Goal: Task Accomplishment & Management: Manage account settings

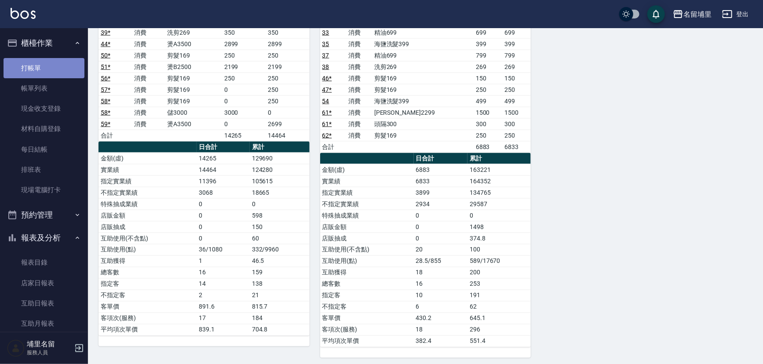
click at [50, 66] on link "打帳單" at bounding box center [44, 68] width 81 height 20
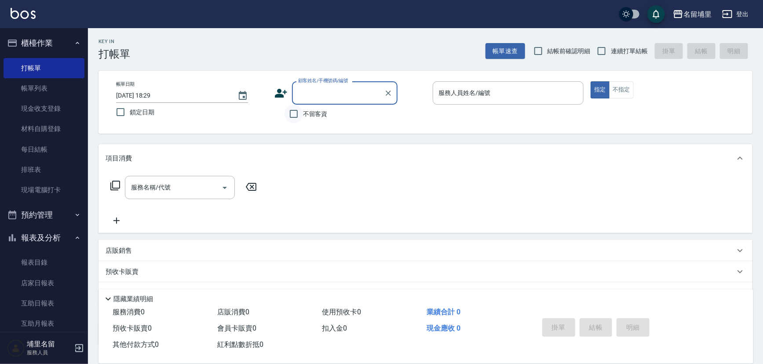
click at [302, 114] on input "不留客資" at bounding box center [293, 114] width 18 height 18
checkbox input "true"
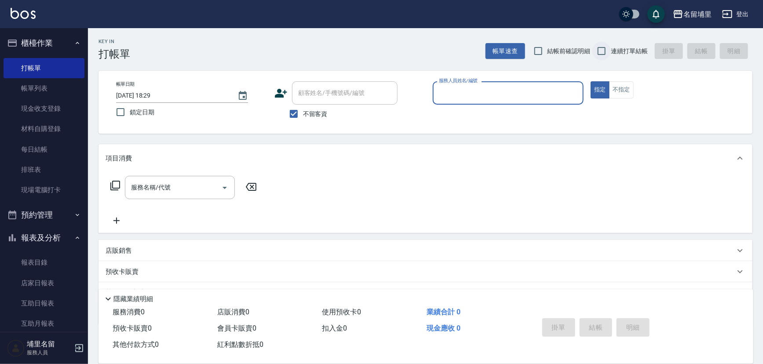
click at [607, 53] on input "連續打單結帳" at bounding box center [601, 51] width 18 height 18
checkbox input "true"
click at [529, 80] on div "帳單日期 2025/09/21 18:29 鎖定日期 顧客姓名/手機號碼/編號 顧客姓名/手機號碼/編號 不留客資 服務人員姓名/編號 服務人員姓名/編號 指…" at bounding box center [425, 102] width 654 height 63
click at [527, 84] on div "服務人員姓名/編號" at bounding box center [507, 92] width 151 height 23
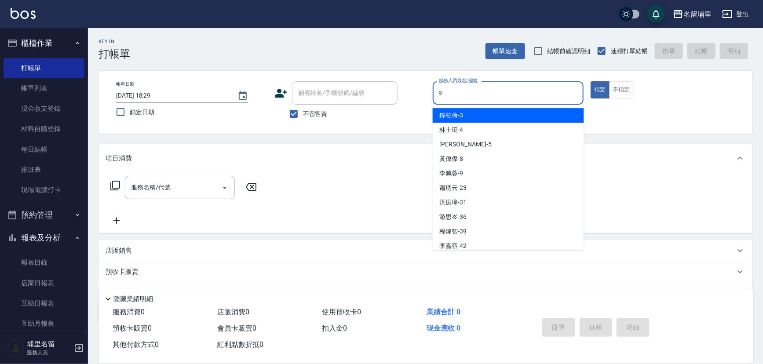
type input "李佩蓉-9"
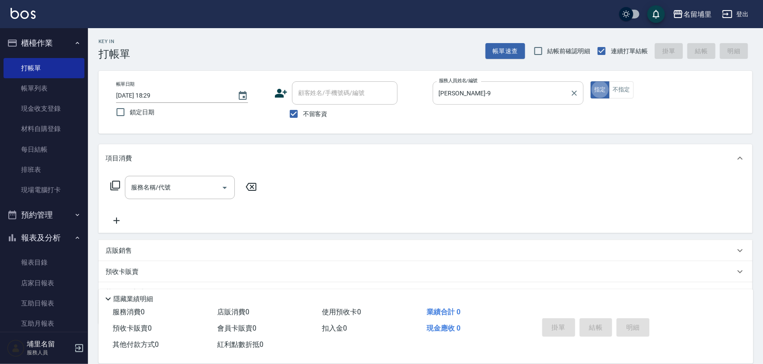
type button "true"
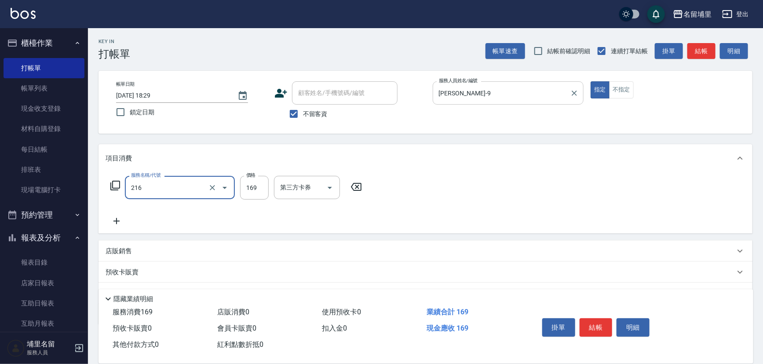
type input "剪髮169(216)"
type input "250"
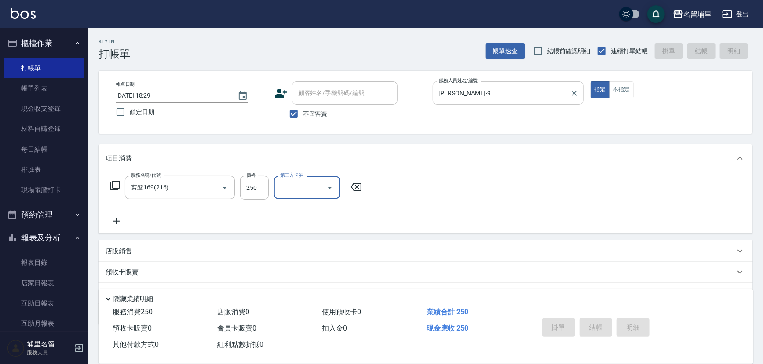
type input "2025/09/21 18:30"
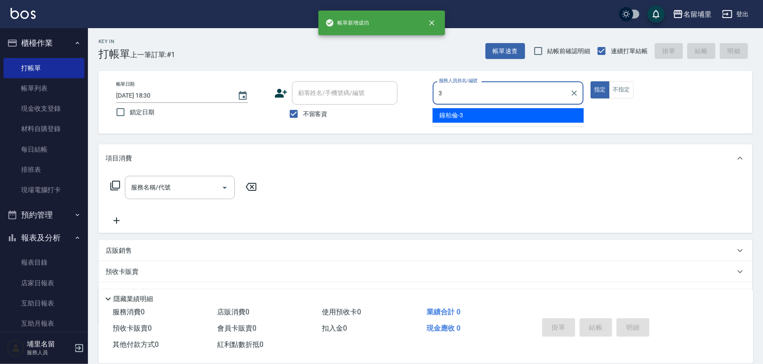
type input "鐘柏倫-3"
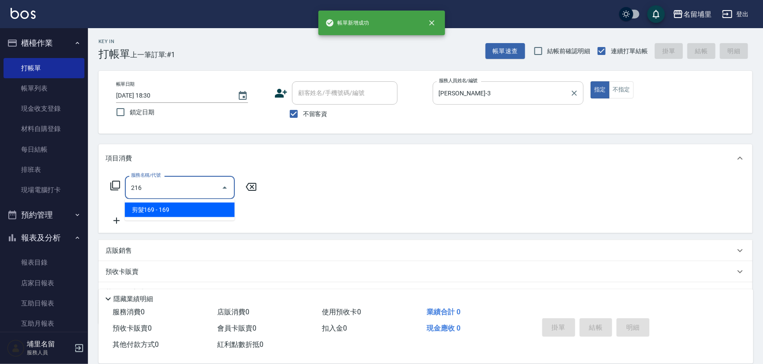
type input "剪髮169(216)"
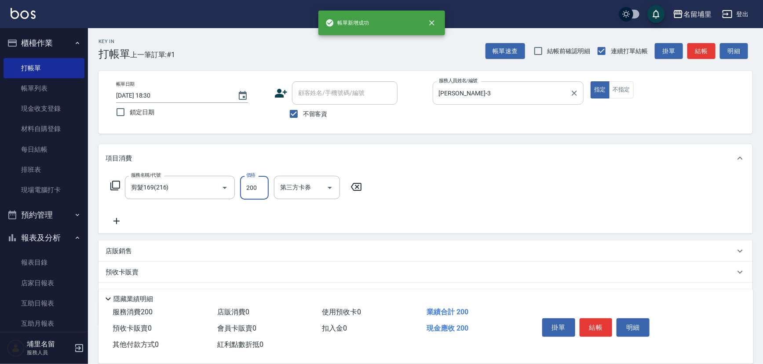
type input "200"
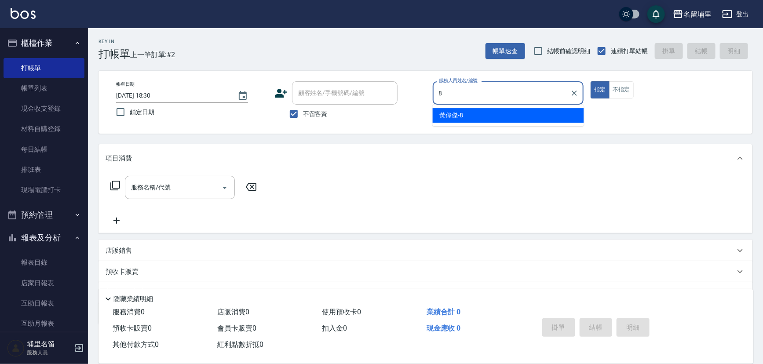
type input "黃偉傑-8"
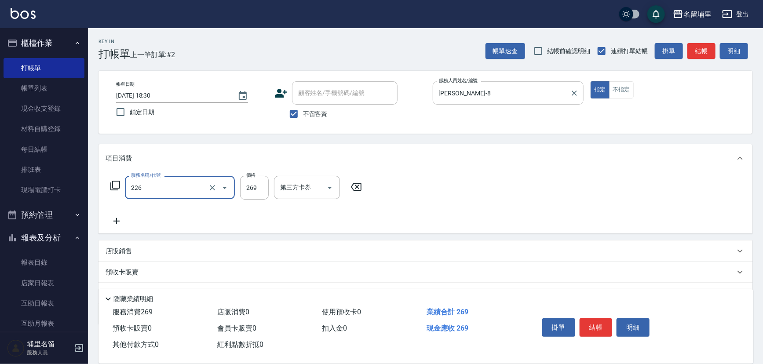
type input "洗剪269(226)"
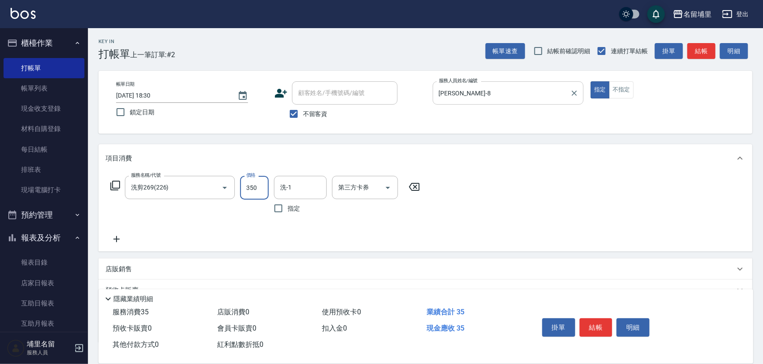
type input "350"
type input "潘宇浩-45"
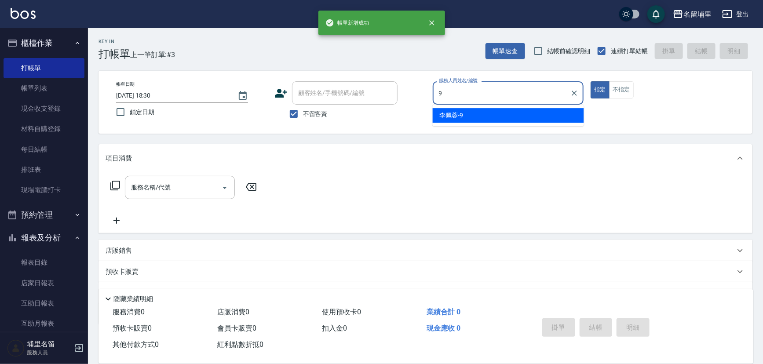
type input "李佩蓉-9"
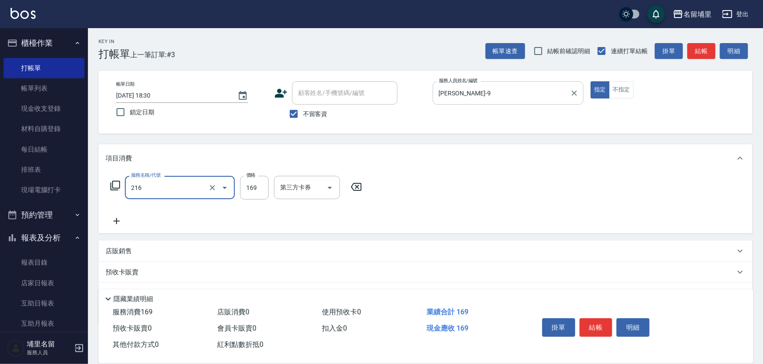
type input "剪髮169(216)"
type input "250"
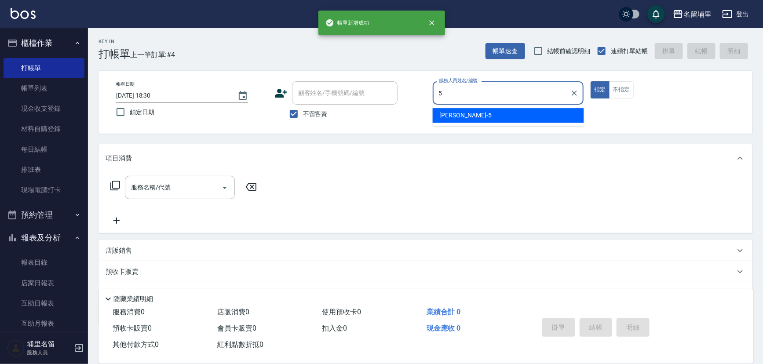
type input "蔣昀璠-5"
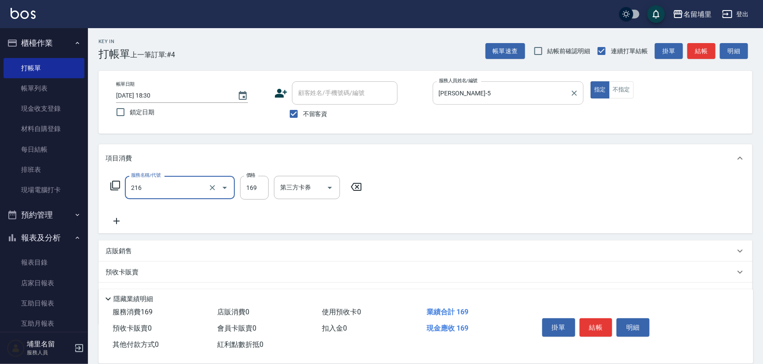
type input "剪髮169(216)"
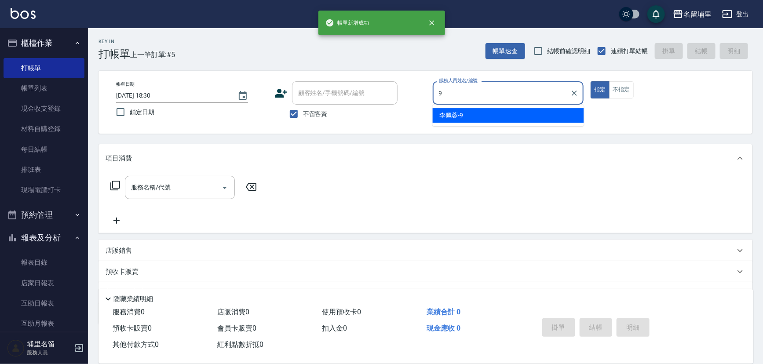
type input "李佩蓉-9"
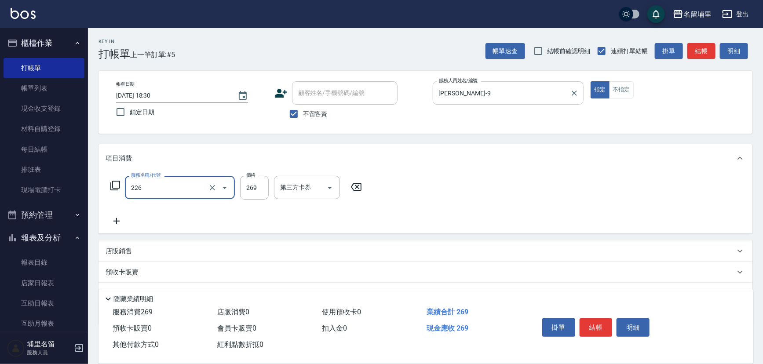
type input "洗剪269(226)"
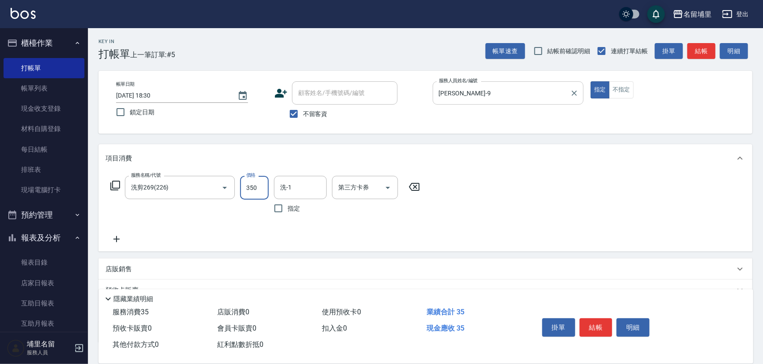
type input "350"
type input "李佩蓉-9"
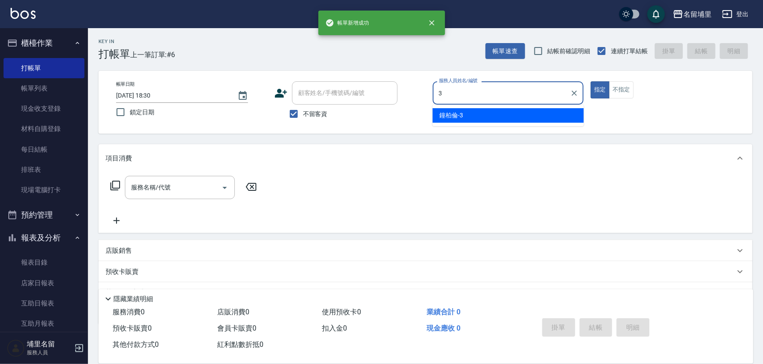
type input "鐘柏倫-3"
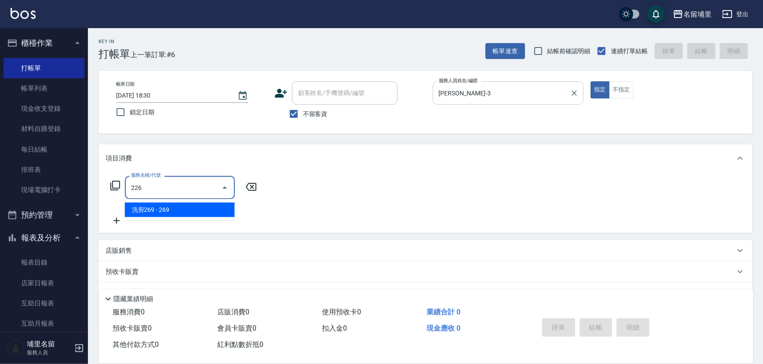
type input "洗剪269(226)"
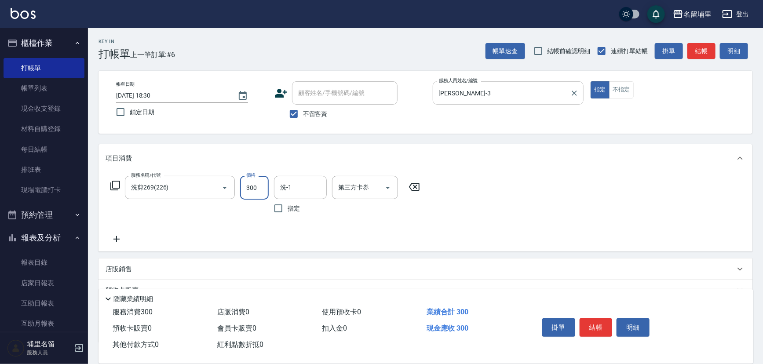
type input "300"
type input "鐘柏倫-3"
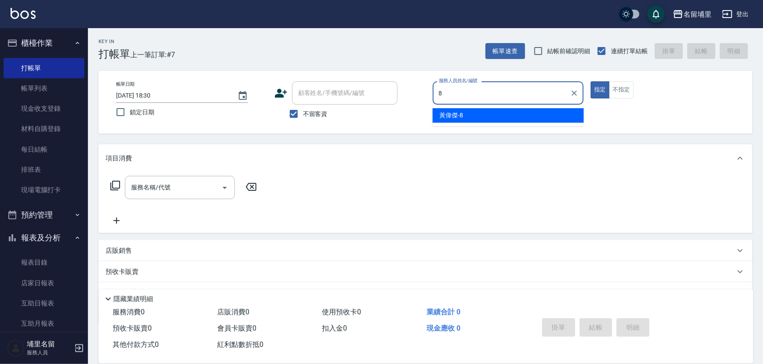
type input "黃偉傑-8"
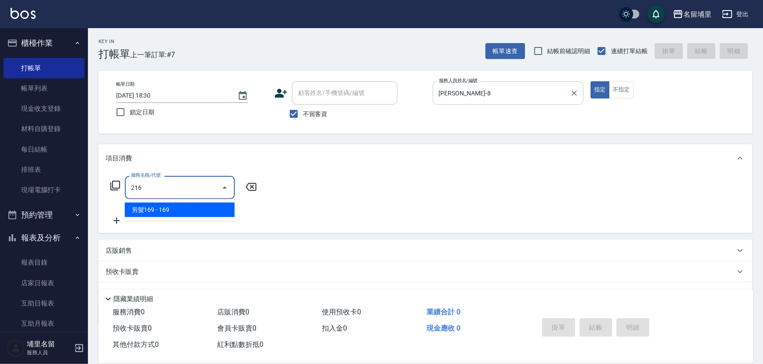
type input "剪髮169(216)"
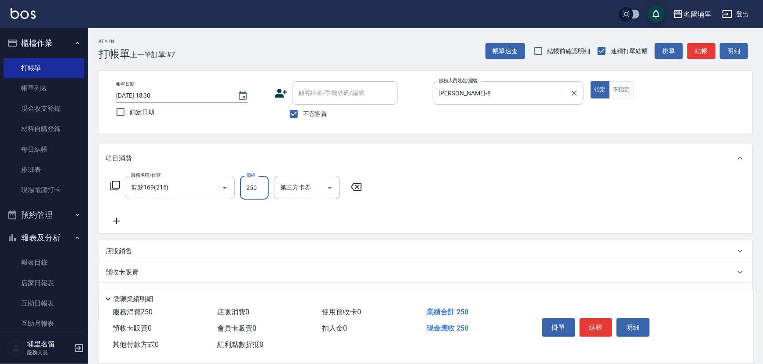
type input "250"
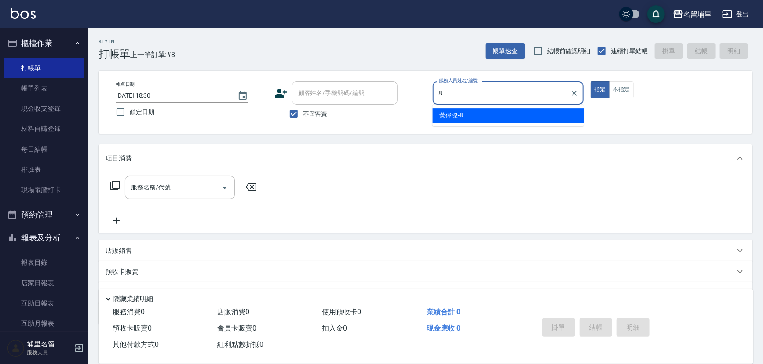
type input "黃偉傑-8"
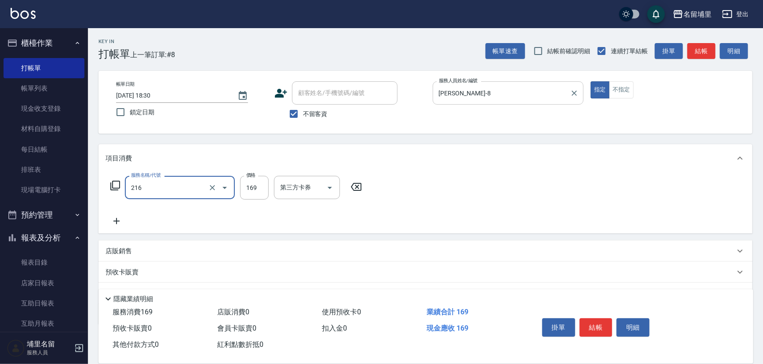
type input "剪髮169(216)"
type input "500"
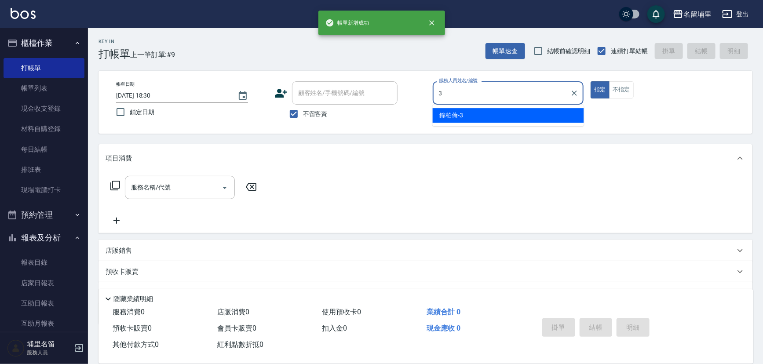
type input "鐘柏倫-3"
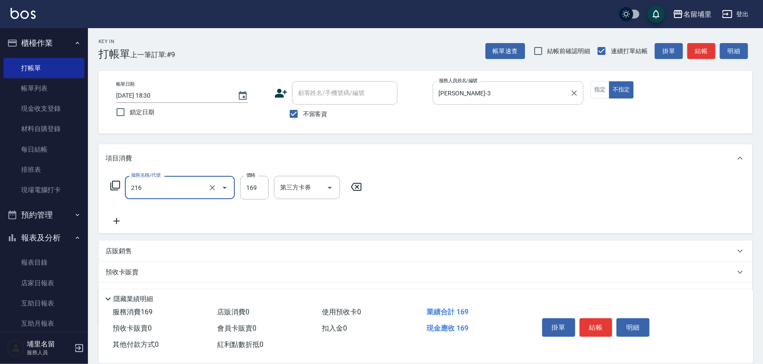
type input "剪髮169(216)"
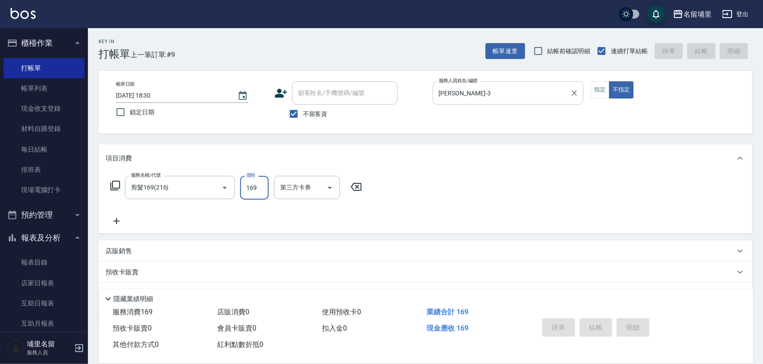
type input "2025/09/21 18:31"
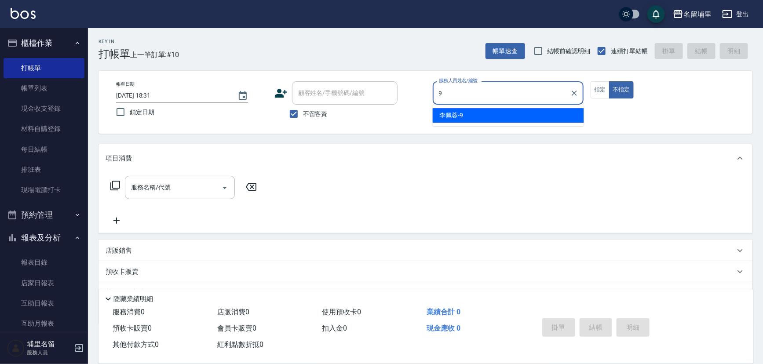
type input "李佩蓉-9"
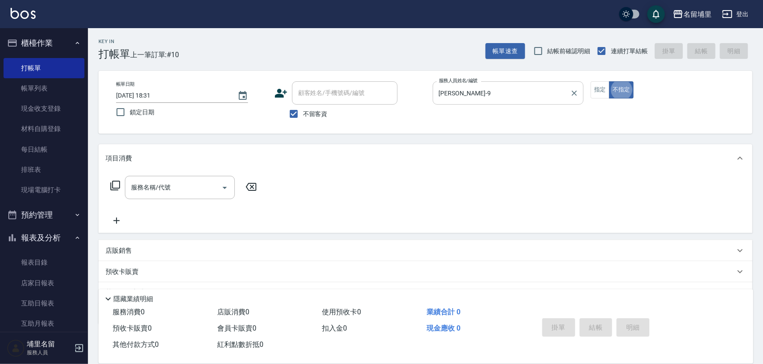
type button "false"
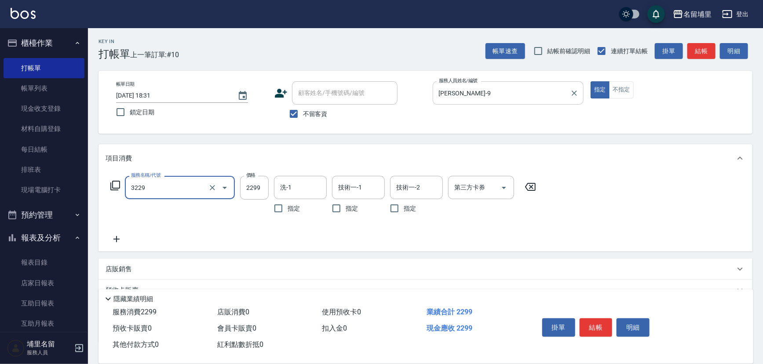
type input "伊黛莉2299(3229)"
type input "1500"
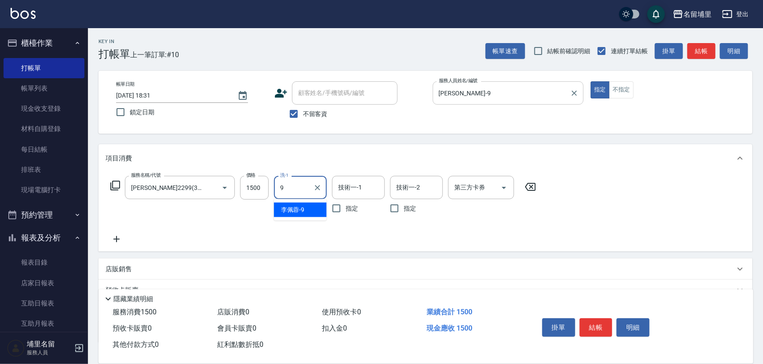
type input "李佩蓉-9"
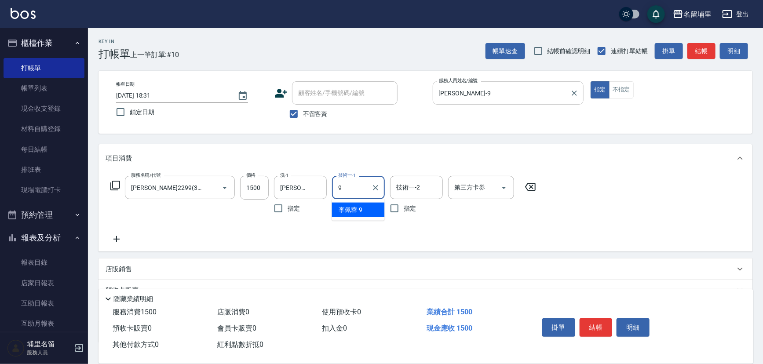
type input "李佩蓉-9"
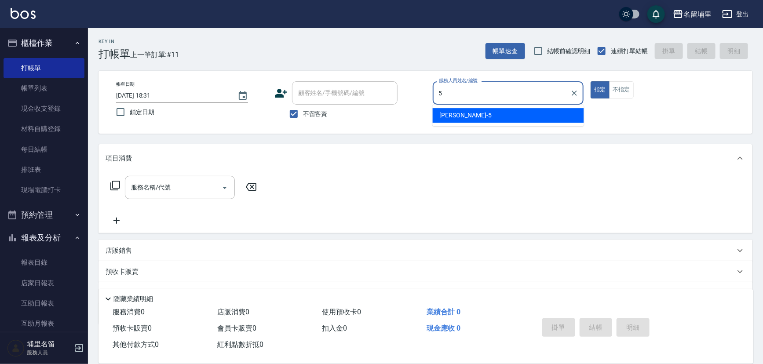
type input "蔣昀璠-5"
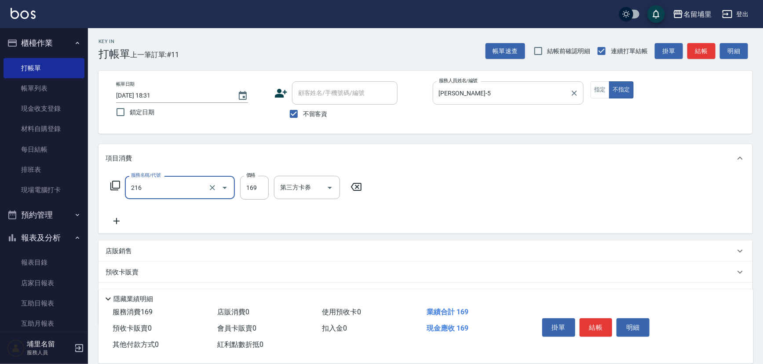
type input "剪髮169(216)"
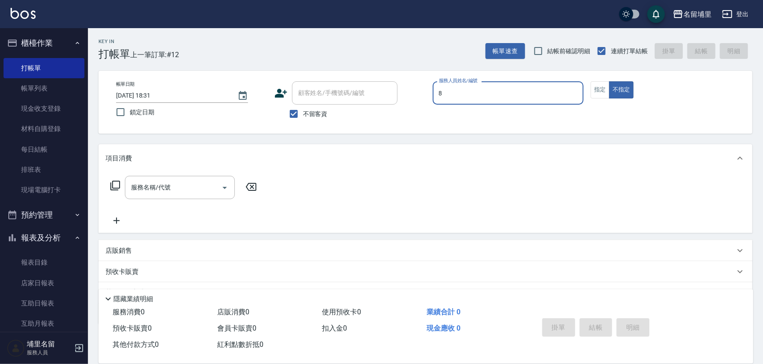
type input "黃偉傑-8"
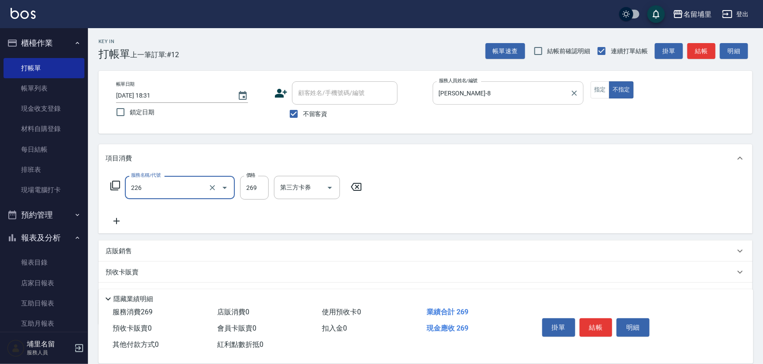
type input "洗剪269(226)"
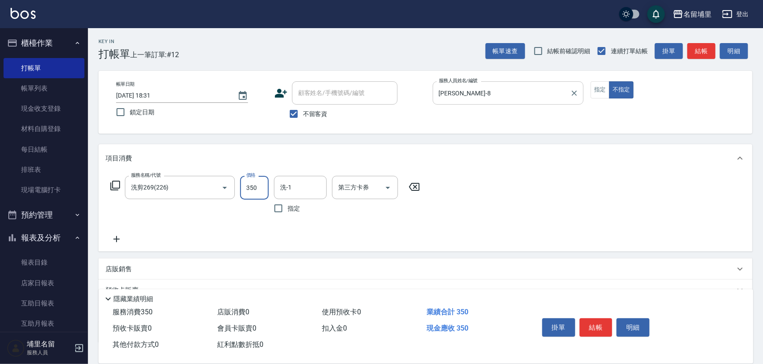
type input "350"
type input "程煒智-39"
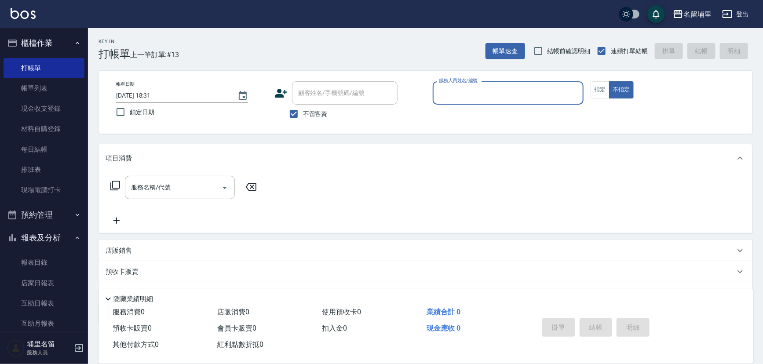
type input "9"
type input "鐘柏倫-3"
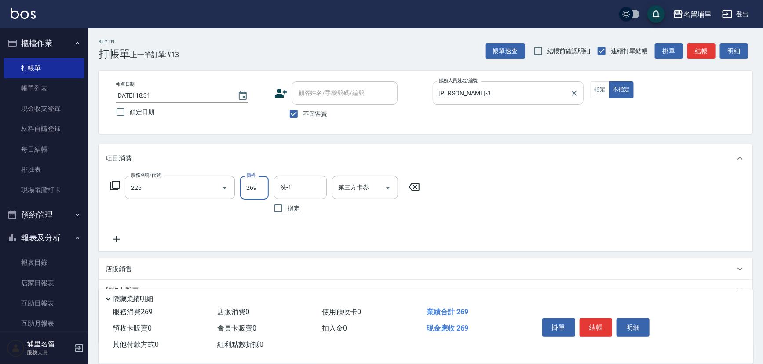
type input "洗剪269(226)"
type input "269"
click at [318, 196] on div "洗-1" at bounding box center [300, 187] width 53 height 23
type input "程煒智-39"
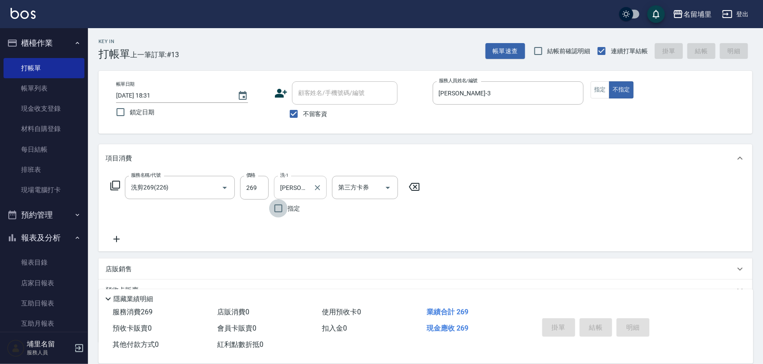
type input "2025/09/21 18:32"
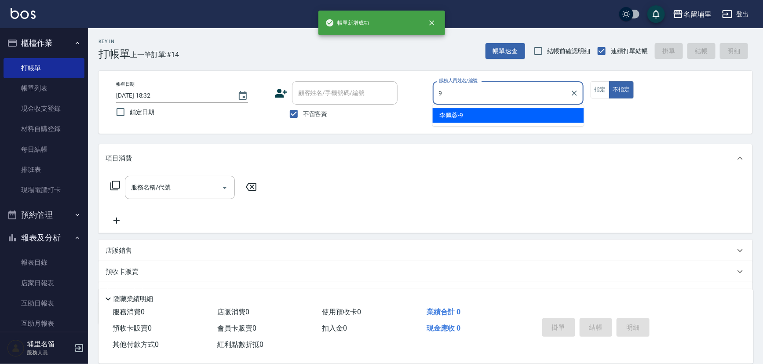
type input "李佩蓉-9"
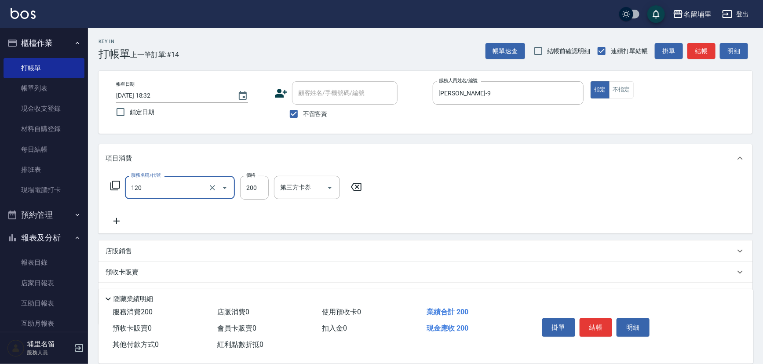
type input "New洗200(120)"
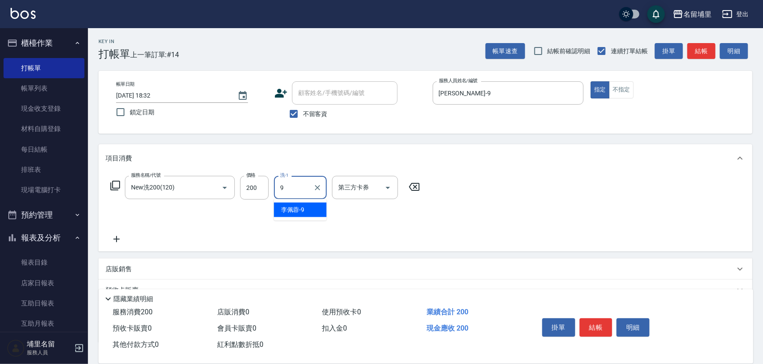
type input "李佩蓉-9"
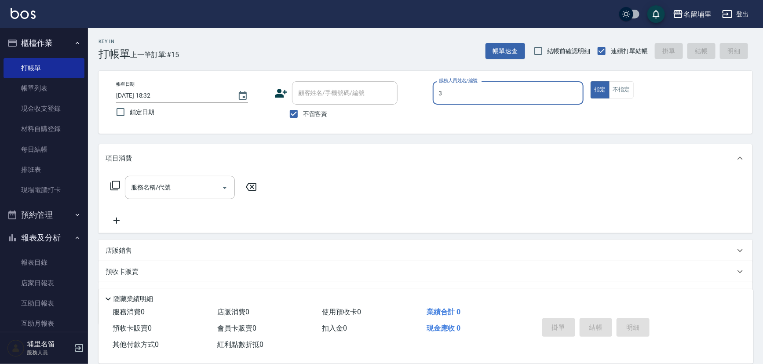
type input "鐘柏倫-3"
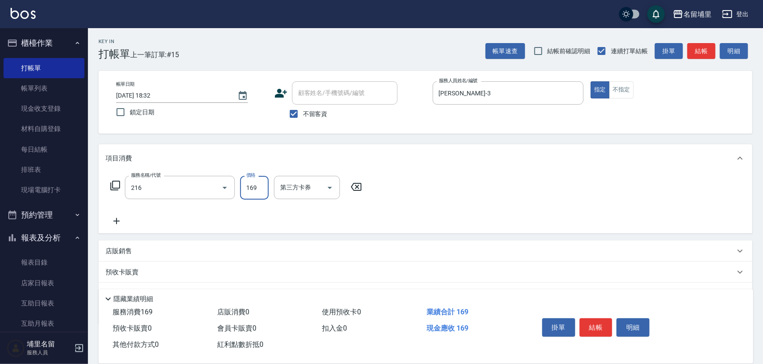
type input "剪髮169(216)"
type input "200"
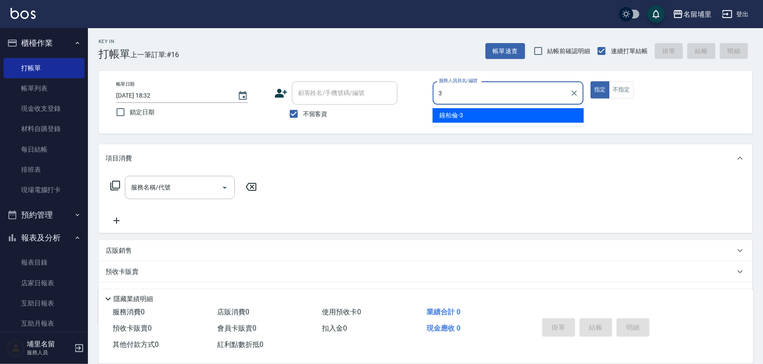
type input "鐘柏倫-3"
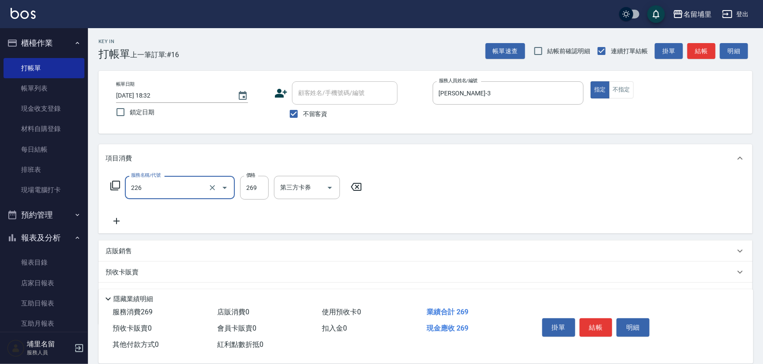
type input "洗剪269(226)"
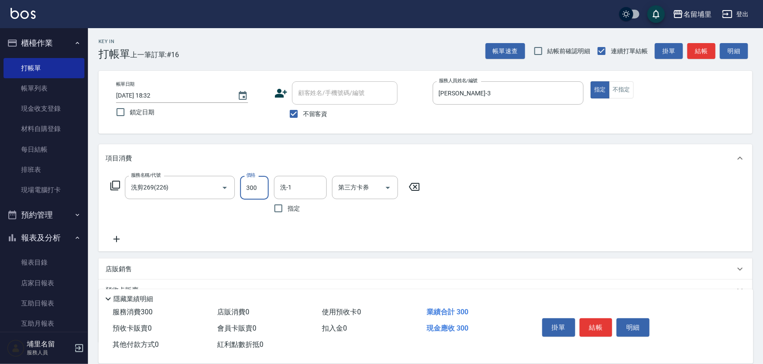
type input "300"
type input "程煒智-39"
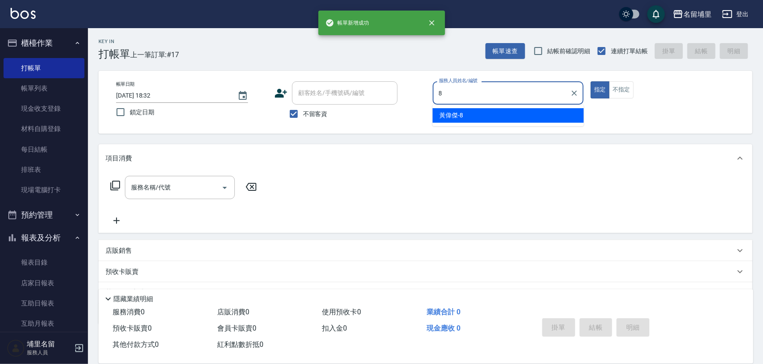
type input "黃偉傑-8"
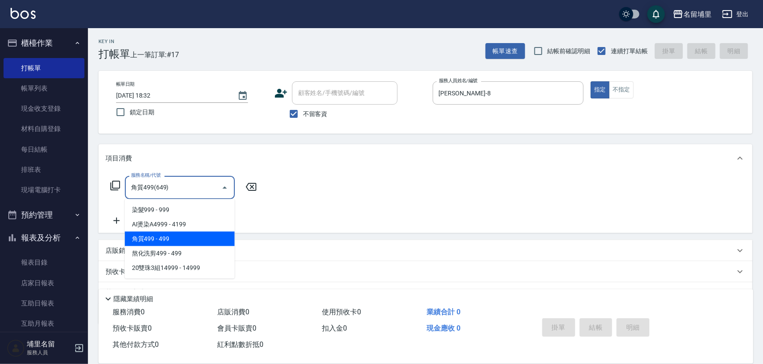
type input "角質499(649)"
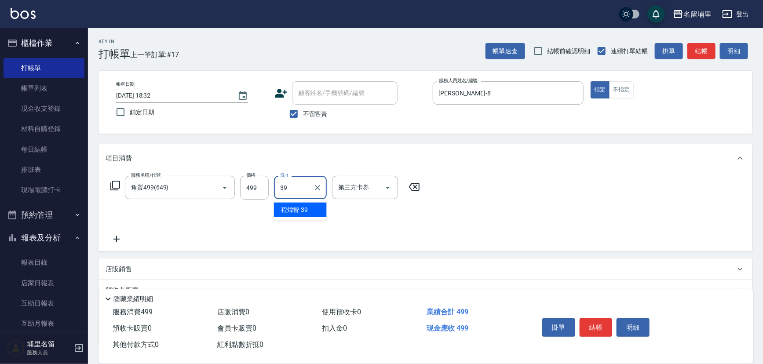
type input "程煒智-39"
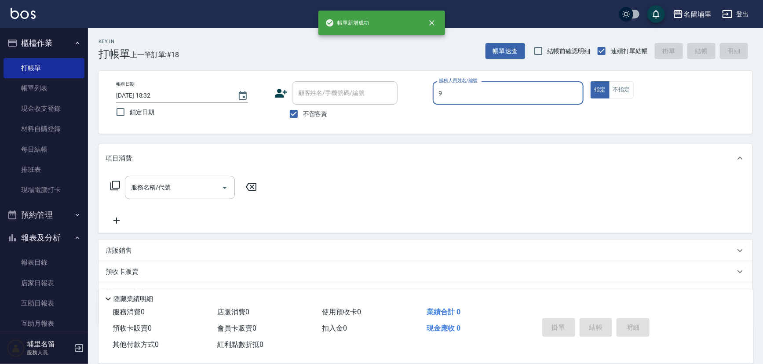
type input "李佩蓉-9"
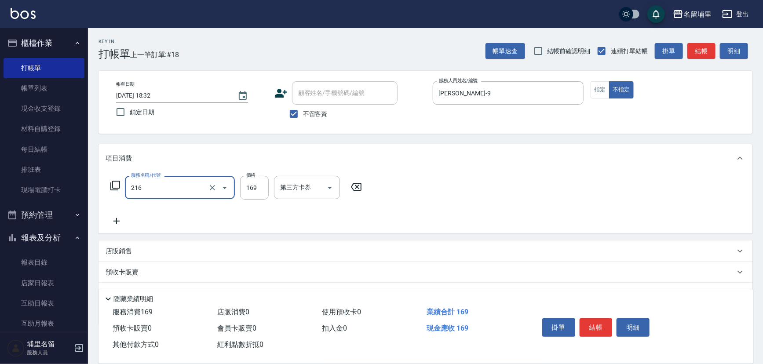
type input "剪髮169(216)"
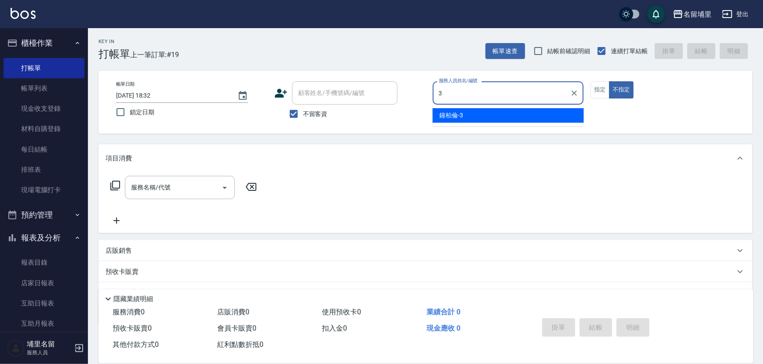
type input "鐘柏倫-3"
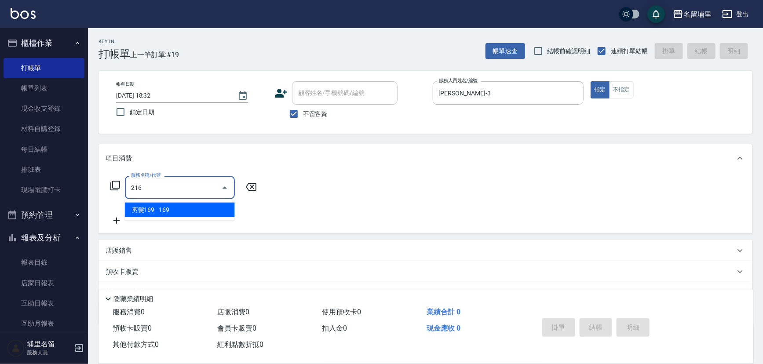
type input "剪髮169(216)"
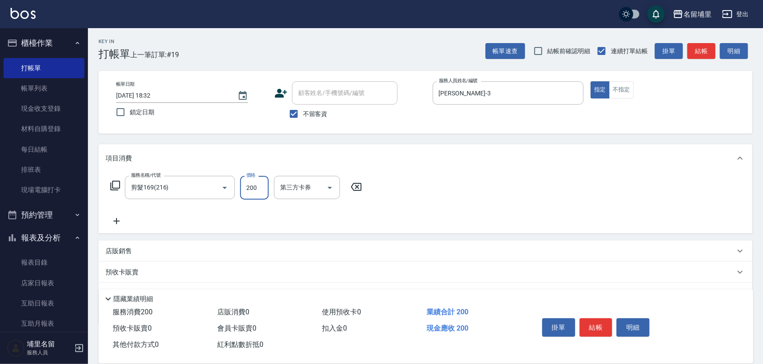
type input "200"
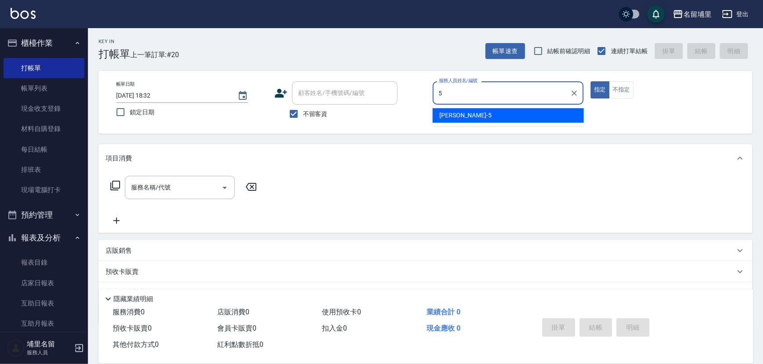
type input "蔣昀璠-5"
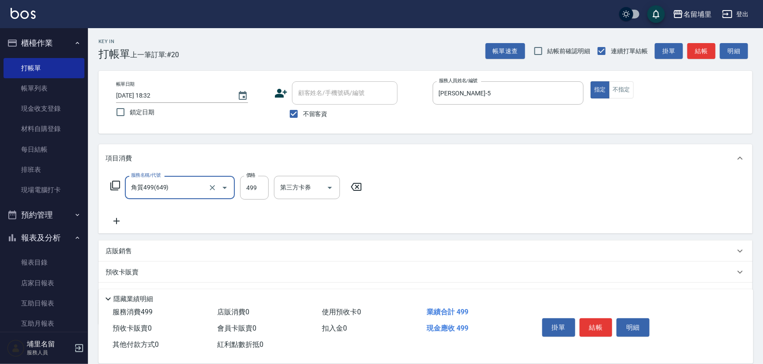
type input "角質499(649)"
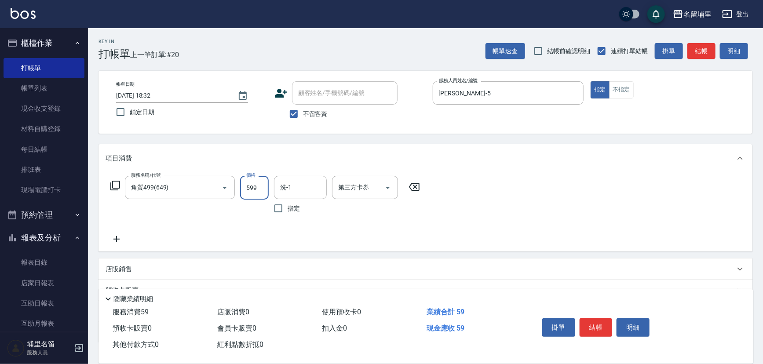
type input "599"
type input "潘宇浩-45"
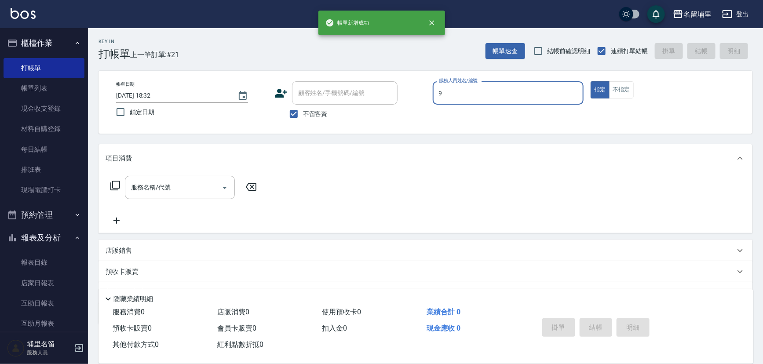
type input "李佩蓉-9"
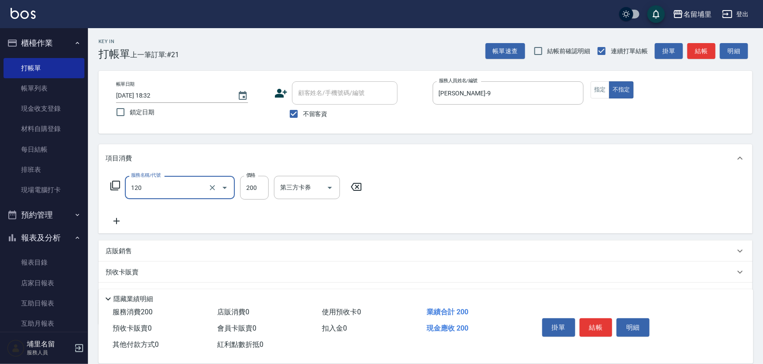
type input "New洗200(120)"
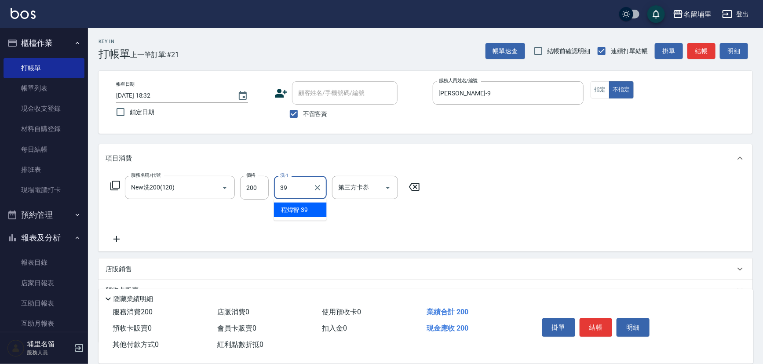
type input "程煒智-39"
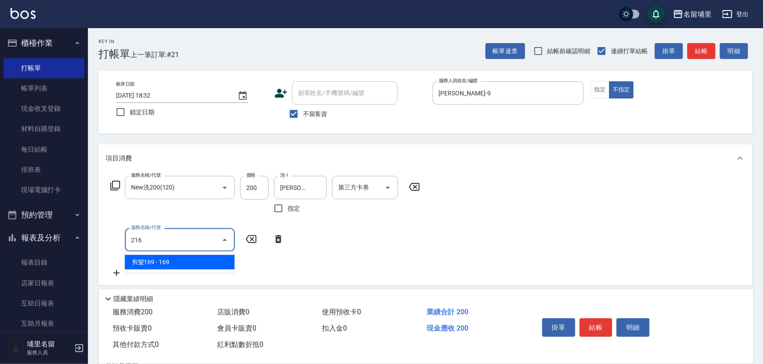
type input "剪髮169(216)"
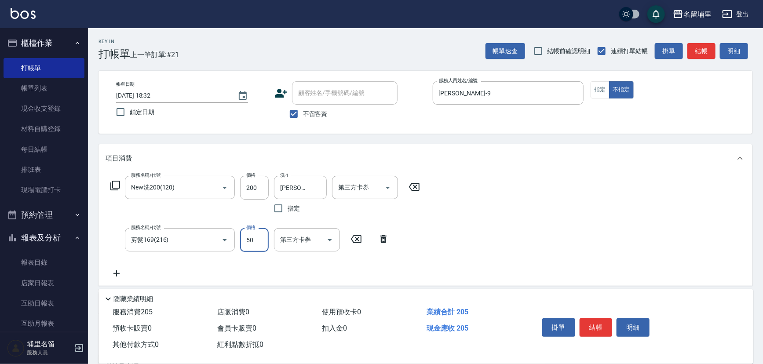
type input "50"
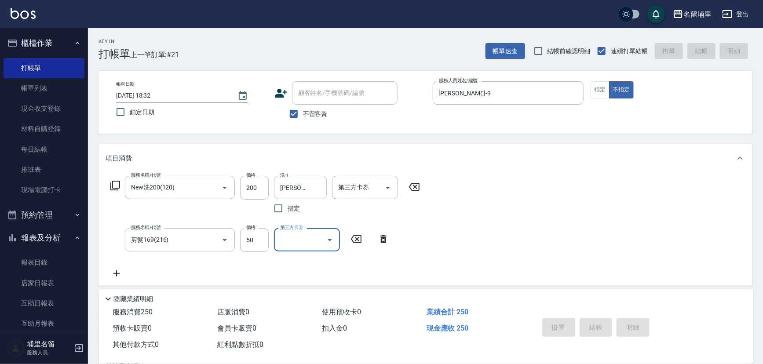
type input "2025/09/21 18:33"
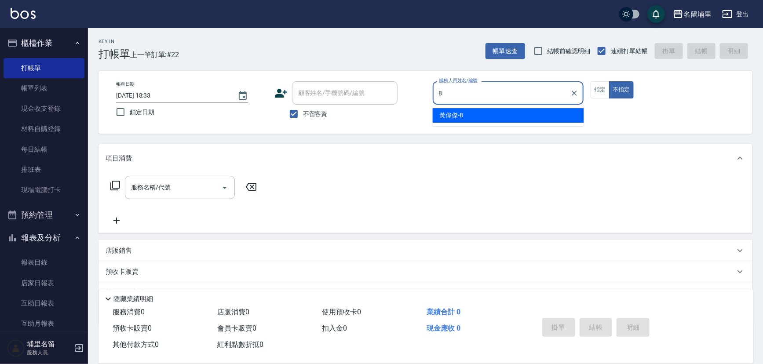
type input "黃偉傑-8"
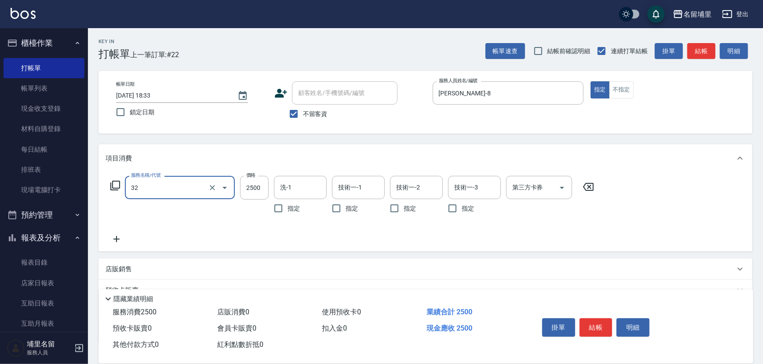
type input "燙B2500(32)"
type input "2199"
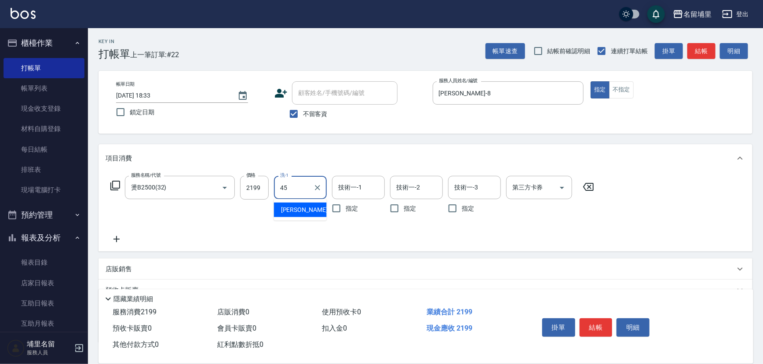
type input "潘宇浩-45"
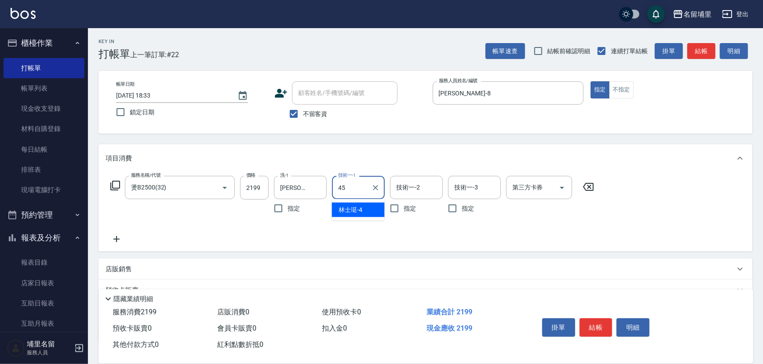
type input "潘宇浩-45"
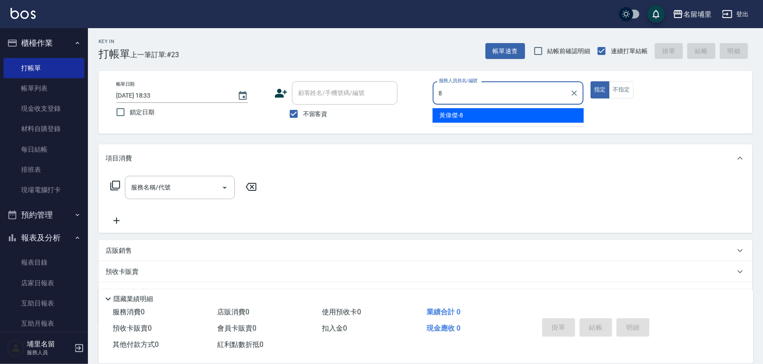
type input "黃偉傑-8"
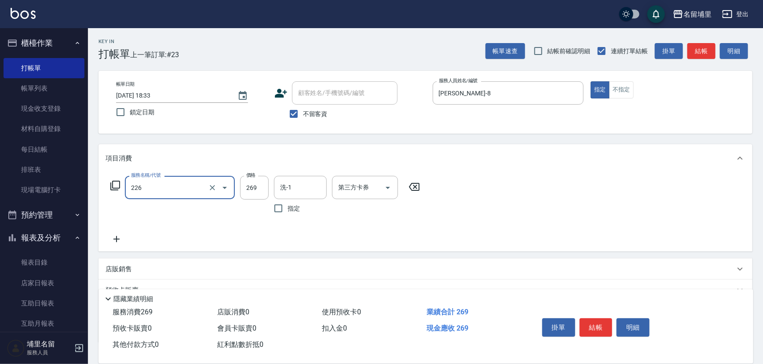
type input "洗剪269(226)"
type input "350"
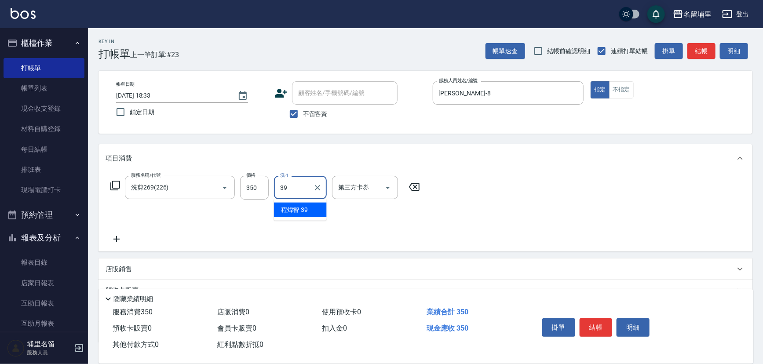
type input "程煒智-39"
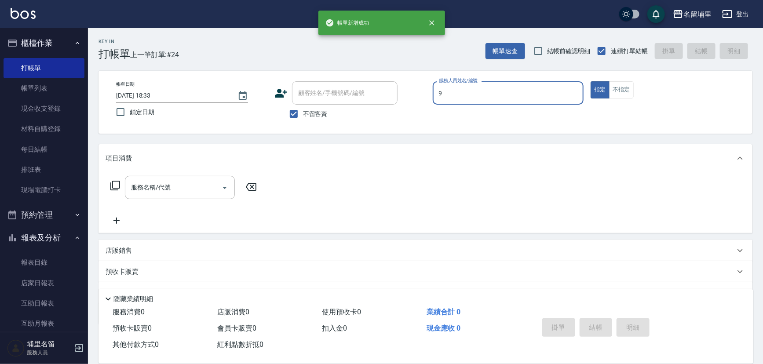
type input "李佩蓉-9"
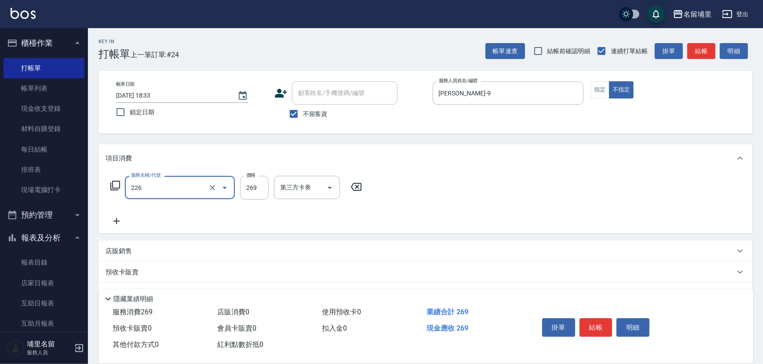
type input "洗剪269(226)"
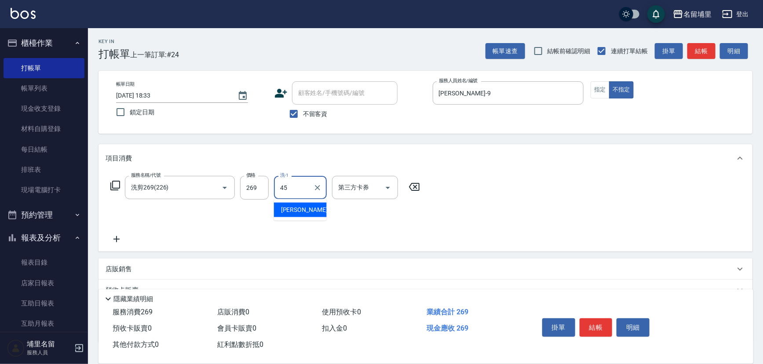
type input "潘宇浩-45"
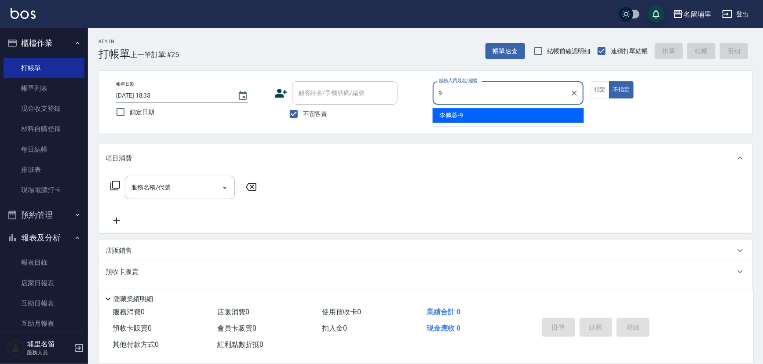
type input "李佩蓉-9"
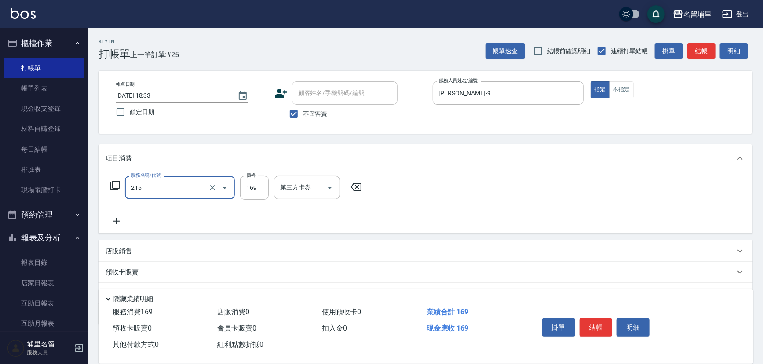
type input "剪髮169(216)"
type input "150"
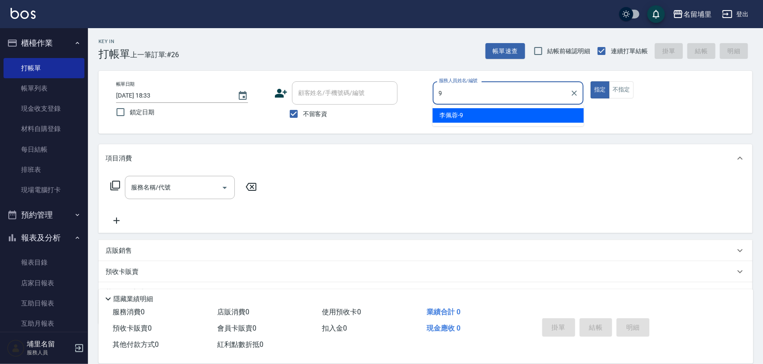
type input "李佩蓉-9"
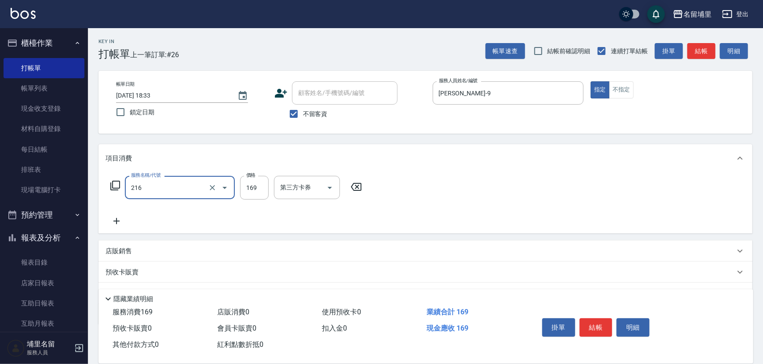
type input "剪髮169(216)"
type input "250"
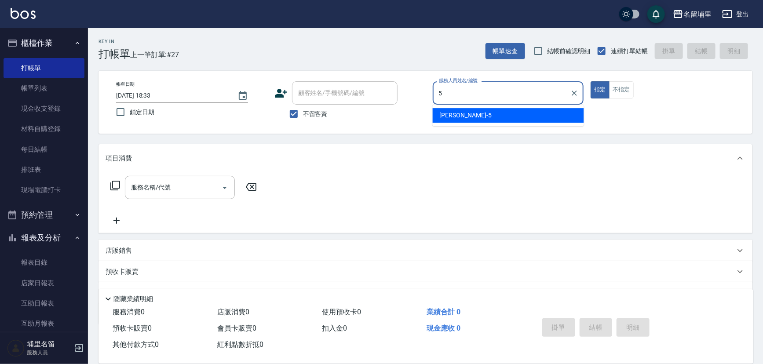
type input "蔣昀璠-5"
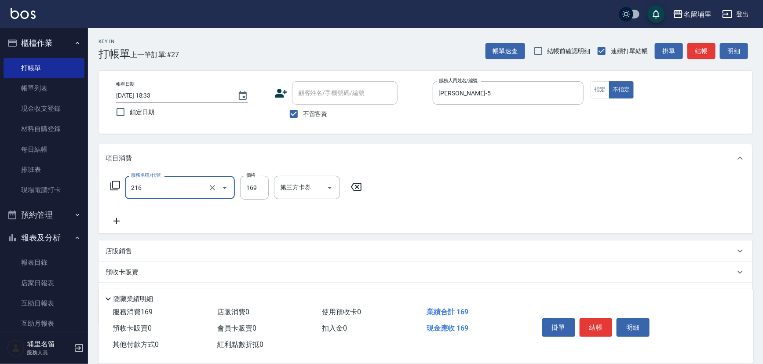
type input "剪髮169(216)"
type input "50"
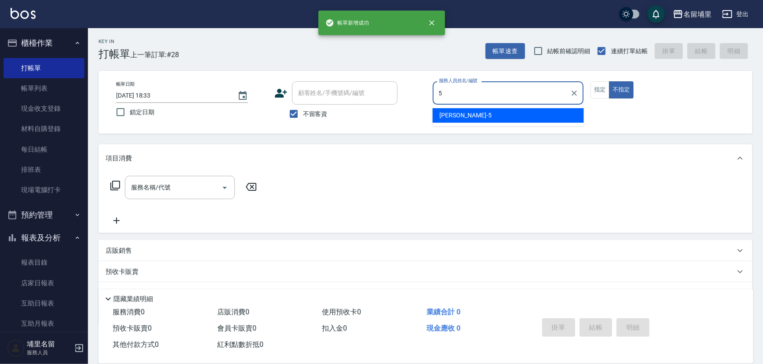
type input "蔣昀璠-5"
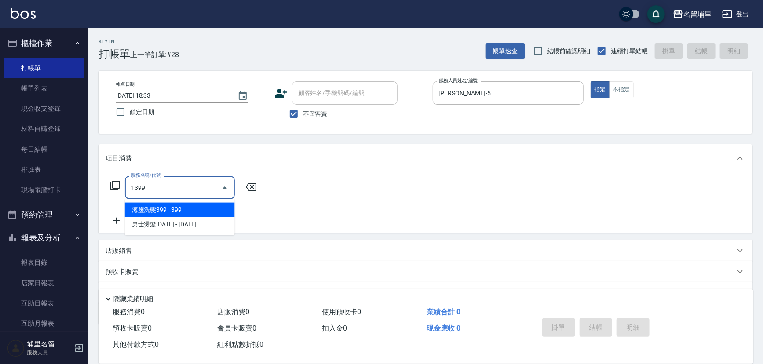
type input "海鹽洗髮399(1399)"
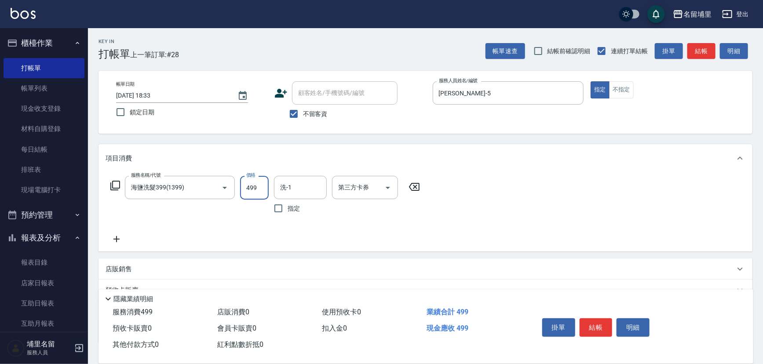
type input "499"
type input "程煒智-39"
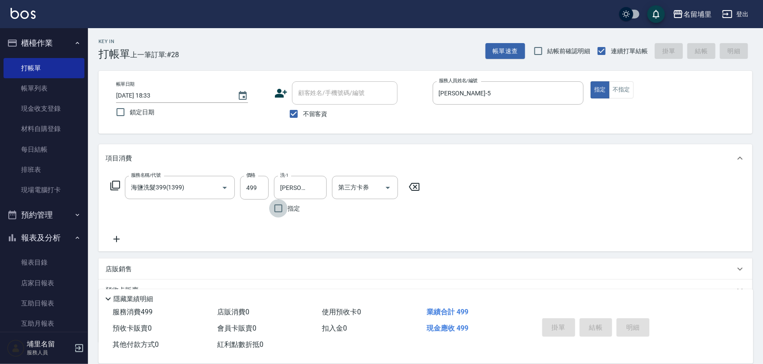
type input "2025/09/21 18:34"
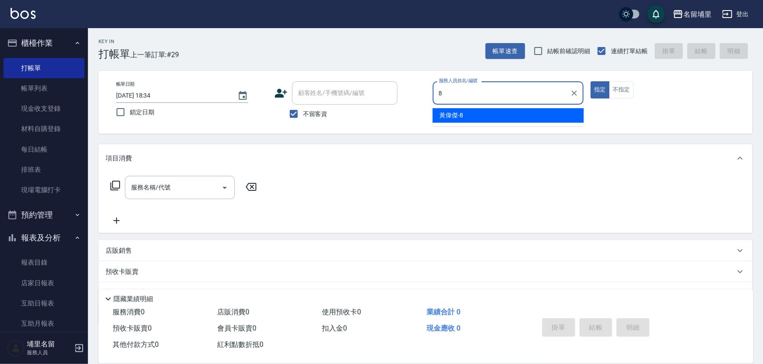
type input "黃偉傑-8"
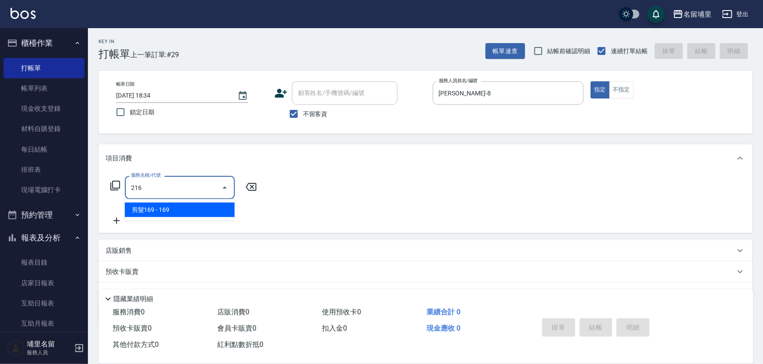
type input "剪髮169(216)"
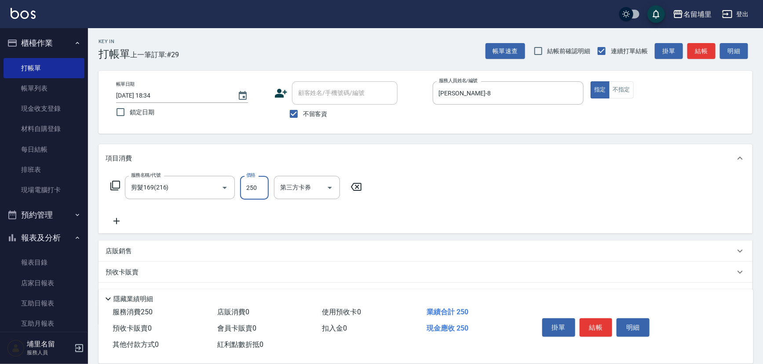
type input "250"
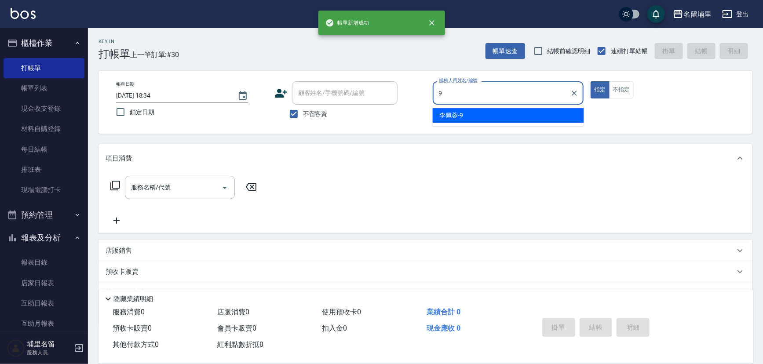
type input "李佩蓉-9"
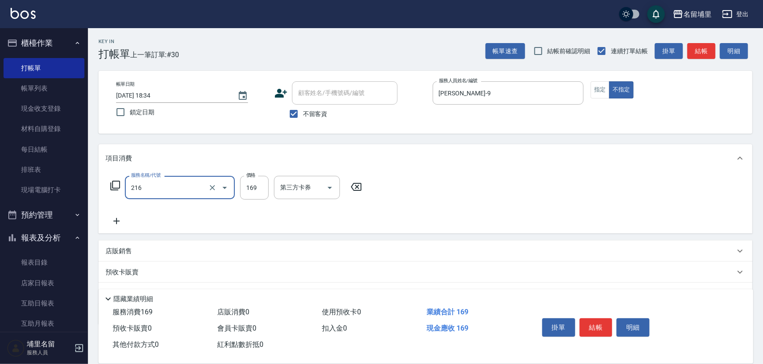
type input "剪髮169(216)"
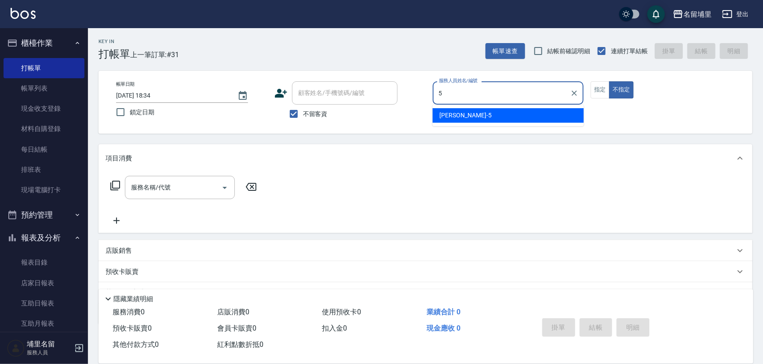
type input "蔣昀璠-5"
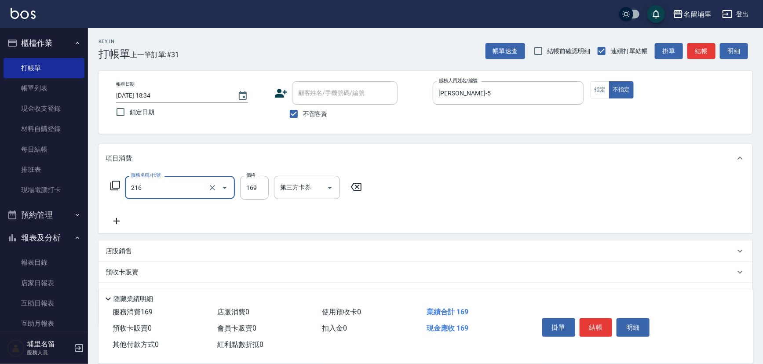
type input "剪髮169(216)"
click at [214, 186] on icon "Clear" at bounding box center [212, 187] width 9 height 9
type input "洗剪269(226)"
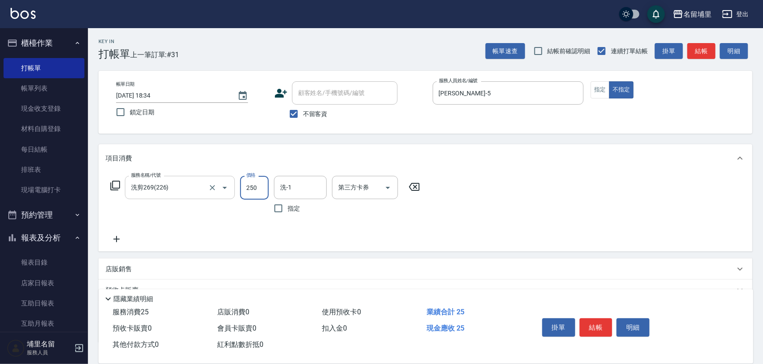
type input "250"
type input "潘宇浩-45"
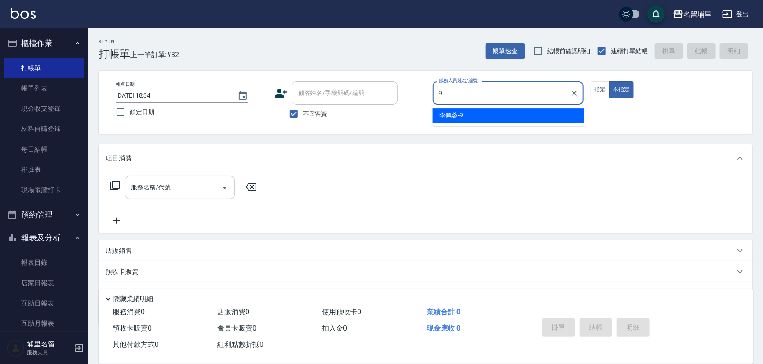
type input "李佩蓉-9"
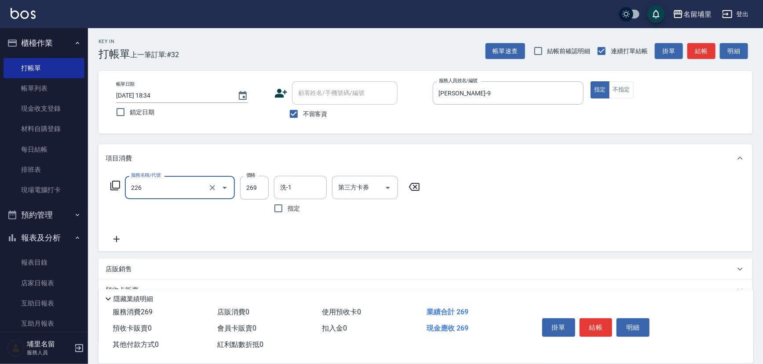
type input "洗剪269(226)"
type input "350"
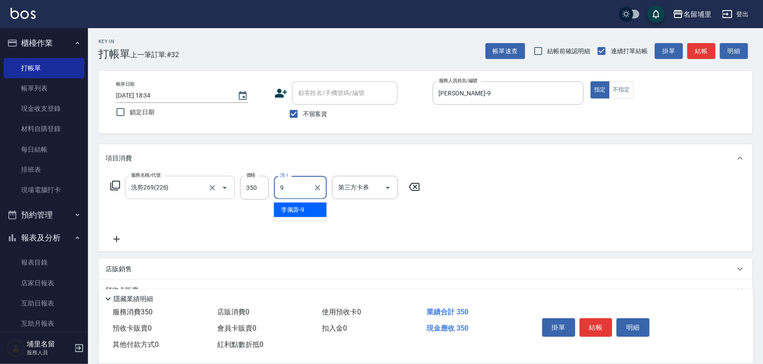
type input "李佩蓉-9"
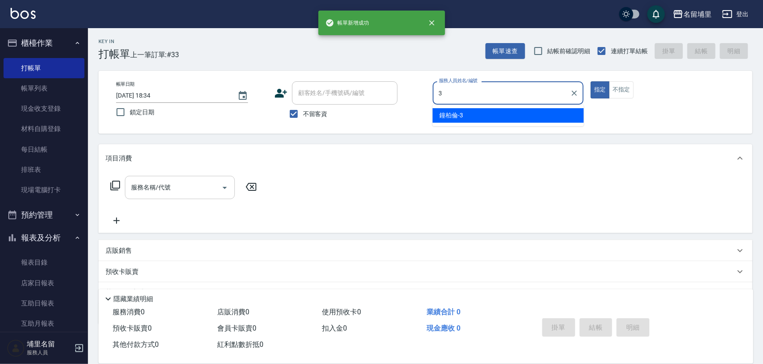
type input "鐘柏倫-3"
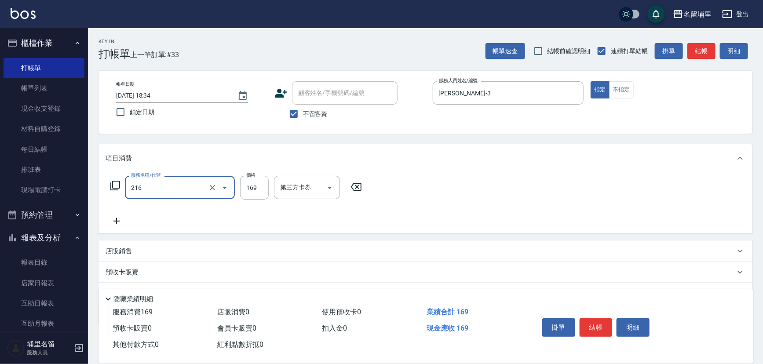
type input "剪髮169(216)"
click at [214, 186] on icon "Clear" at bounding box center [212, 187] width 9 height 9
type input "剪髮169(216)"
type input "200"
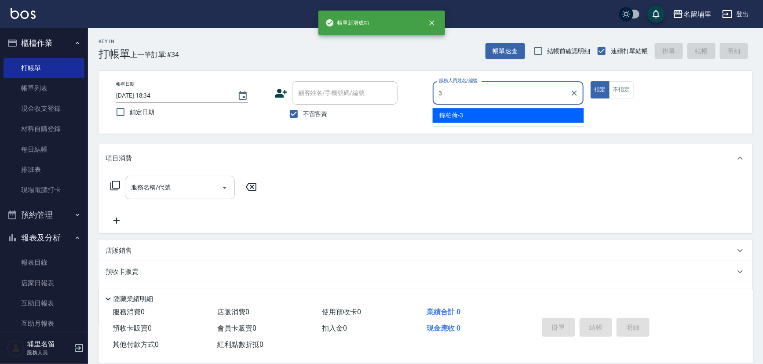
type input "鐘柏倫-3"
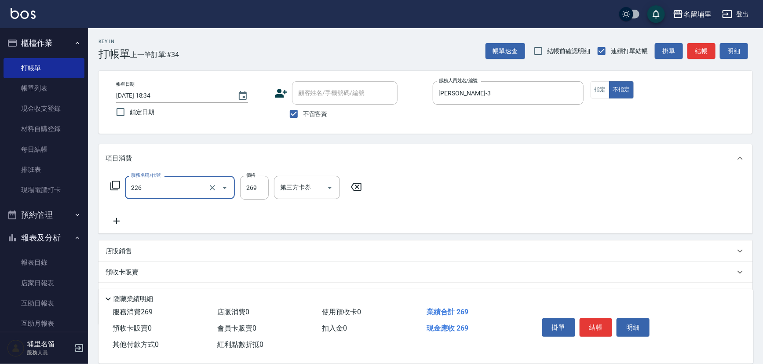
type input "洗剪269(226)"
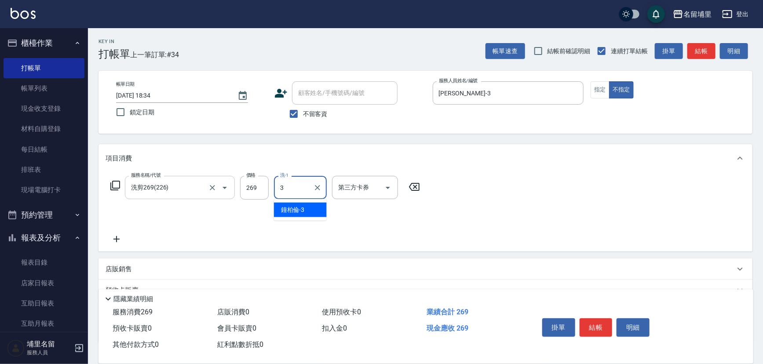
type input "鐘柏倫-3"
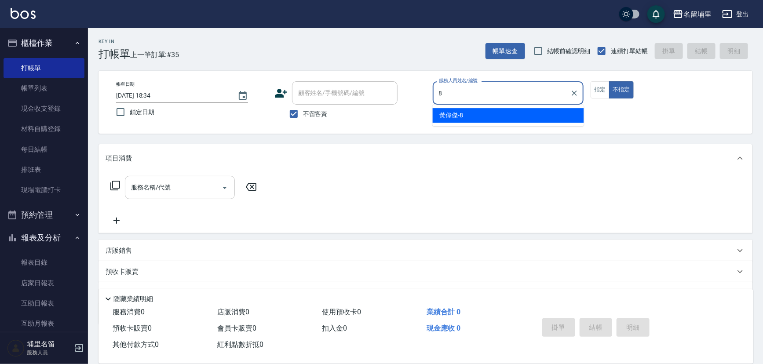
type input "黃偉傑-8"
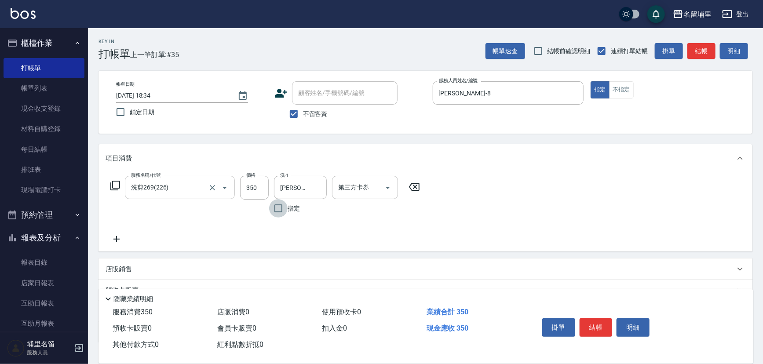
drag, startPoint x: 385, startPoint y: 187, endPoint x: 385, endPoint y: 196, distance: 9.2
click at [385, 187] on icon "Open" at bounding box center [387, 187] width 11 height 11
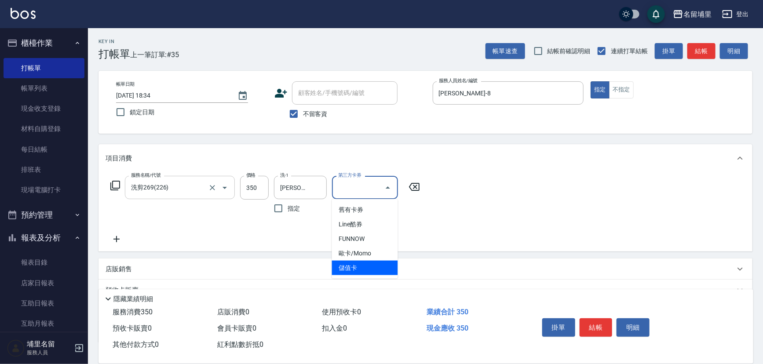
drag, startPoint x: 358, startPoint y: 269, endPoint x: 367, endPoint y: 269, distance: 9.7
click at [358, 269] on span "儲值卡" at bounding box center [365, 268] width 66 height 15
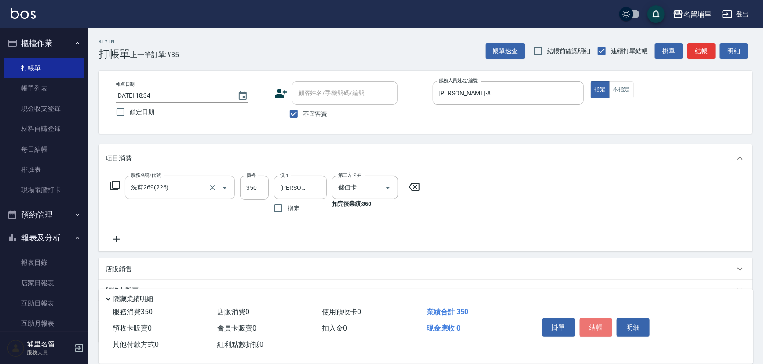
click at [593, 325] on button "結帳" at bounding box center [595, 327] width 33 height 18
click at [386, 187] on icon "Open" at bounding box center [387, 188] width 4 height 2
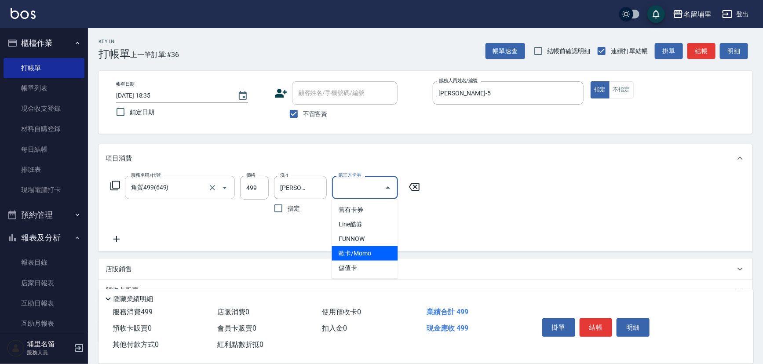
drag, startPoint x: 372, startPoint y: 255, endPoint x: 371, endPoint y: 259, distance: 4.7
click at [371, 257] on span "歐卡/Momo" at bounding box center [365, 253] width 66 height 15
click at [390, 189] on icon "Open" at bounding box center [387, 187] width 11 height 11
click at [377, 268] on span "儲值卡" at bounding box center [365, 268] width 66 height 15
click at [599, 320] on button "結帳" at bounding box center [595, 327] width 33 height 18
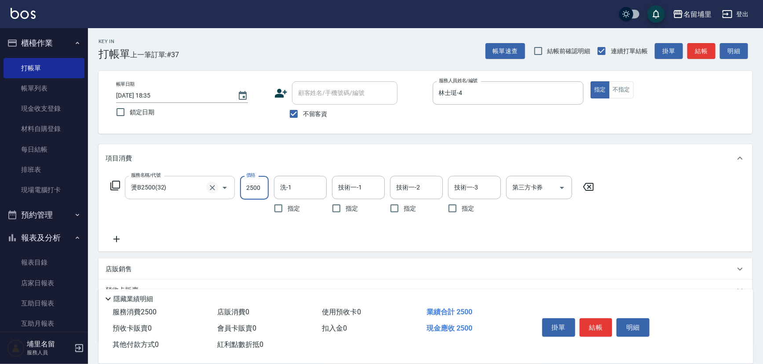
click at [214, 189] on icon "Clear" at bounding box center [212, 187] width 5 height 5
click at [119, 239] on icon at bounding box center [116, 239] width 6 height 6
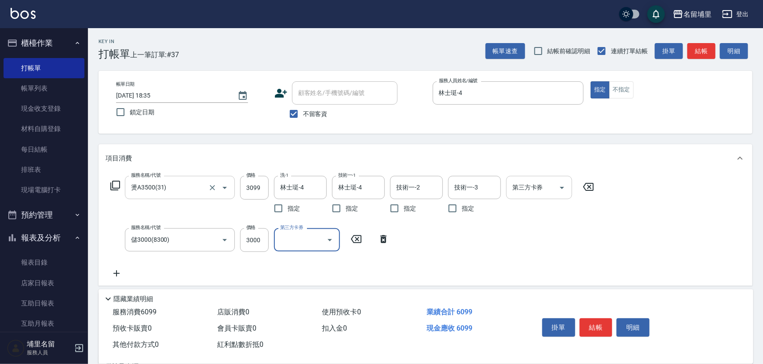
click at [564, 187] on icon "Open" at bounding box center [561, 187] width 11 height 11
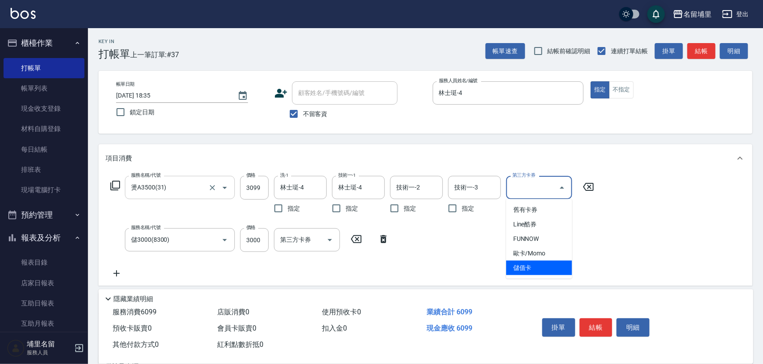
drag, startPoint x: 549, startPoint y: 264, endPoint x: 562, endPoint y: 280, distance: 21.3
click at [549, 263] on span "儲值卡" at bounding box center [539, 268] width 66 height 15
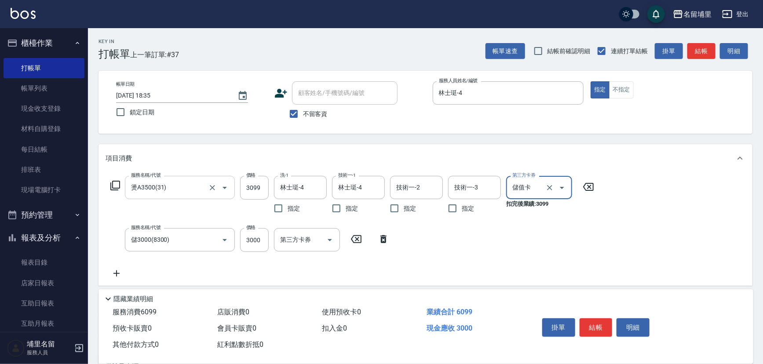
click at [599, 321] on button "結帳" at bounding box center [595, 327] width 33 height 18
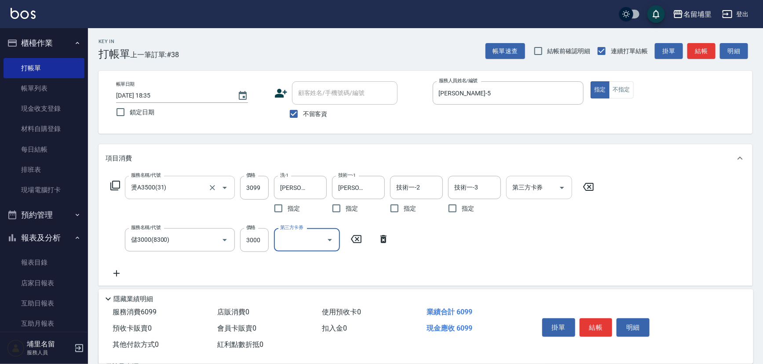
click at [561, 188] on icon "Open" at bounding box center [562, 188] width 4 height 2
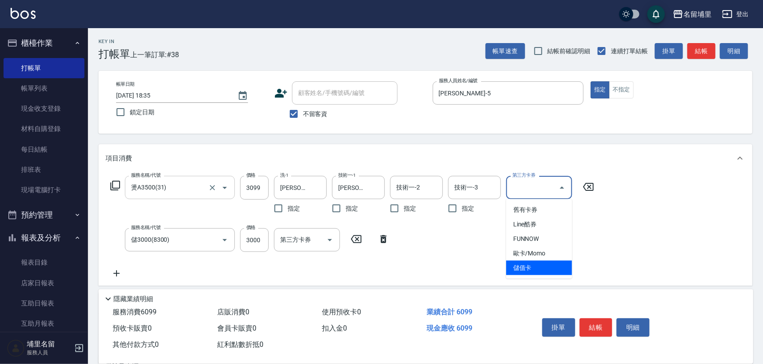
drag, startPoint x: 550, startPoint y: 279, endPoint x: 550, endPoint y: 270, distance: 8.8
click at [550, 278] on div "服務名稱/代號 燙A3500(31) 服務名稱/代號 價格 3099 價格 洗-1 潘宇浩-45 洗-1 指定 技術一-1 潘宇浩-45 技術一-1 指定 技…" at bounding box center [425, 228] width 654 height 113
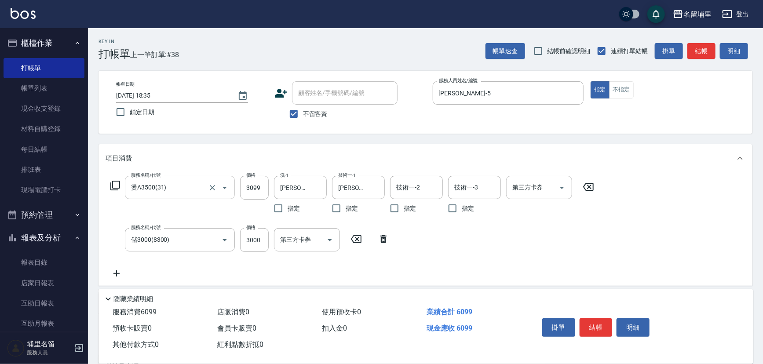
click at [563, 185] on icon "Open" at bounding box center [561, 187] width 11 height 11
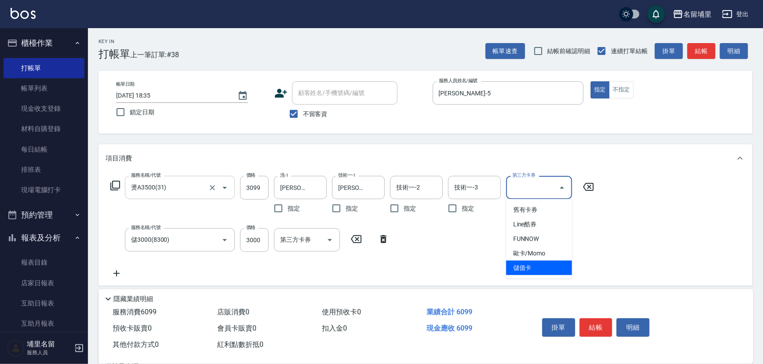
click at [544, 271] on span "儲值卡" at bounding box center [539, 268] width 66 height 15
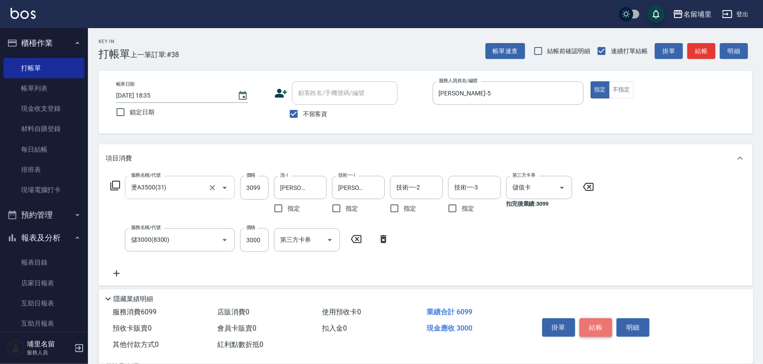
click at [595, 319] on button "結帳" at bounding box center [595, 327] width 33 height 18
click at [571, 185] on div "第三方卡券 第三方卡券" at bounding box center [541, 197] width 71 height 42
click at [564, 187] on icon "Open" at bounding box center [561, 187] width 11 height 11
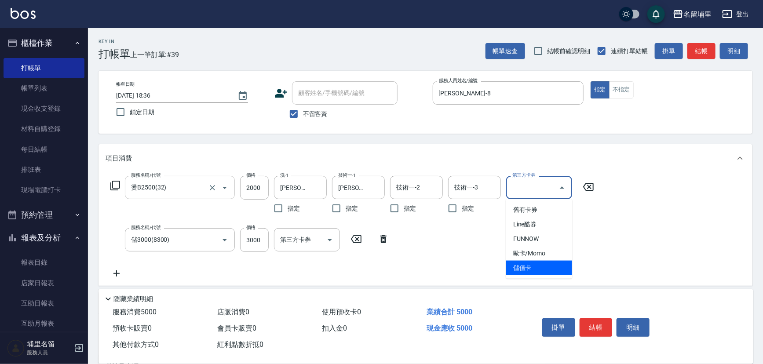
drag, startPoint x: 545, startPoint y: 262, endPoint x: 553, endPoint y: 270, distance: 11.2
click at [545, 262] on span "儲值卡" at bounding box center [539, 268] width 66 height 15
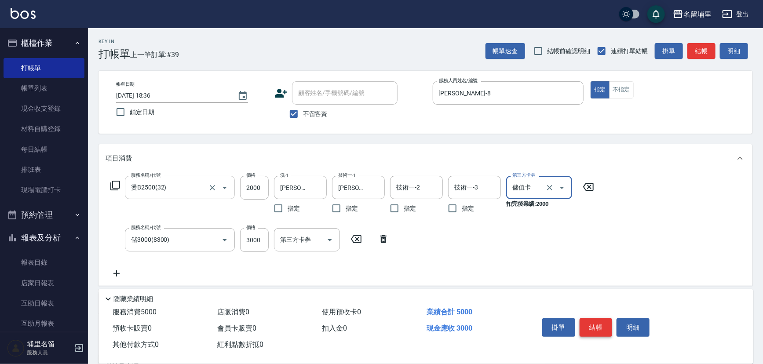
drag, startPoint x: 592, startPoint y: 322, endPoint x: 575, endPoint y: 319, distance: 17.3
click at [592, 321] on button "結帳" at bounding box center [595, 327] width 33 height 18
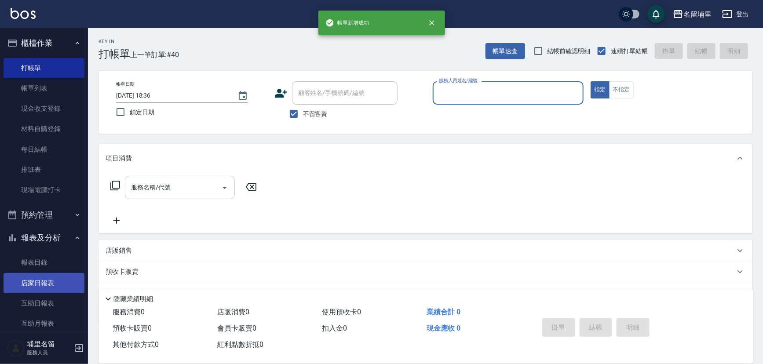
click at [22, 280] on link "店家日報表" at bounding box center [44, 283] width 81 height 20
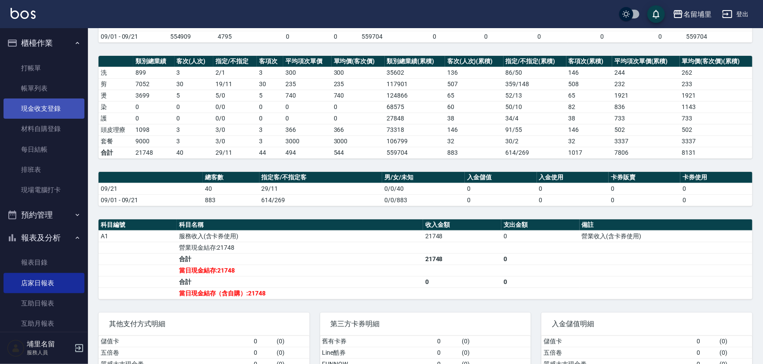
scroll to position [80, 0]
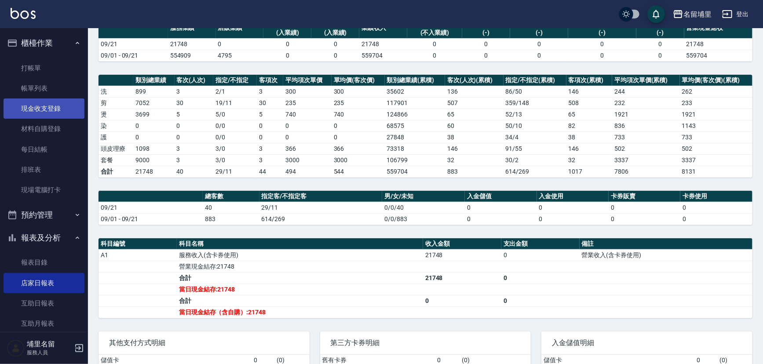
click at [59, 110] on link "現金收支登錄" at bounding box center [44, 108] width 81 height 20
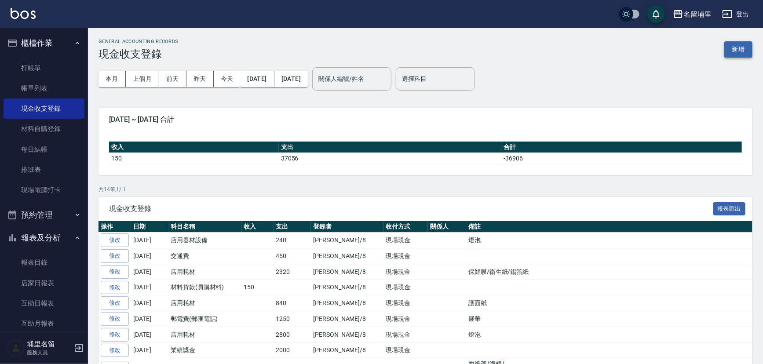
click at [748, 47] on button "新增" at bounding box center [738, 49] width 28 height 16
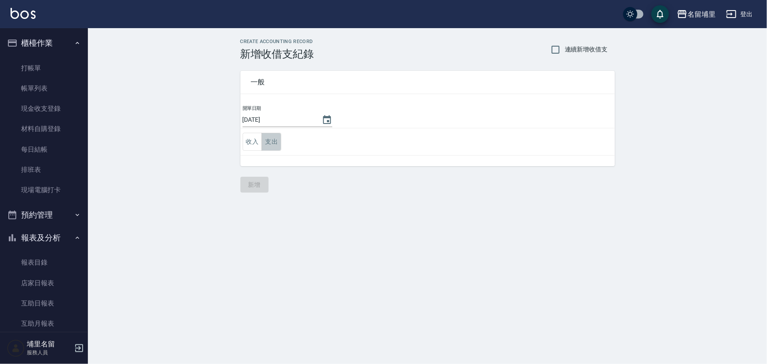
click at [272, 141] on button "支出" at bounding box center [272, 142] width 20 height 18
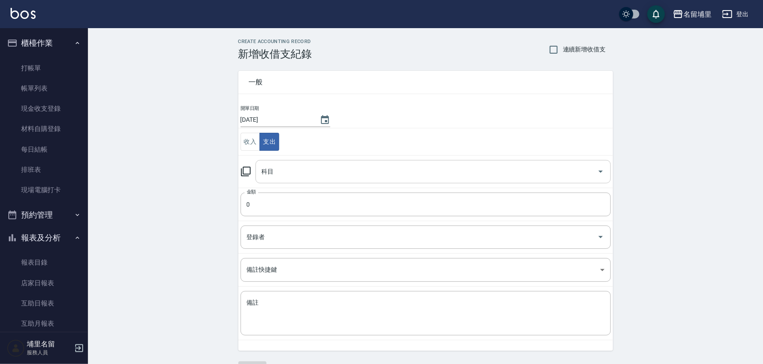
click at [311, 178] on input "科目" at bounding box center [426, 171] width 334 height 15
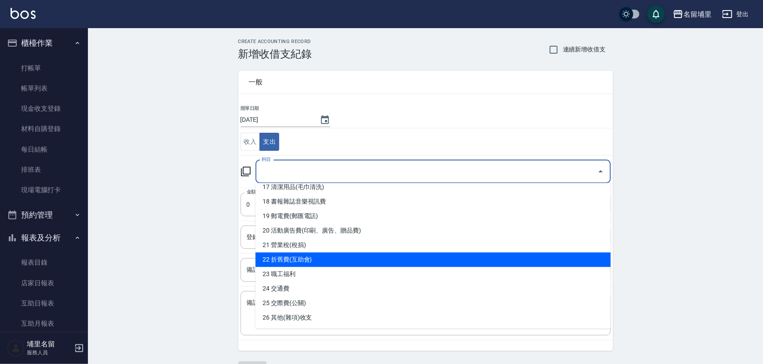
scroll to position [280, 0]
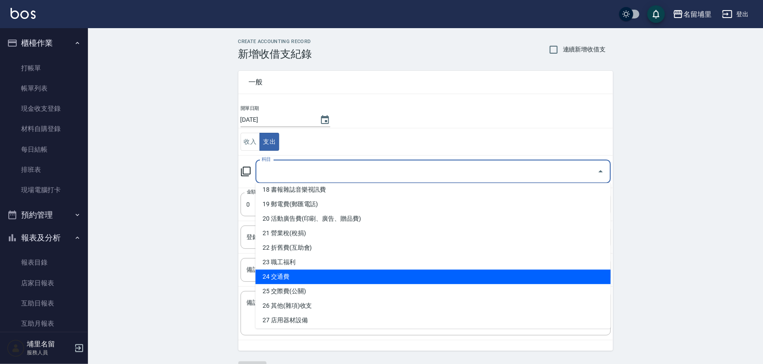
click at [337, 273] on li "24 交通費" at bounding box center [432, 276] width 355 height 15
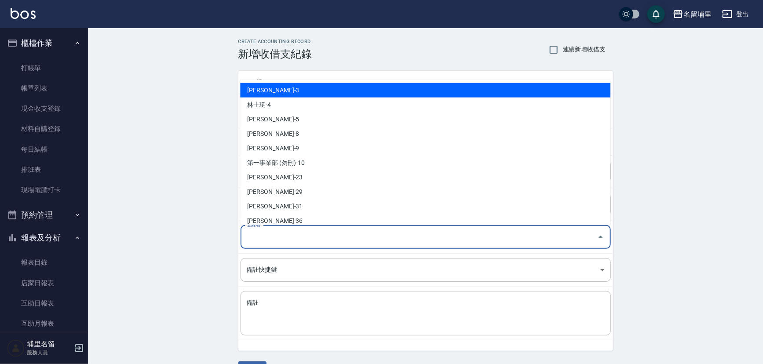
click at [335, 240] on input "登錄者" at bounding box center [418, 236] width 349 height 15
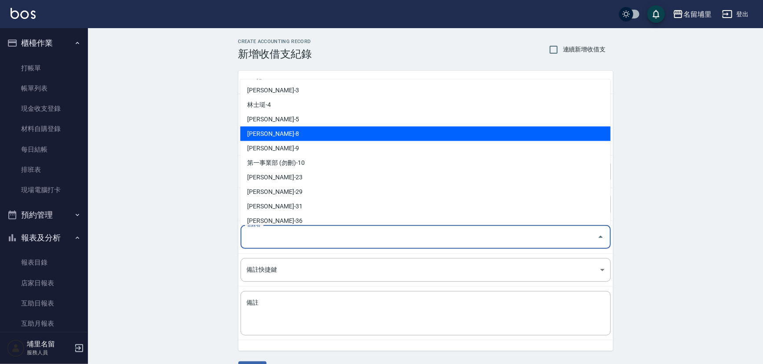
click at [295, 133] on li "黃偉傑-8" at bounding box center [425, 133] width 370 height 15
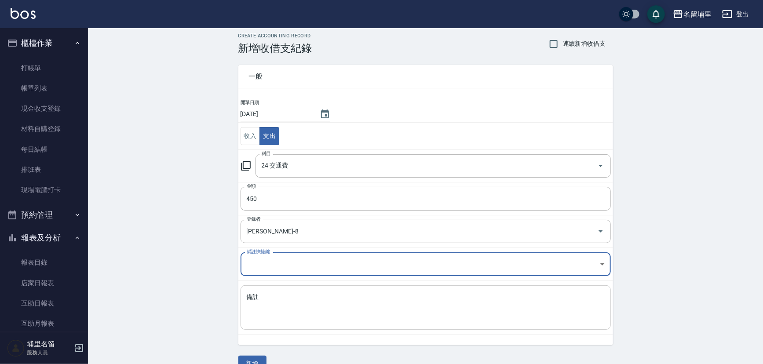
scroll to position [23, 0]
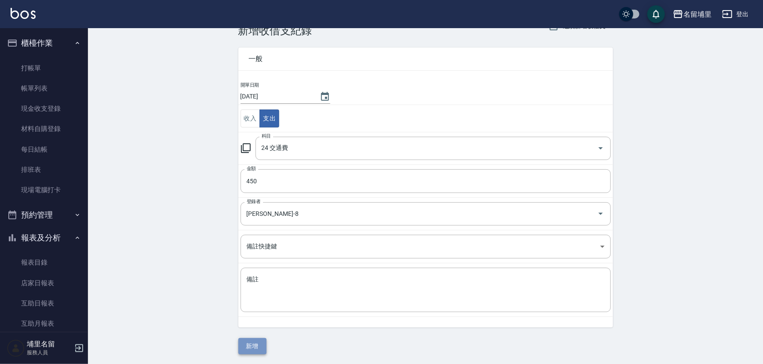
click at [251, 344] on button "新增" at bounding box center [252, 346] width 28 height 16
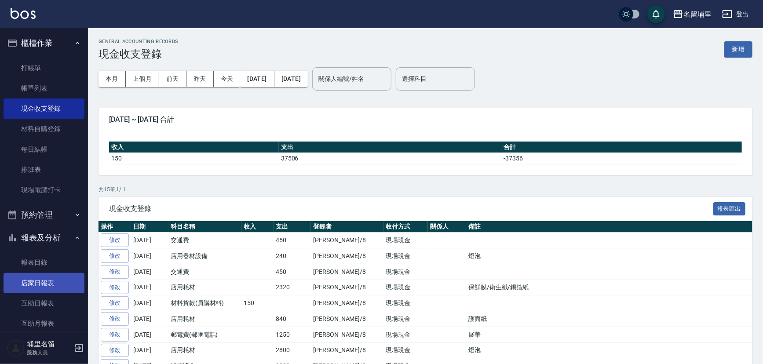
click at [28, 286] on link "店家日報表" at bounding box center [44, 283] width 81 height 20
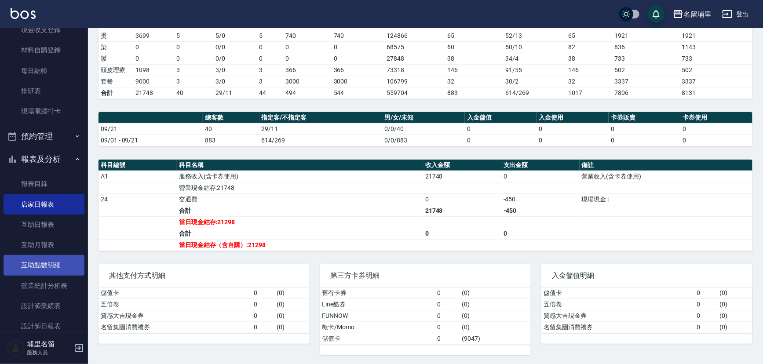
scroll to position [160, 0]
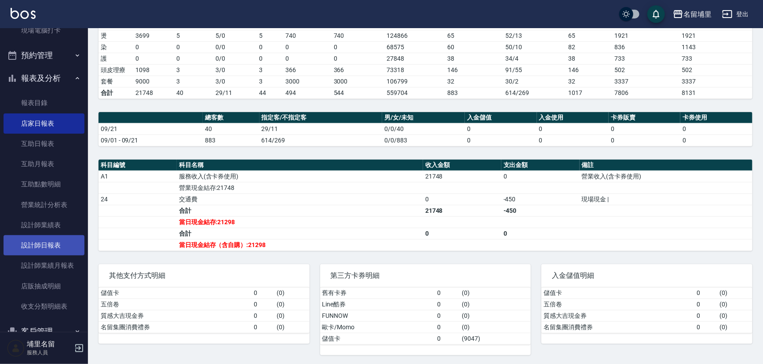
click at [40, 253] on link "設計師日報表" at bounding box center [44, 245] width 81 height 20
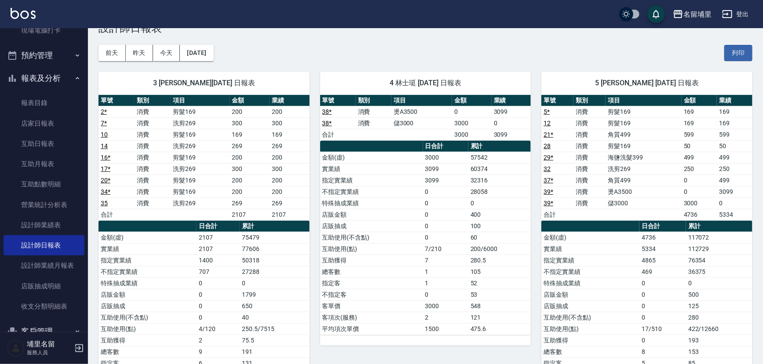
scroll to position [25, 0]
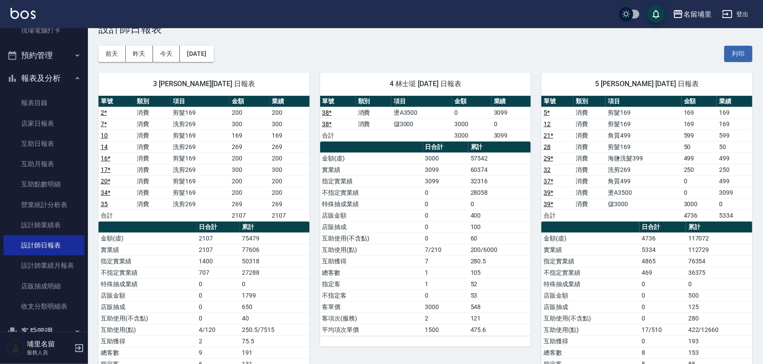
click at [166, 55] on button "今天" at bounding box center [166, 54] width 27 height 16
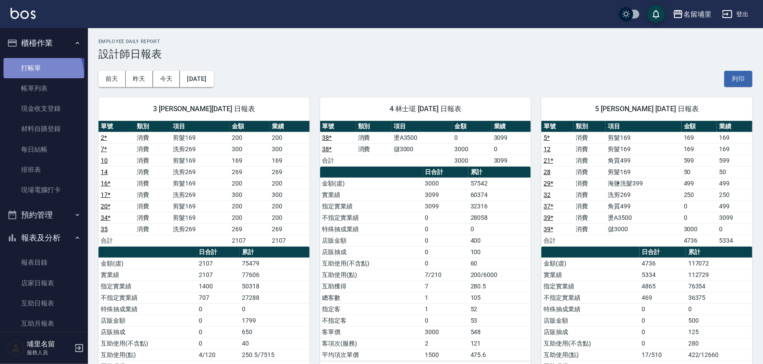
click at [40, 75] on link "打帳單" at bounding box center [44, 68] width 81 height 20
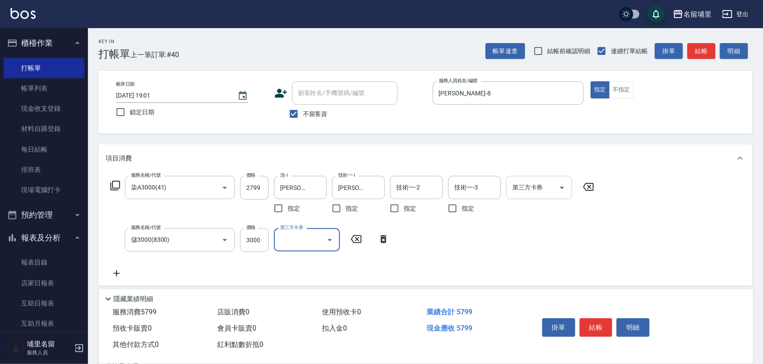
click at [563, 191] on icon "Open" at bounding box center [561, 187] width 11 height 11
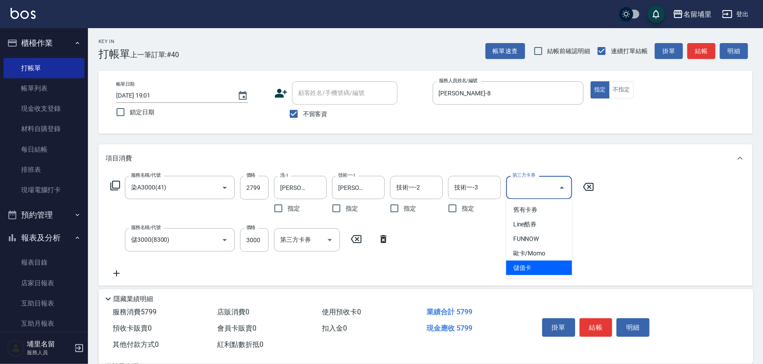
click at [542, 262] on span "儲值卡" at bounding box center [539, 268] width 66 height 15
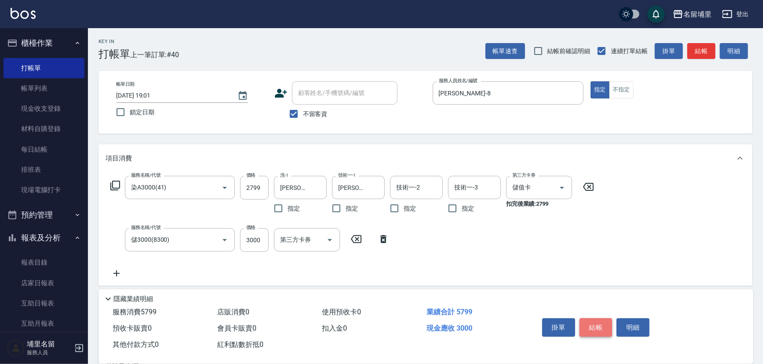
click at [587, 324] on button "結帳" at bounding box center [595, 327] width 33 height 18
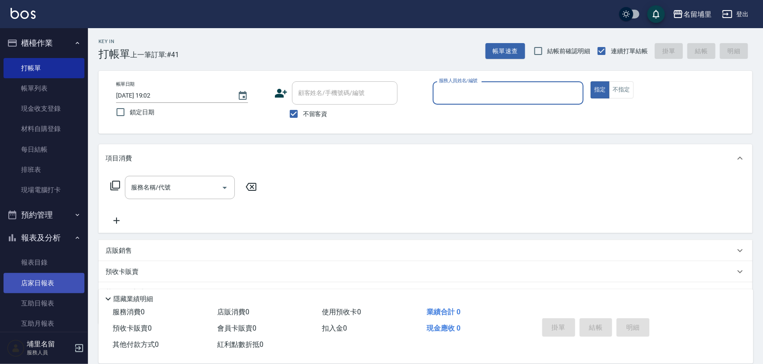
drag, startPoint x: 34, startPoint y: 282, endPoint x: 39, endPoint y: 281, distance: 4.5
click at [34, 282] on link "店家日報表" at bounding box center [44, 283] width 81 height 20
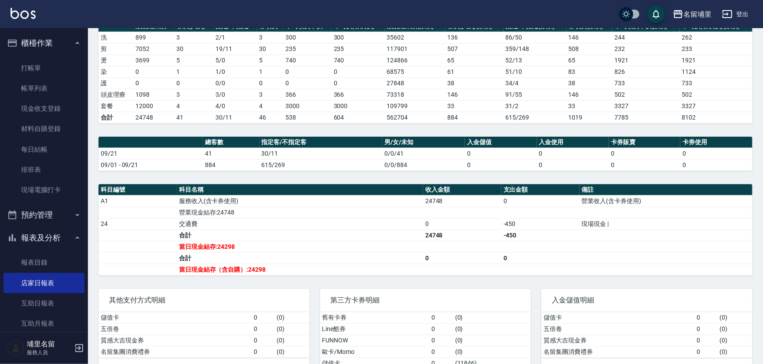
scroll to position [158, 0]
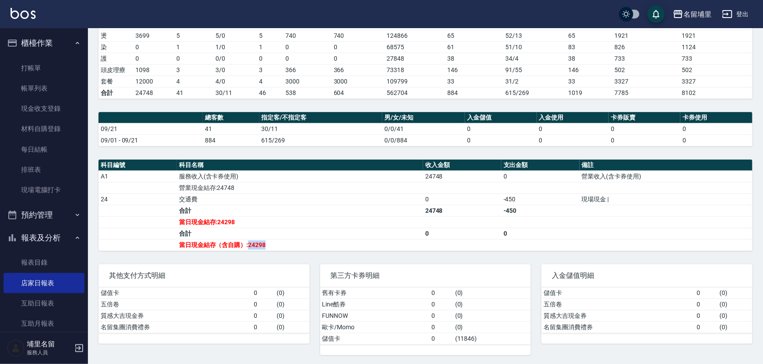
drag, startPoint x: 247, startPoint y: 244, endPoint x: 291, endPoint y: 243, distance: 44.4
click at [291, 243] on td "當日現金結存（含自購）:24298" at bounding box center [300, 244] width 246 height 11
drag, startPoint x: 285, startPoint y: 243, endPoint x: 240, endPoint y: 243, distance: 45.3
click at [240, 243] on td "當日現金結存（含自購）:24298" at bounding box center [300, 244] width 246 height 11
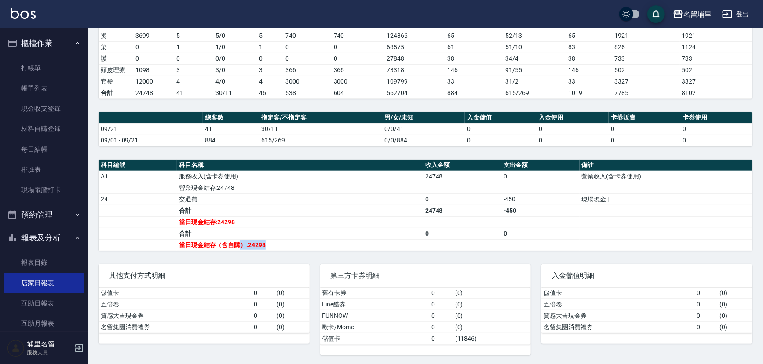
click at [240, 243] on td "當日現金結存（含自購）:24298" at bounding box center [300, 244] width 246 height 11
drag, startPoint x: 250, startPoint y: 244, endPoint x: 280, endPoint y: 244, distance: 30.8
click at [280, 244] on td "當日現金結存（含自購）:24298" at bounding box center [300, 244] width 246 height 11
click at [249, 216] on td "當日現金結存:24298" at bounding box center [300, 221] width 246 height 11
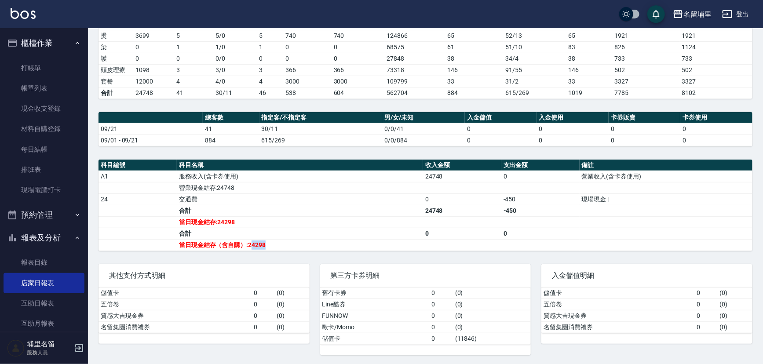
drag, startPoint x: 250, startPoint y: 246, endPoint x: 273, endPoint y: 244, distance: 22.5
click at [273, 244] on td "當日現金結存（含自購）:24298" at bounding box center [300, 244] width 246 height 11
click at [273, 245] on td "當日現金結存（含自購）:24298" at bounding box center [300, 244] width 246 height 11
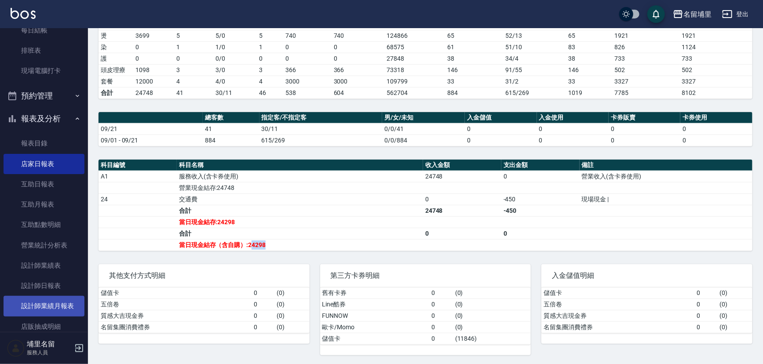
scroll to position [120, 0]
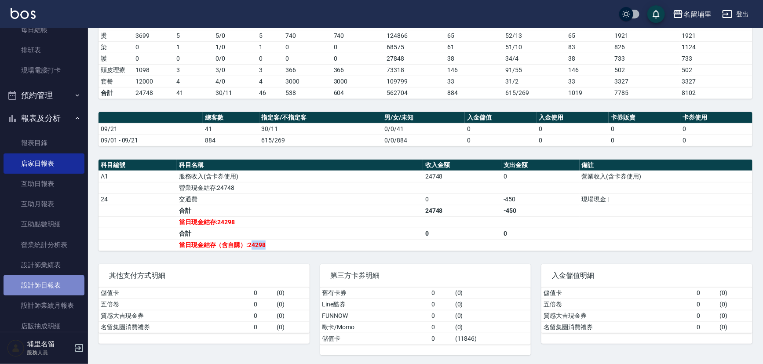
click at [43, 290] on link "設計師日報表" at bounding box center [44, 285] width 81 height 20
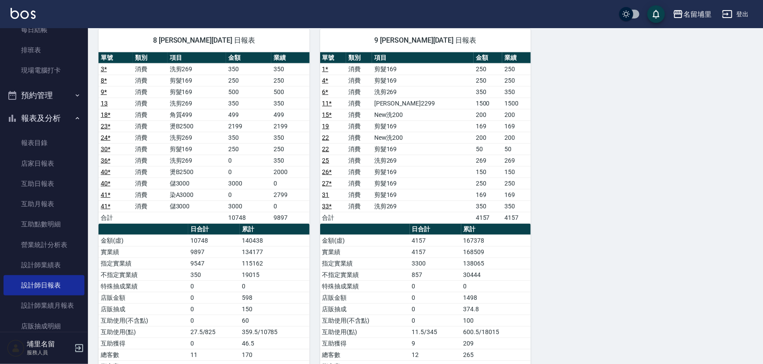
scroll to position [440, 0]
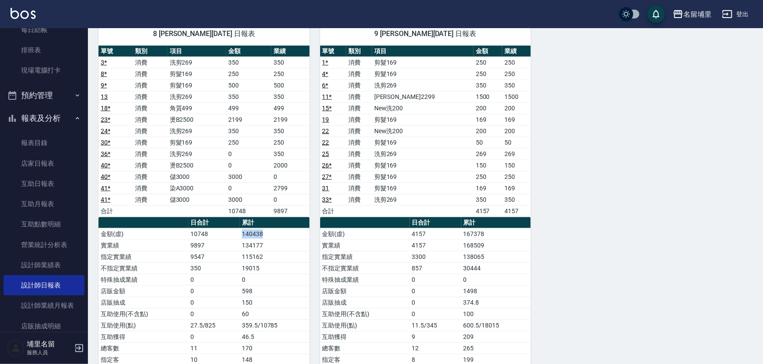
drag, startPoint x: 242, startPoint y: 229, endPoint x: 279, endPoint y: 233, distance: 36.7
click at [279, 233] on tr "金額(虛) 10748 140438" at bounding box center [203, 233] width 211 height 11
click at [279, 233] on td "140438" at bounding box center [275, 233] width 70 height 11
drag, startPoint x: 274, startPoint y: 243, endPoint x: 234, endPoint y: 242, distance: 40.0
click at [234, 242] on tr "實業績 9897 134177" at bounding box center [203, 245] width 211 height 11
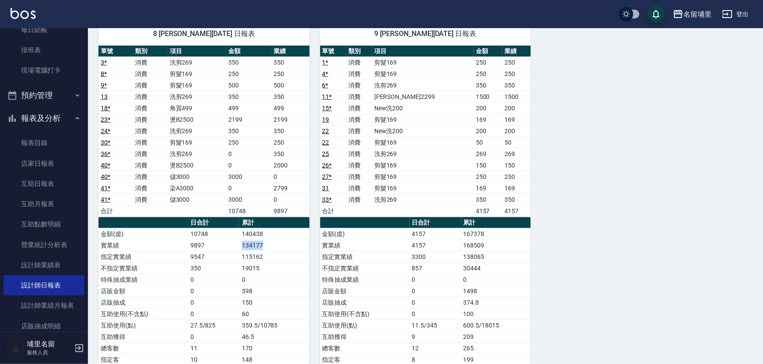
click at [234, 242] on td "9897" at bounding box center [213, 245] width 51 height 11
drag, startPoint x: 234, startPoint y: 231, endPoint x: 267, endPoint y: 231, distance: 33.0
click at [267, 231] on tr "金額(虛) 10748 140438" at bounding box center [203, 233] width 211 height 11
click at [267, 231] on td "140438" at bounding box center [275, 233] width 70 height 11
click at [57, 159] on link "店家日報表" at bounding box center [44, 163] width 81 height 20
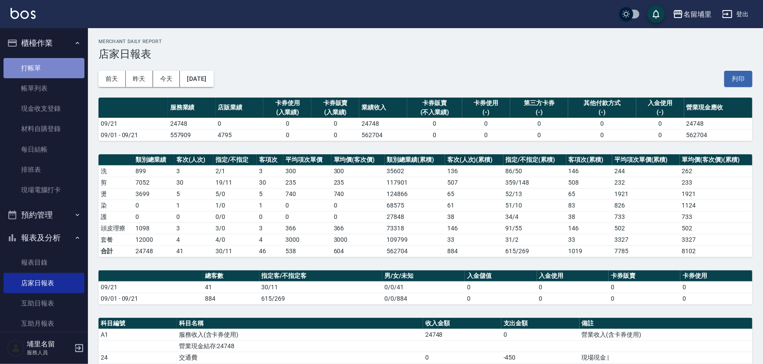
click at [59, 65] on link "打帳單" at bounding box center [44, 68] width 81 height 20
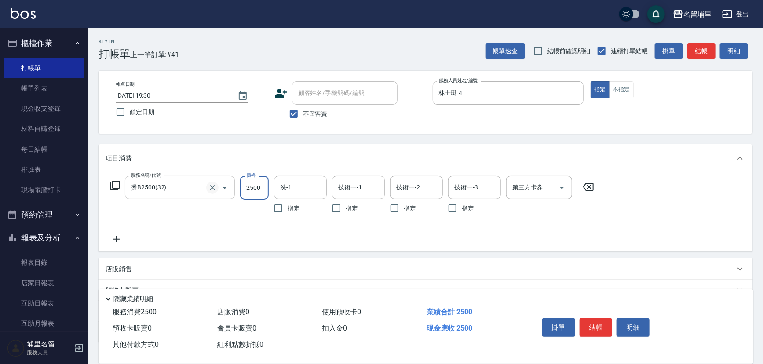
click at [214, 189] on icon "Clear" at bounding box center [212, 187] width 5 height 5
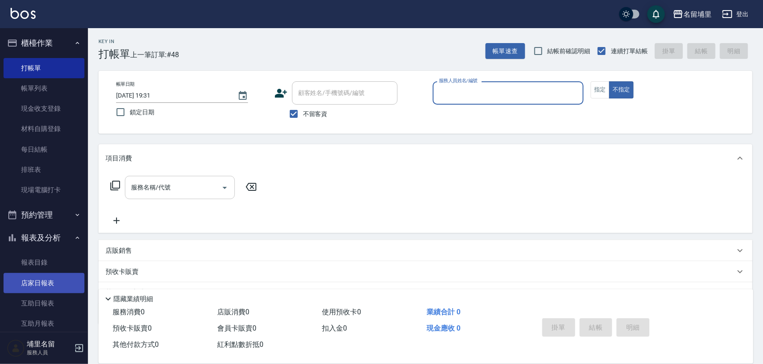
drag, startPoint x: 29, startPoint y: 277, endPoint x: 40, endPoint y: 281, distance: 11.1
click at [29, 278] on link "店家日報表" at bounding box center [44, 283] width 81 height 20
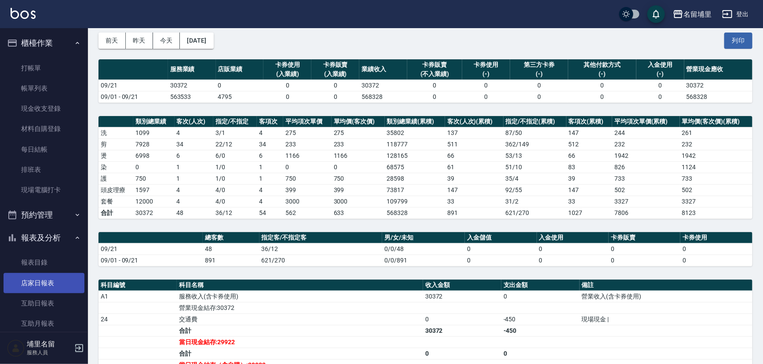
scroll to position [80, 0]
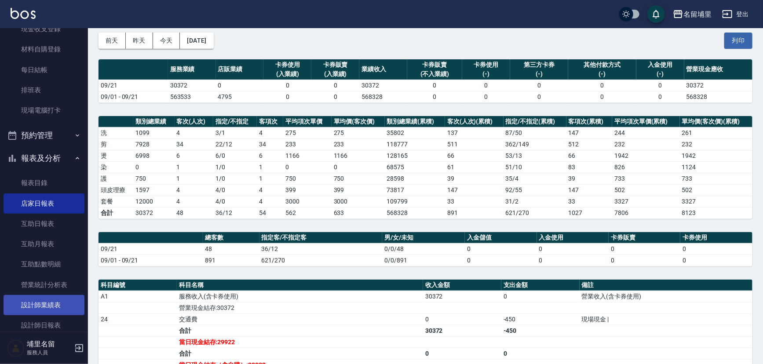
click at [55, 306] on link "設計師業績表" at bounding box center [44, 305] width 81 height 20
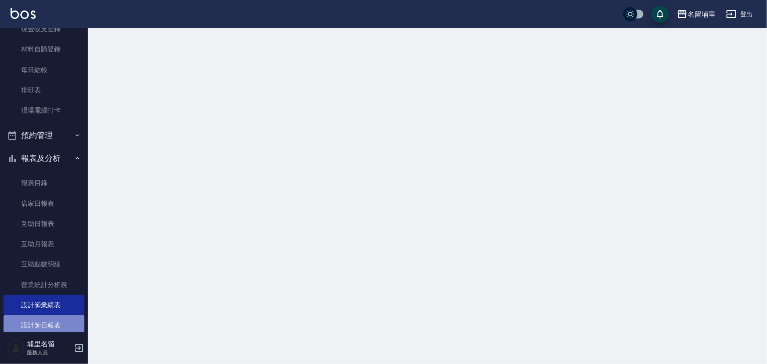
click at [58, 320] on link "設計師日報表" at bounding box center [44, 325] width 81 height 20
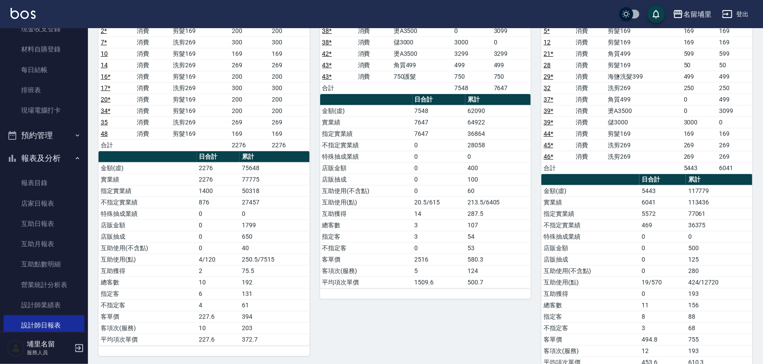
scroll to position [120, 0]
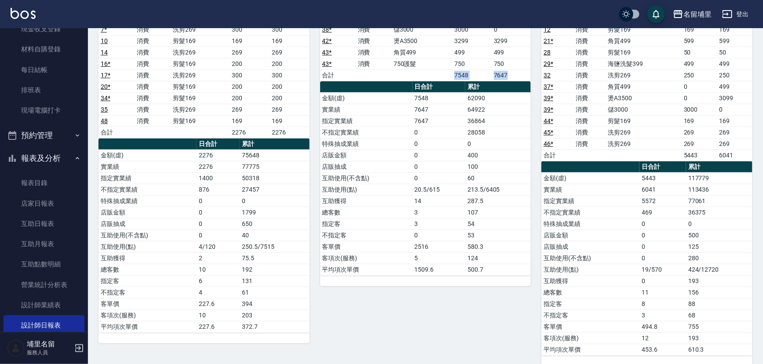
drag, startPoint x: 447, startPoint y: 74, endPoint x: 508, endPoint y: 74, distance: 60.7
click at [508, 74] on tr "合計 7548 7647" at bounding box center [425, 74] width 211 height 11
click at [509, 74] on td "7647" at bounding box center [511, 74] width 40 height 11
drag, startPoint x: 509, startPoint y: 74, endPoint x: 459, endPoint y: 76, distance: 49.7
click at [459, 76] on tr "合計 7548 7647" at bounding box center [425, 74] width 211 height 11
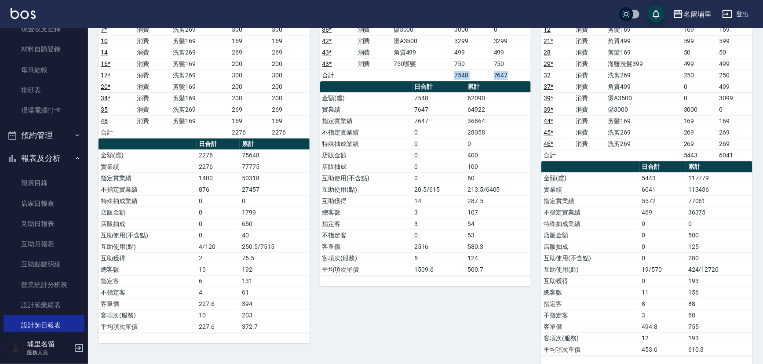
click at [458, 75] on td "7548" at bounding box center [471, 74] width 39 height 11
drag, startPoint x: 484, startPoint y: 97, endPoint x: 505, endPoint y: 114, distance: 27.8
click at [505, 114] on tbody "金額(虛) 7548 62090 實業績 7647 64922 指定實業績 7647 36864 不指定實業績 0 28058 特殊抽成業績 0 0 店販金額…" at bounding box center [425, 183] width 211 height 183
click at [505, 115] on td "36864" at bounding box center [497, 120] width 65 height 11
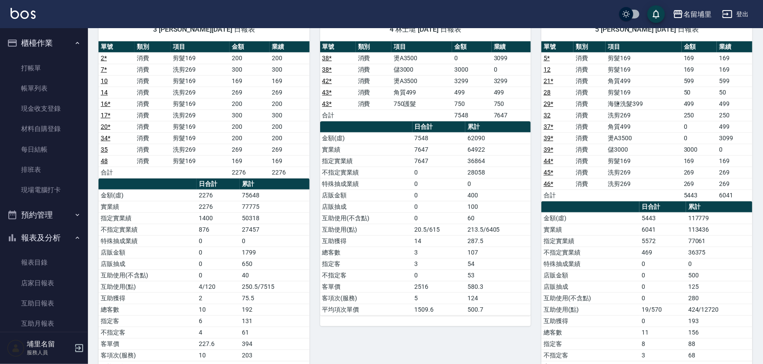
scroll to position [0, 0]
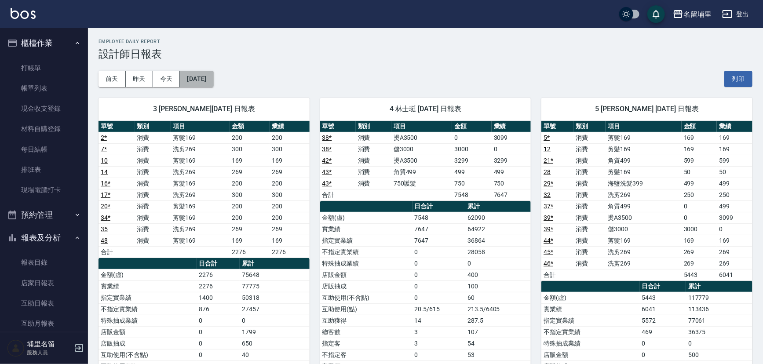
click at [212, 74] on button "[DATE]" at bounding box center [196, 79] width 33 height 16
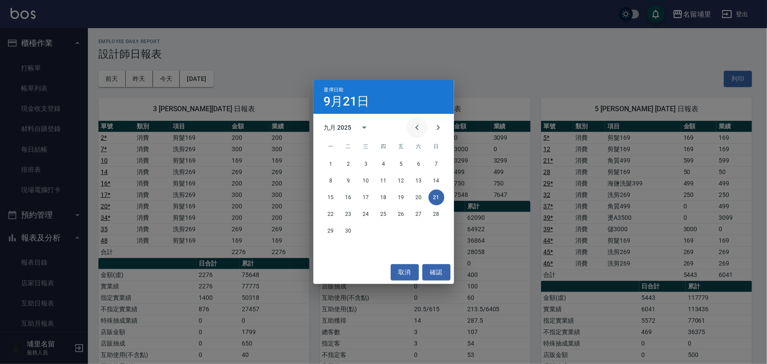
click at [416, 125] on icon "Previous month" at bounding box center [417, 127] width 11 height 11
click at [386, 214] on button "21" at bounding box center [384, 214] width 16 height 16
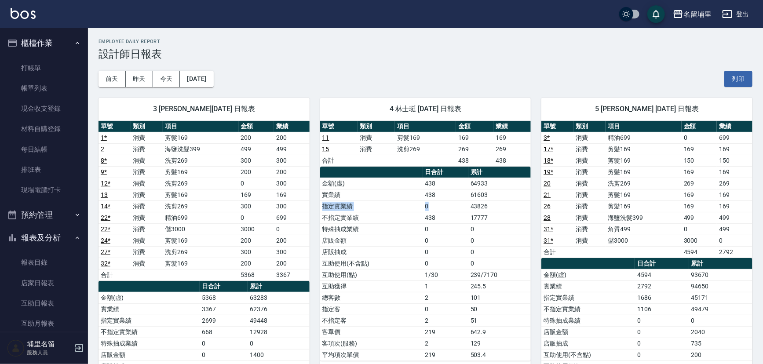
drag, startPoint x: 492, startPoint y: 196, endPoint x: 466, endPoint y: 201, distance: 26.4
click at [466, 201] on tbody "金額(虛) 438 64933 實業績 438 61603 指定實業績 0 43826 不指定實業績 438 17777 特殊抽成業績 0 0 店販金額 0 …" at bounding box center [425, 269] width 211 height 183
click at [470, 198] on td "61603" at bounding box center [499, 194] width 63 height 11
drag, startPoint x: 472, startPoint y: 197, endPoint x: 492, endPoint y: 193, distance: 21.0
click at [492, 193] on td "61603" at bounding box center [499, 194] width 63 height 11
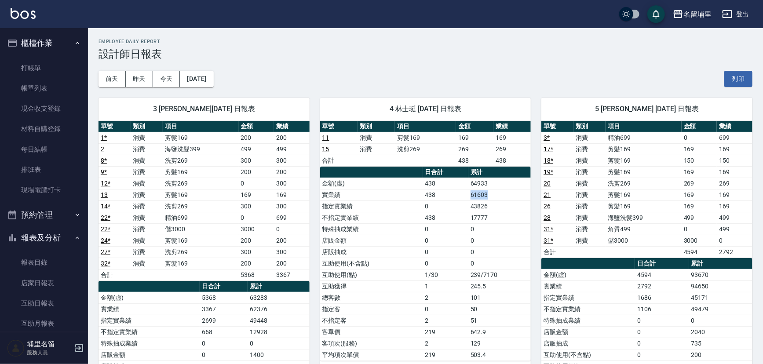
click at [492, 193] on td "61603" at bounding box center [499, 194] width 63 height 11
drag, startPoint x: 478, startPoint y: 195, endPoint x: 460, endPoint y: 192, distance: 17.8
click at [460, 192] on tr "實業績 438 61603" at bounding box center [425, 194] width 211 height 11
click at [460, 192] on td "438" at bounding box center [445, 194] width 45 height 11
click at [47, 278] on link "店家日報表" at bounding box center [44, 283] width 81 height 20
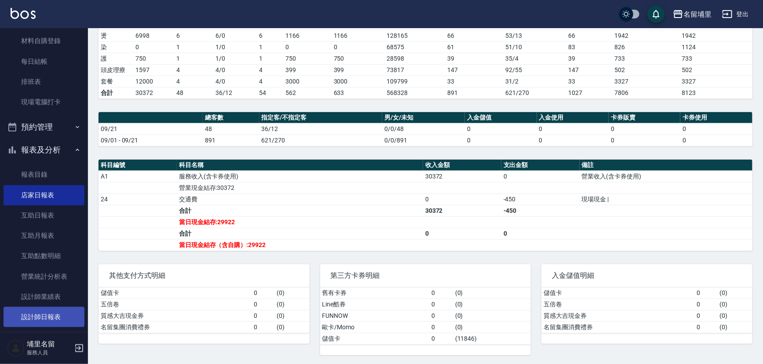
scroll to position [120, 0]
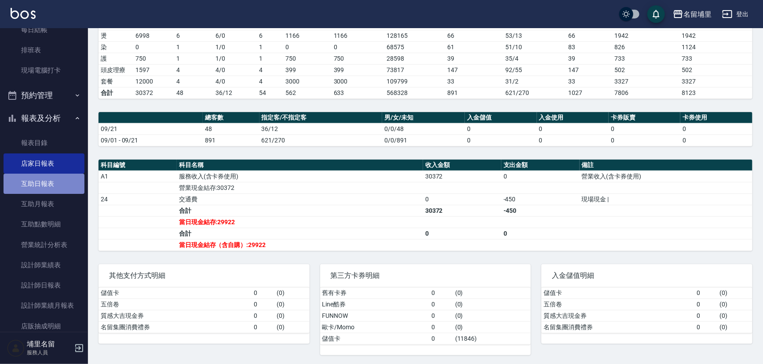
click at [47, 180] on link "互助日報表" at bounding box center [44, 184] width 81 height 20
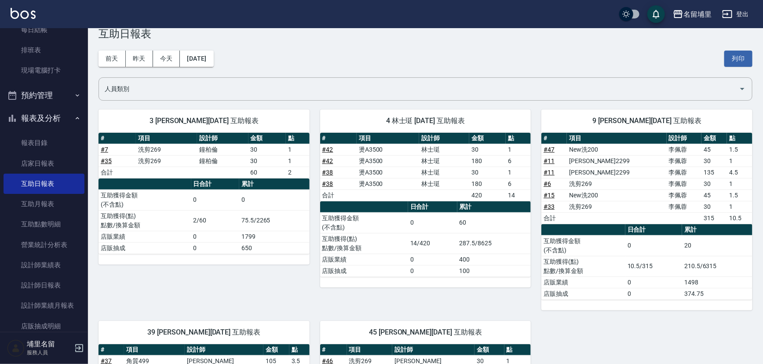
scroll to position [40, 0]
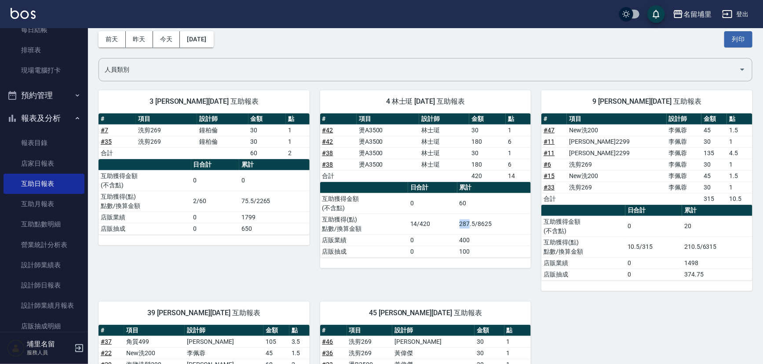
drag, startPoint x: 459, startPoint y: 222, endPoint x: 470, endPoint y: 220, distance: 11.6
click at [470, 220] on td "287.5/8625" at bounding box center [494, 224] width 74 height 21
click at [471, 220] on td "287.5/8625" at bounding box center [494, 224] width 74 height 21
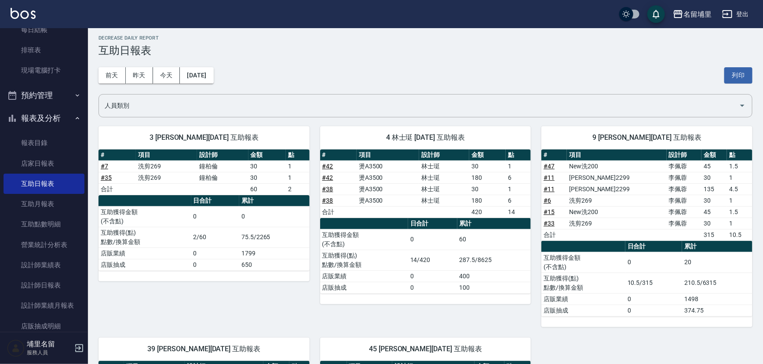
scroll to position [0, 0]
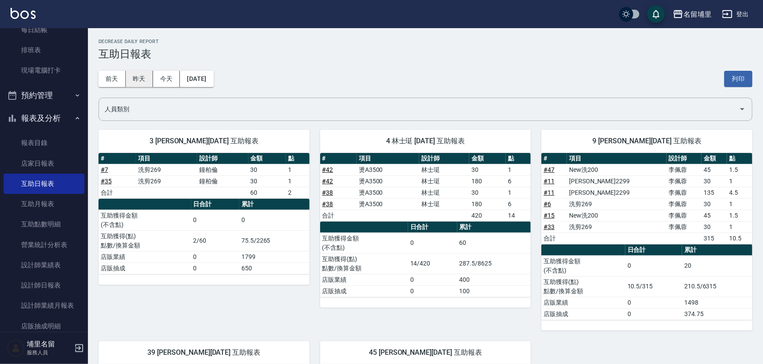
click at [147, 78] on button "昨天" at bounding box center [139, 79] width 27 height 16
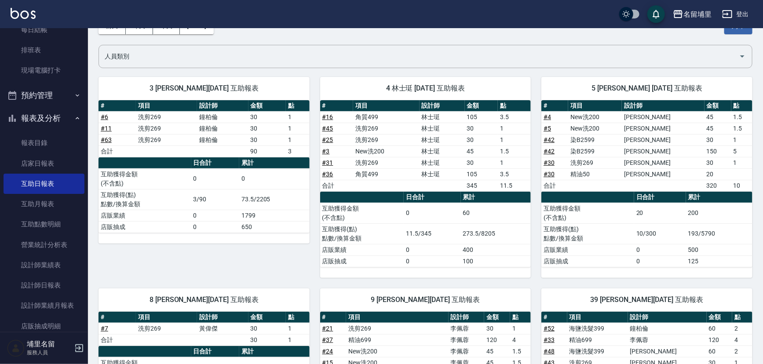
scroll to position [200, 0]
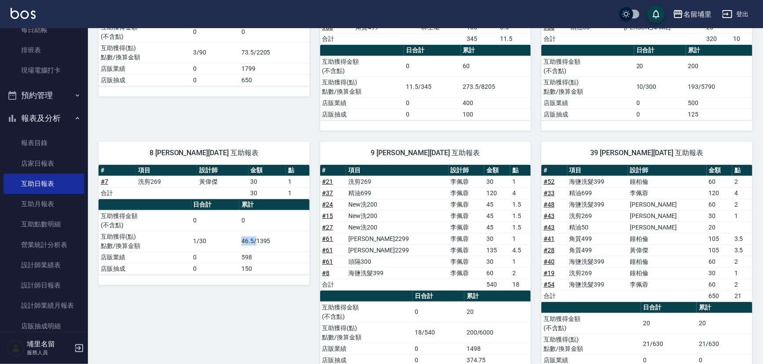
drag, startPoint x: 237, startPoint y: 243, endPoint x: 257, endPoint y: 241, distance: 19.4
click at [257, 241] on tr "互助獲得(點) 點數/換算金額 1/30 46.5/1395" at bounding box center [203, 241] width 211 height 21
click at [257, 241] on td "46.5/1395" at bounding box center [274, 241] width 70 height 21
drag, startPoint x: 256, startPoint y: 242, endPoint x: 242, endPoint y: 244, distance: 14.3
click at [242, 244] on td "46.5/1395" at bounding box center [274, 241] width 70 height 21
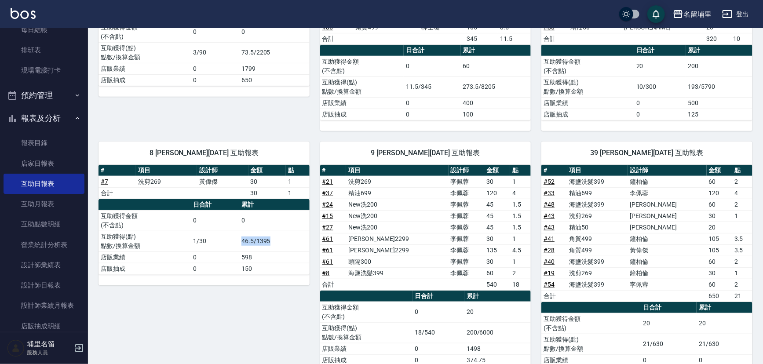
click at [242, 244] on td "46.5/1395" at bounding box center [274, 241] width 70 height 21
drag, startPoint x: 236, startPoint y: 245, endPoint x: 257, endPoint y: 240, distance: 21.2
click at [257, 240] on tr "互助獲得(點) 點數/換算金額 1/30 46.5/1395" at bounding box center [203, 241] width 211 height 21
click at [257, 240] on td "46.5/1395" at bounding box center [274, 241] width 70 height 21
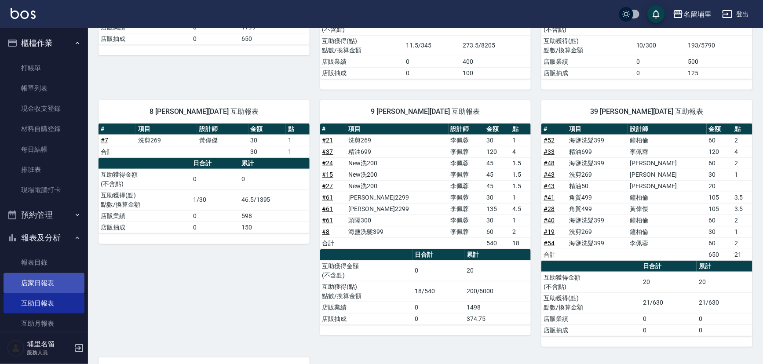
scroll to position [160, 0]
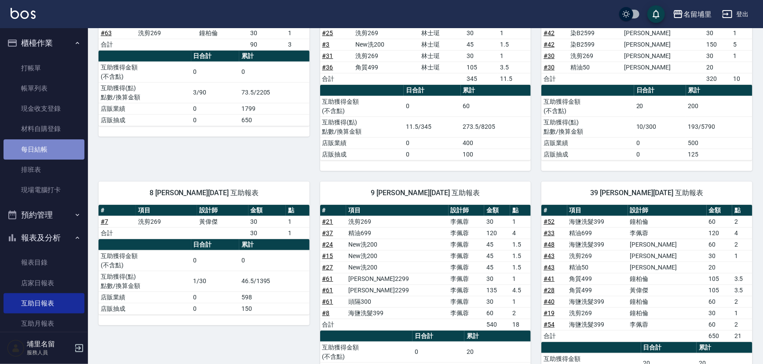
click at [51, 149] on link "每日結帳" at bounding box center [44, 149] width 81 height 20
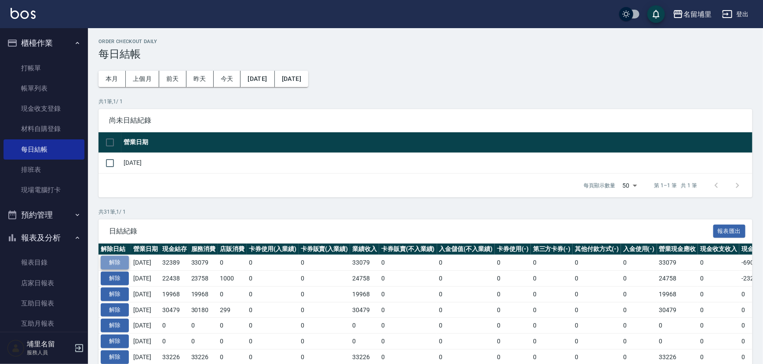
click at [112, 263] on button "解除" at bounding box center [115, 263] width 28 height 14
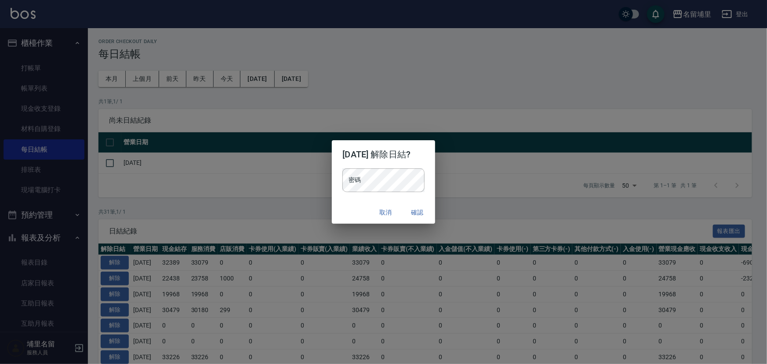
click at [421, 187] on p "密碼 密碼" at bounding box center [383, 180] width 82 height 24
click at [344, 202] on div "取消 確認" at bounding box center [383, 212] width 103 height 23
click at [425, 211] on button "確認" at bounding box center [417, 212] width 28 height 16
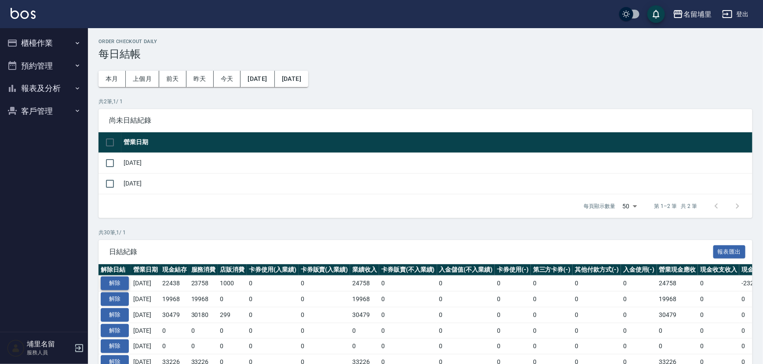
click at [115, 287] on button "解除" at bounding box center [115, 283] width 28 height 14
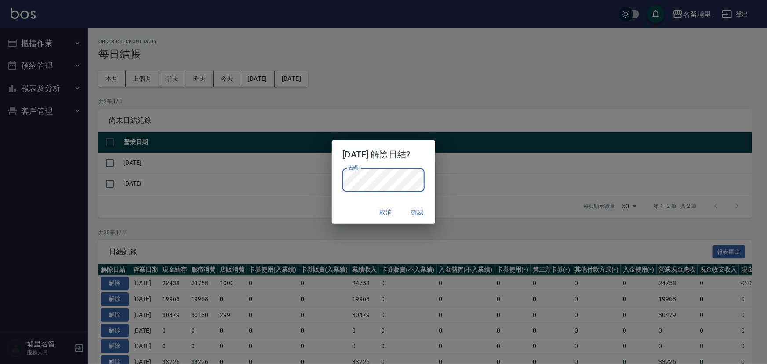
click at [348, 219] on div "取消 確認" at bounding box center [383, 212] width 103 height 23
click at [415, 212] on button "確認" at bounding box center [417, 212] width 28 height 16
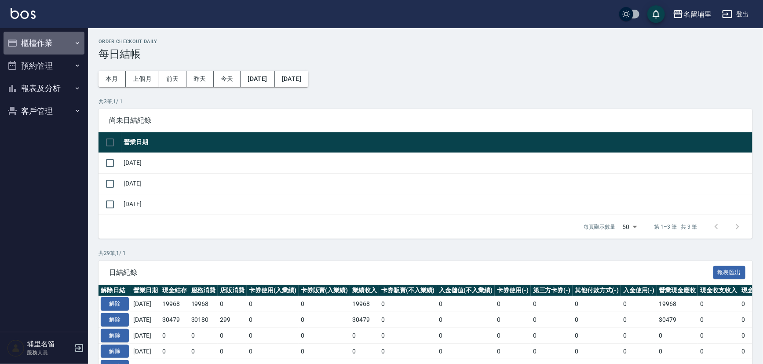
click at [62, 45] on button "櫃檯作業" at bounding box center [44, 43] width 81 height 23
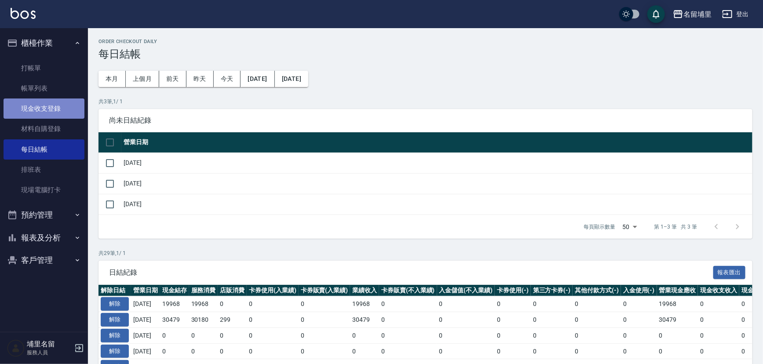
click at [46, 110] on link "現金收支登錄" at bounding box center [44, 108] width 81 height 20
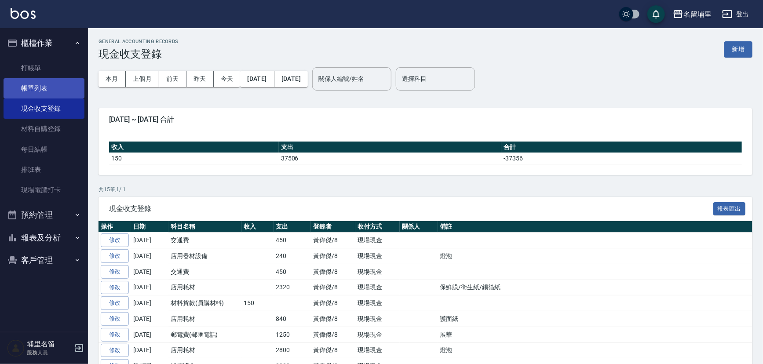
click at [36, 88] on link "帳單列表" at bounding box center [44, 88] width 81 height 20
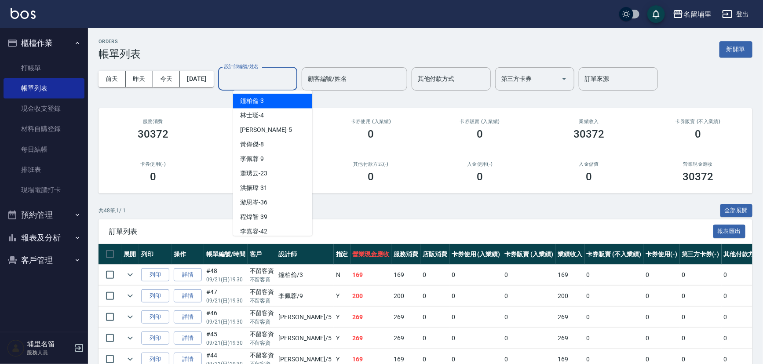
click at [248, 79] on input "設計師編號/姓名" at bounding box center [257, 78] width 71 height 15
click at [213, 78] on button "[DATE]" at bounding box center [196, 79] width 33 height 16
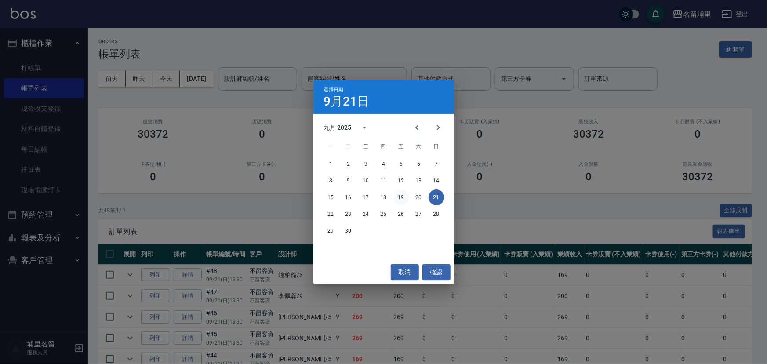
click at [403, 197] on button "19" at bounding box center [401, 197] width 16 height 16
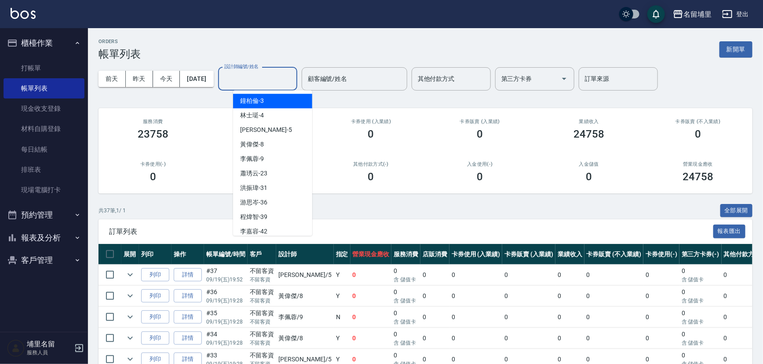
click at [285, 80] on input "設計師編號/姓名" at bounding box center [257, 78] width 71 height 15
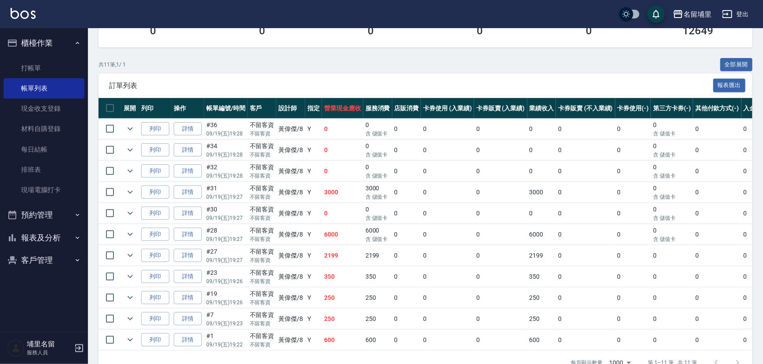
scroll to position [160, 0]
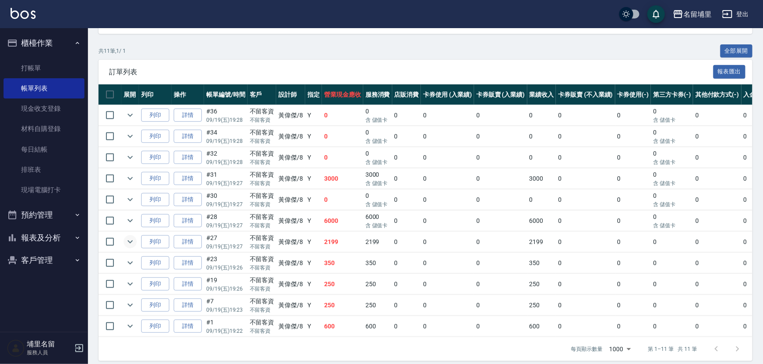
type input "黃偉傑-8"
click at [127, 242] on icon "expand row" at bounding box center [130, 241] width 11 height 11
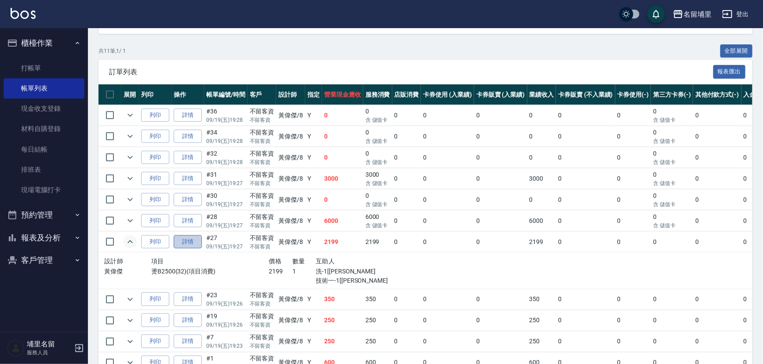
click at [193, 242] on link "詳情" at bounding box center [188, 242] width 28 height 14
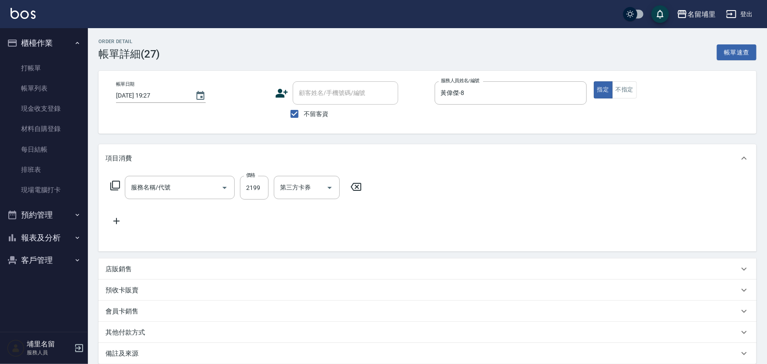
type input "2025/09/19 19:27"
checkbox input "true"
type input "黃偉傑-8"
type input "燙B2500(32)"
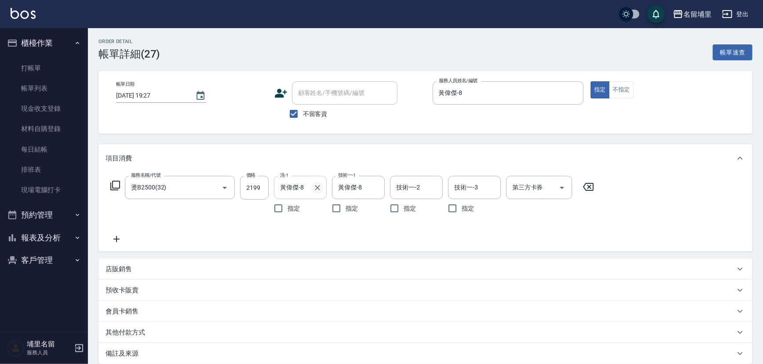
click at [320, 189] on icon "Clear" at bounding box center [317, 187] width 9 height 9
type input "林士珽-4"
click at [379, 189] on icon "Clear" at bounding box center [375, 187] width 9 height 9
type input "林士珽-4"
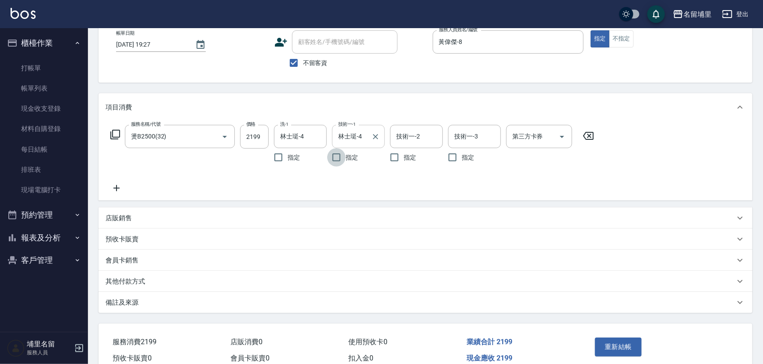
scroll to position [93, 0]
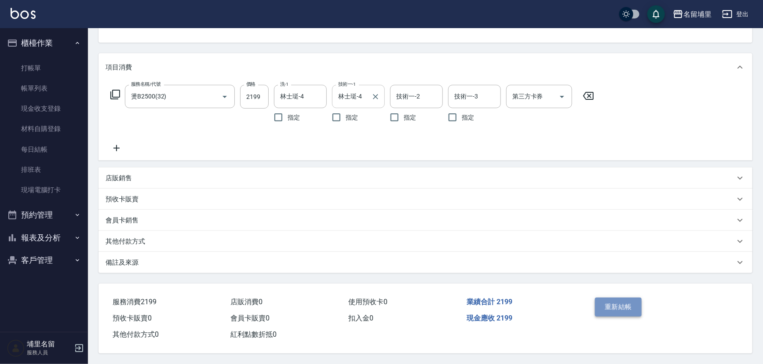
click at [603, 308] on button "重新結帳" at bounding box center [618, 307] width 47 height 18
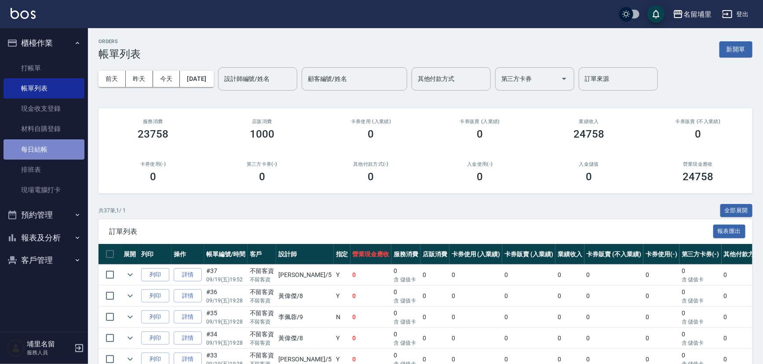
click at [48, 153] on link "每日結帳" at bounding box center [44, 149] width 81 height 20
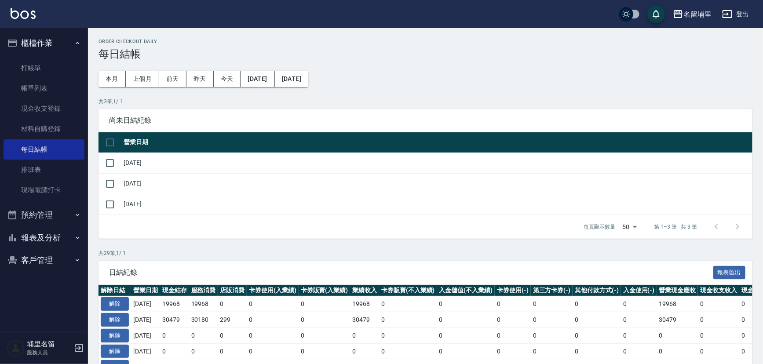
click at [113, 142] on input "checkbox" at bounding box center [110, 142] width 18 height 18
checkbox input "true"
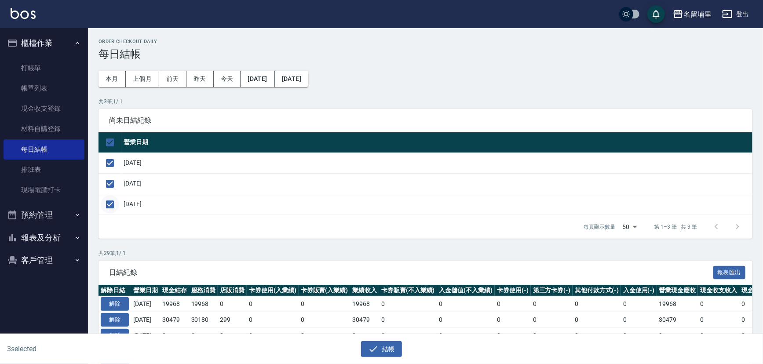
click at [112, 205] on input "checkbox" at bounding box center [110, 204] width 18 height 18
checkbox input "false"
click at [373, 356] on button "結帳" at bounding box center [381, 349] width 41 height 16
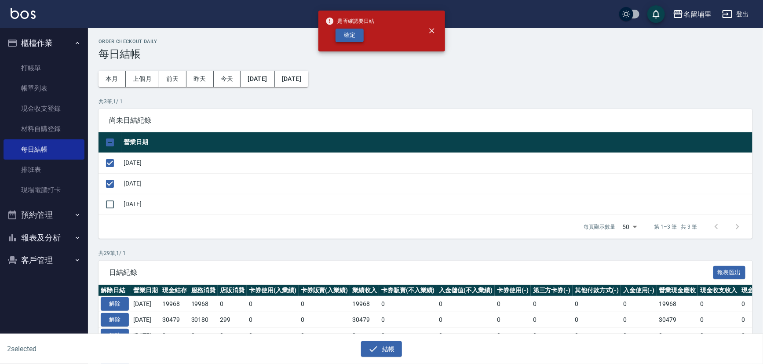
click at [358, 31] on button "確定" at bounding box center [349, 36] width 28 height 14
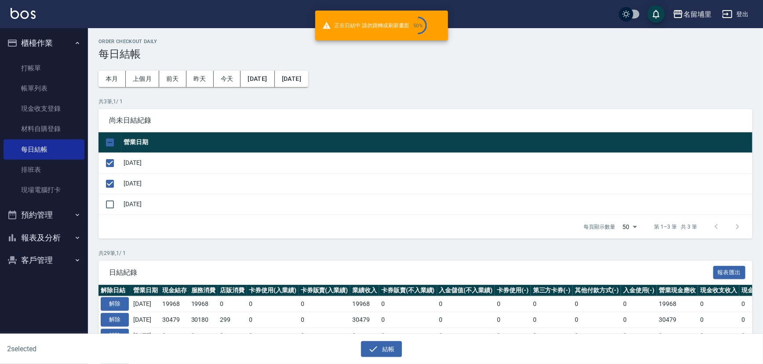
checkbox input "false"
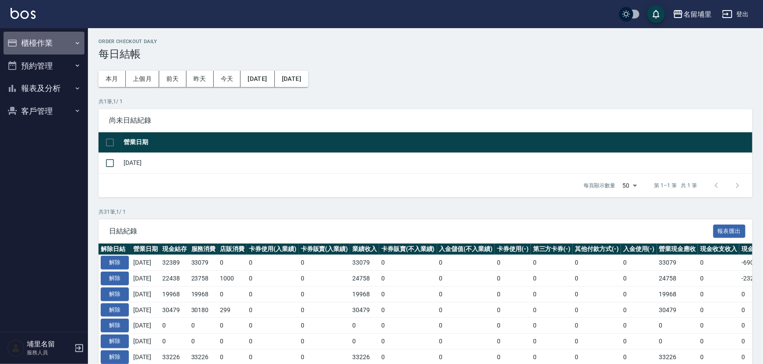
click at [43, 41] on button "櫃檯作業" at bounding box center [44, 43] width 81 height 23
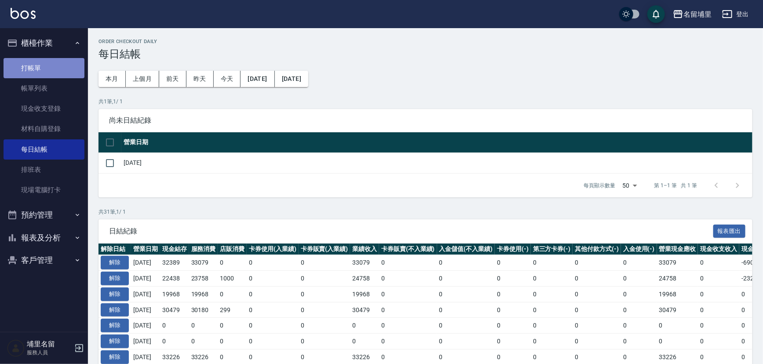
drag, startPoint x: 30, startPoint y: 68, endPoint x: 34, endPoint y: 66, distance: 4.7
click at [30, 68] on link "打帳單" at bounding box center [44, 68] width 81 height 20
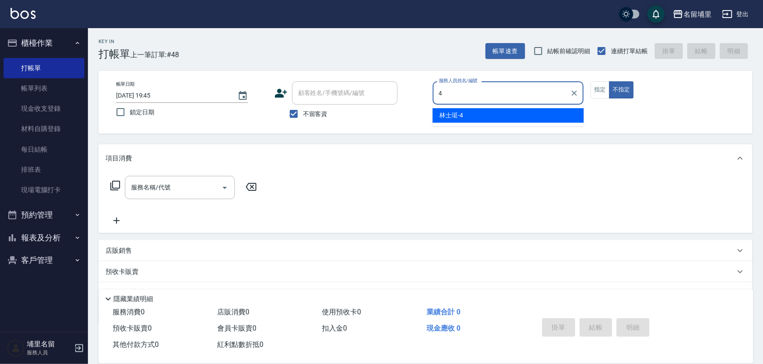
type input "林士珽-4"
type button "false"
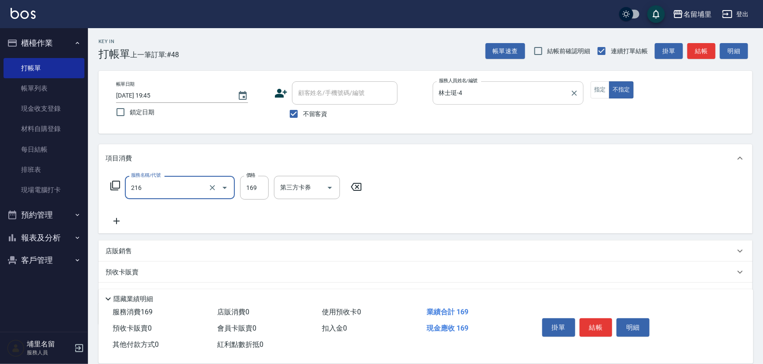
type input "剪髮169(216)"
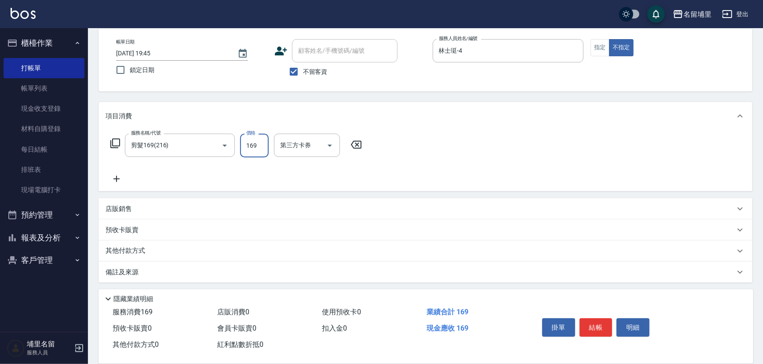
scroll to position [44, 0]
click at [603, 327] on button "結帳" at bounding box center [595, 327] width 33 height 18
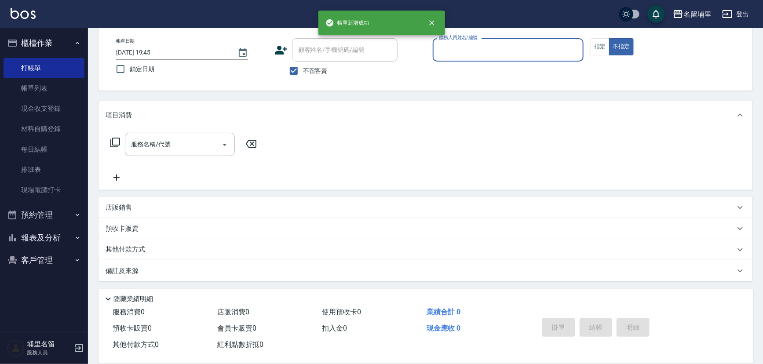
scroll to position [43, 0]
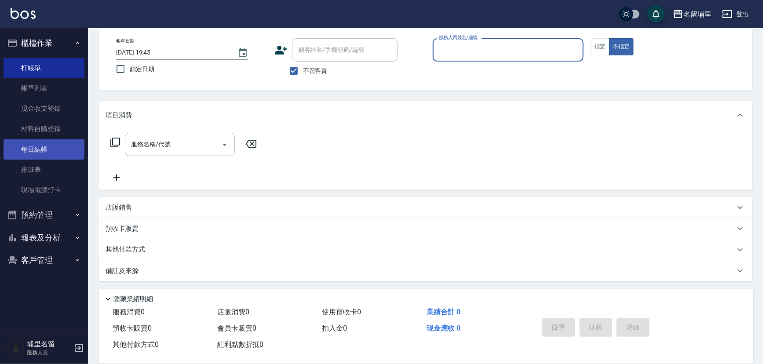
drag, startPoint x: 26, startPoint y: 149, endPoint x: 43, endPoint y: 145, distance: 17.1
click at [26, 149] on link "每日結帳" at bounding box center [44, 149] width 81 height 20
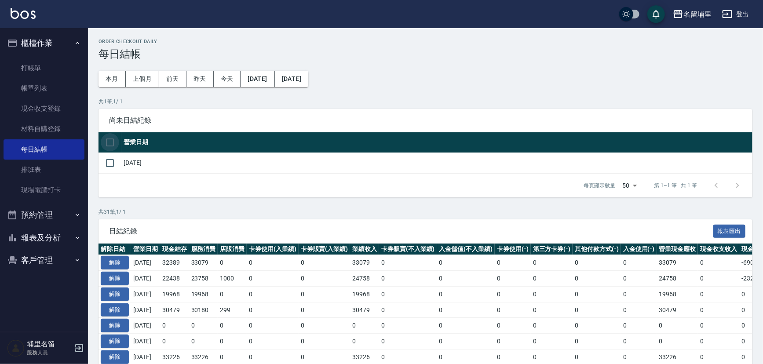
click at [109, 145] on input "checkbox" at bounding box center [110, 142] width 18 height 18
checkbox input "true"
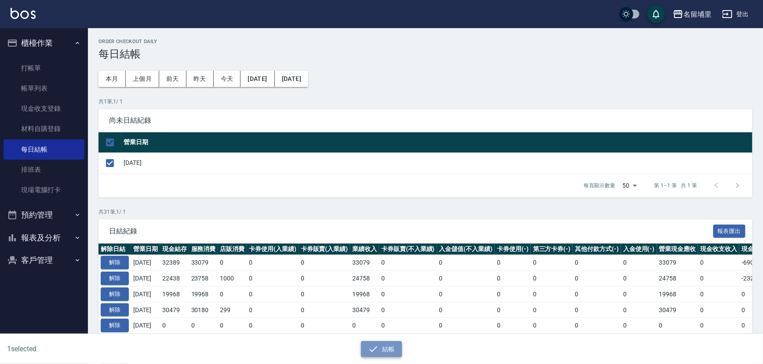
click at [394, 352] on button "結帳" at bounding box center [381, 349] width 41 height 16
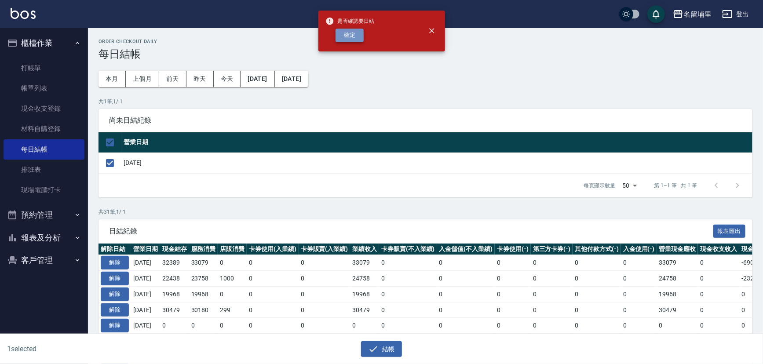
click at [355, 40] on button "確定" at bounding box center [349, 36] width 28 height 14
checkbox input "false"
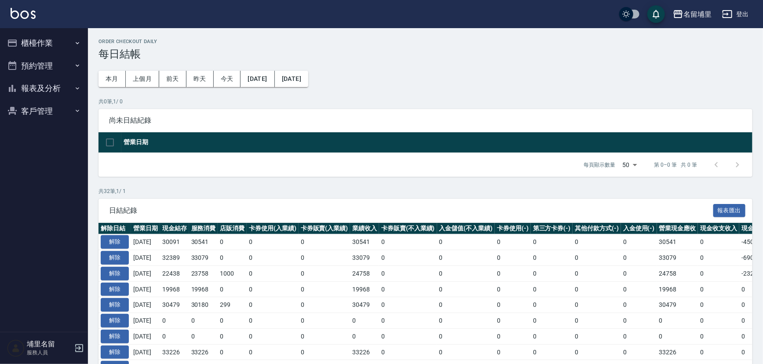
scroll to position [40, 0]
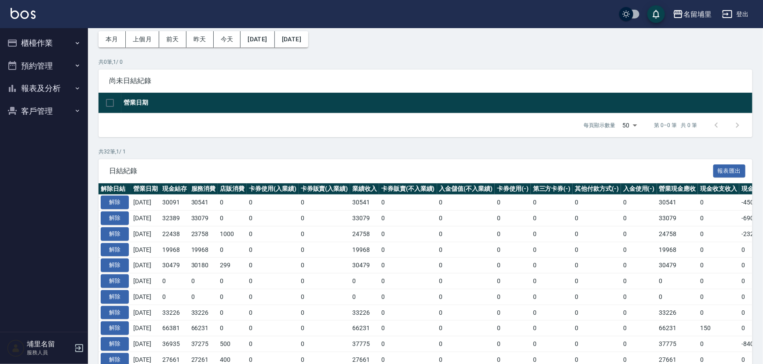
click at [60, 92] on button "報表及分析" at bounding box center [44, 88] width 81 height 23
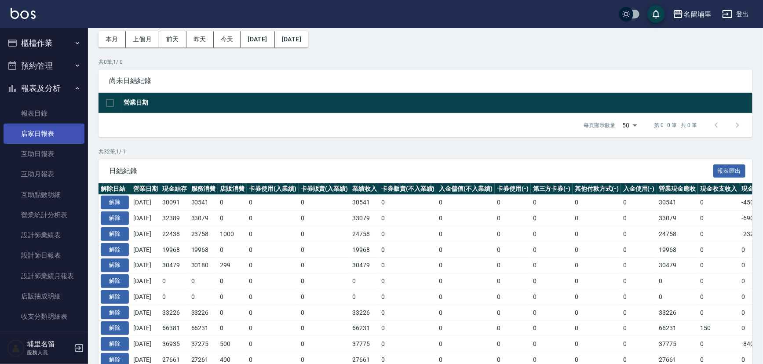
click at [51, 137] on link "店家日報表" at bounding box center [44, 134] width 81 height 20
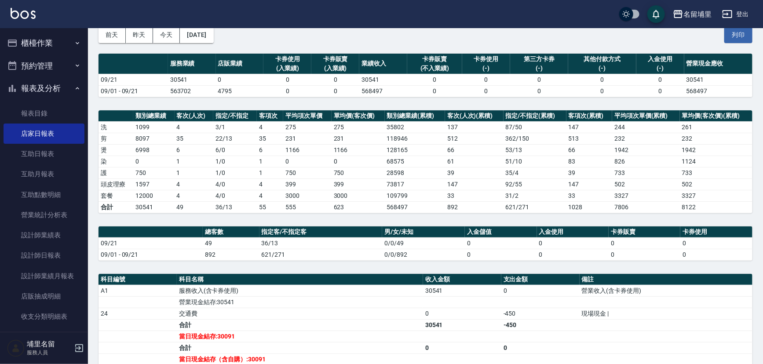
scroll to position [158, 0]
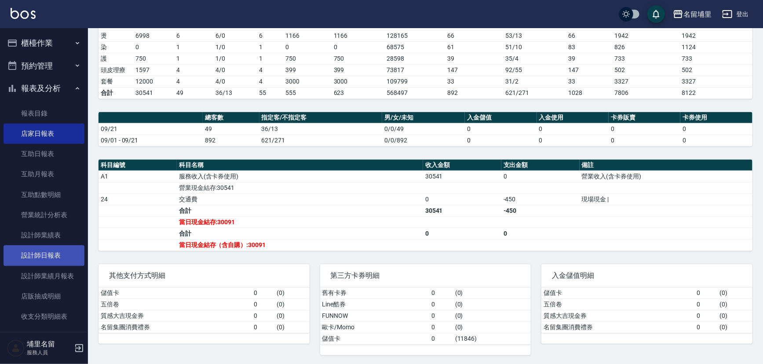
click at [62, 262] on link "設計師日報表" at bounding box center [44, 255] width 81 height 20
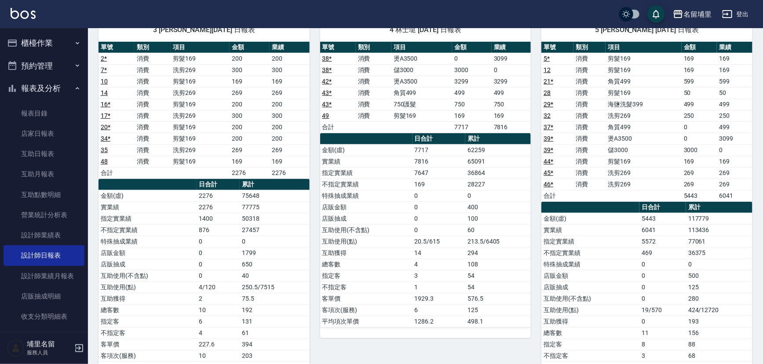
scroll to position [80, 0]
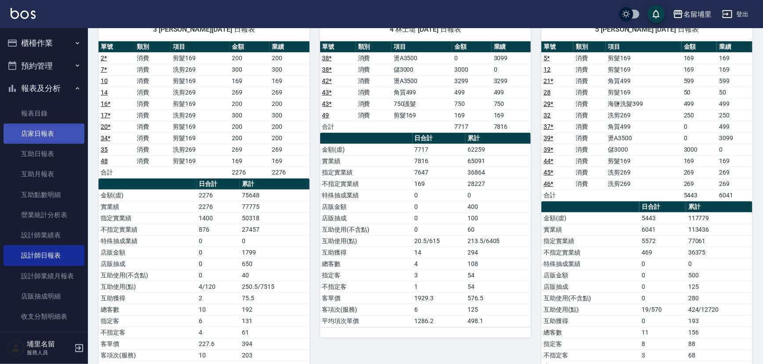
click at [27, 138] on link "店家日報表" at bounding box center [44, 134] width 81 height 20
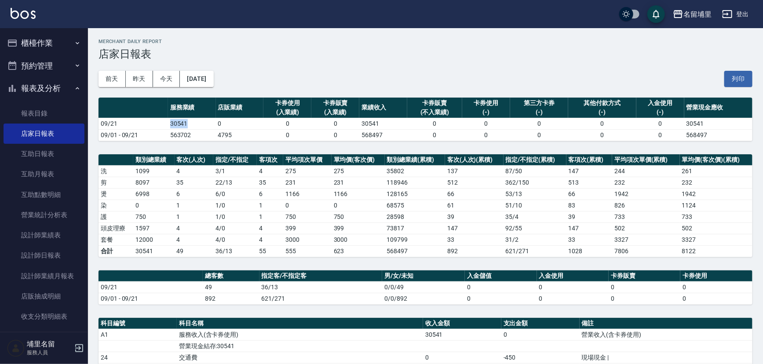
drag, startPoint x: 166, startPoint y: 126, endPoint x: 200, endPoint y: 123, distance: 34.9
click at [200, 123] on tr "09/21 30541 0 0 0 30541 0 0 0 0 0 30541" at bounding box center [425, 123] width 654 height 11
click at [200, 123] on td "30541" at bounding box center [192, 123] width 48 height 11
drag, startPoint x: 200, startPoint y: 123, endPoint x: 158, endPoint y: 126, distance: 42.3
click at [158, 126] on tr "09/21 30541 0 0 0 30541 0 0 0 0 0 30541" at bounding box center [425, 123] width 654 height 11
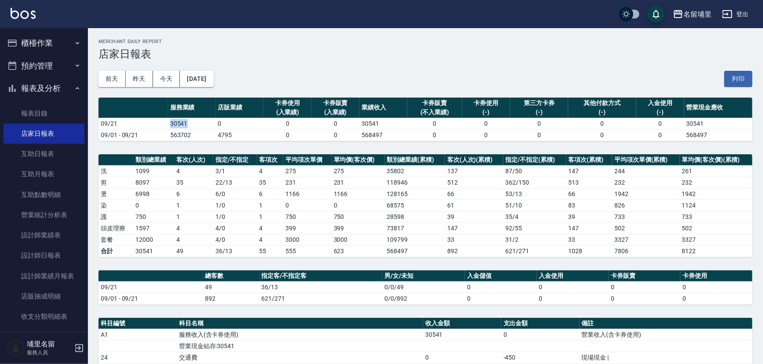
click at [158, 126] on td "09/21" at bounding box center [132, 123] width 69 height 11
drag, startPoint x: 162, startPoint y: 126, endPoint x: 192, endPoint y: 126, distance: 29.9
click at [192, 126] on tr "09/21 30541 0 0 0 30541 0 0 0 0 0 30541" at bounding box center [425, 123] width 654 height 11
click at [193, 126] on td "30541" at bounding box center [192, 123] width 48 height 11
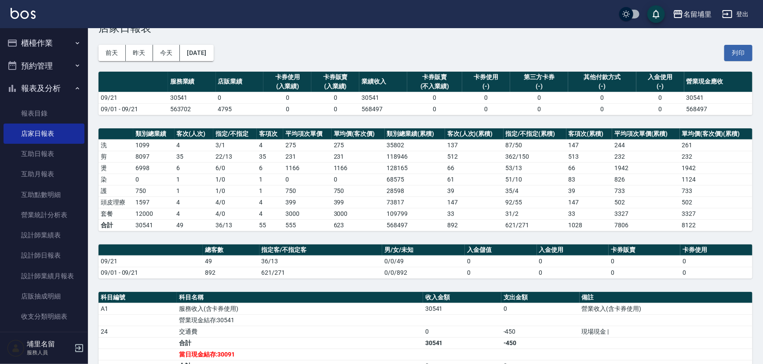
scroll to position [40, 0]
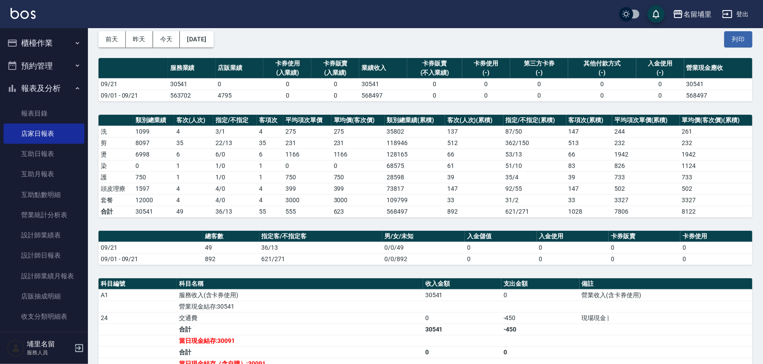
drag, startPoint x: 242, startPoint y: 83, endPoint x: 219, endPoint y: 86, distance: 22.6
click at [219, 86] on td "0" at bounding box center [240, 83] width 48 height 11
drag, startPoint x: 210, startPoint y: 84, endPoint x: 234, endPoint y: 80, distance: 24.4
click at [234, 80] on tr "09/21 30541 0 0 0 30541 0 0 0 0 0 30541" at bounding box center [425, 83] width 654 height 11
click at [234, 80] on td "0" at bounding box center [240, 83] width 48 height 11
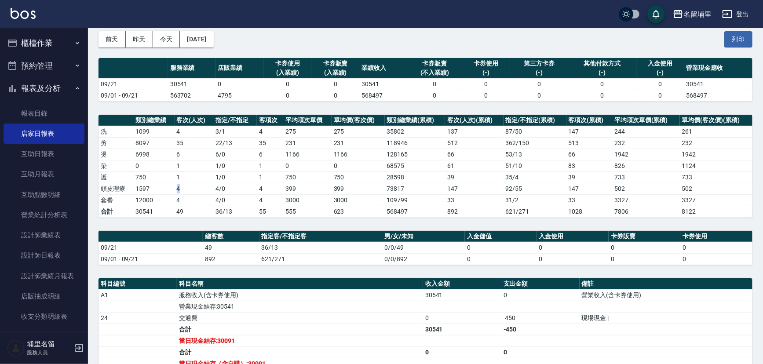
drag, startPoint x: 196, startPoint y: 191, endPoint x: 157, endPoint y: 190, distance: 39.1
click at [157, 190] on tr "頭皮理療 1597 4 4 / 0 4 399 399 73817 147 92 / 55 147 502 502" at bounding box center [425, 188] width 654 height 11
click at [157, 190] on td "1597" at bounding box center [153, 188] width 41 height 11
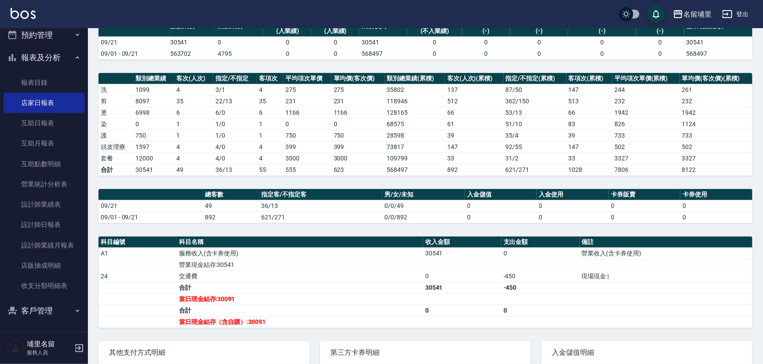
scroll to position [78, 0]
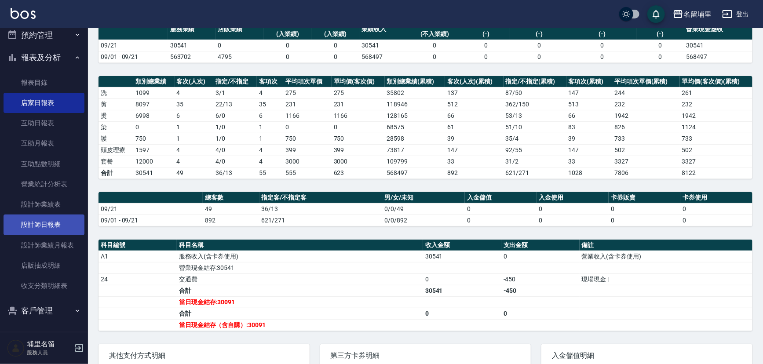
drag, startPoint x: 52, startPoint y: 225, endPoint x: 56, endPoint y: 223, distance: 4.5
click at [53, 225] on link "設計師日報表" at bounding box center [44, 224] width 81 height 20
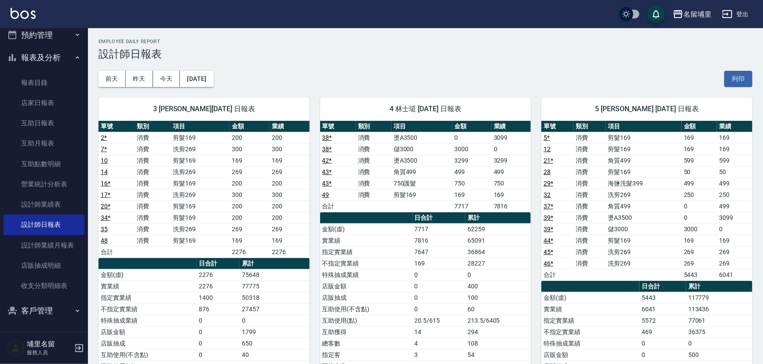
click at [417, 71] on div "[DATE] [DATE] [DATE] [DATE] 列印" at bounding box center [425, 78] width 654 height 37
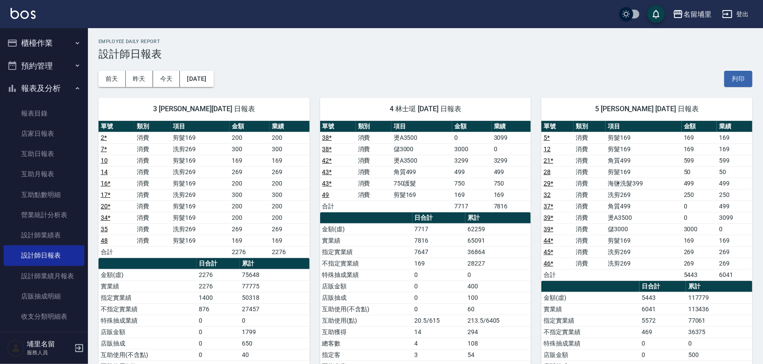
click at [322, 79] on div "[DATE] [DATE] [DATE] [DATE] 列印" at bounding box center [425, 78] width 654 height 37
click at [49, 152] on link "互助日報表" at bounding box center [44, 154] width 81 height 20
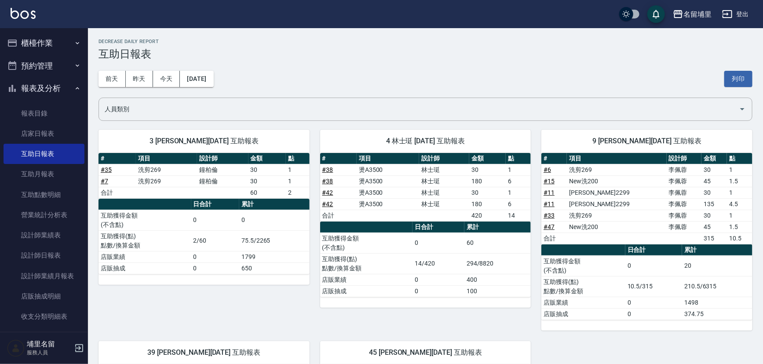
click at [372, 84] on div "[DATE] [DATE] [DATE] [DATE] 列印" at bounding box center [425, 78] width 654 height 37
click at [334, 62] on div "[DATE] [DATE] [DATE] [DATE] 列印" at bounding box center [425, 78] width 654 height 37
click at [60, 255] on link "設計師日報表" at bounding box center [44, 255] width 81 height 20
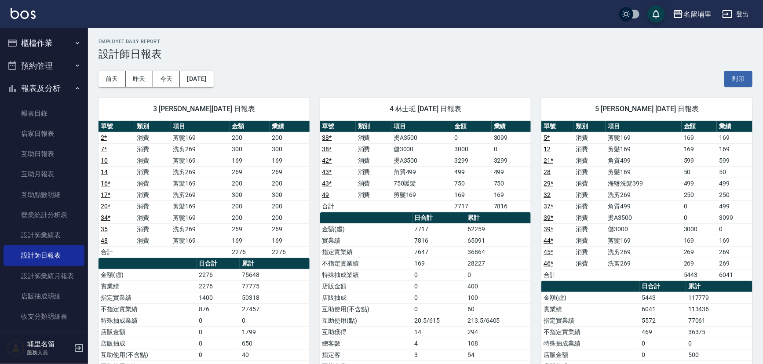
click at [357, 68] on div "[DATE] [DATE] [DATE] [DATE] 列印" at bounding box center [425, 78] width 654 height 37
click at [55, 156] on link "互助日報表" at bounding box center [44, 154] width 81 height 20
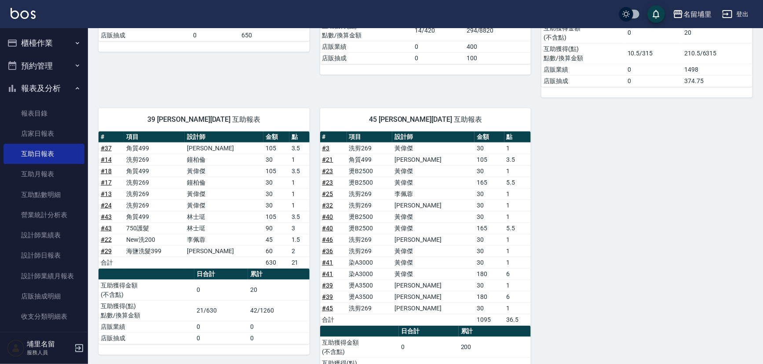
scroll to position [289, 0]
